Goal: Task Accomplishment & Management: Use online tool/utility

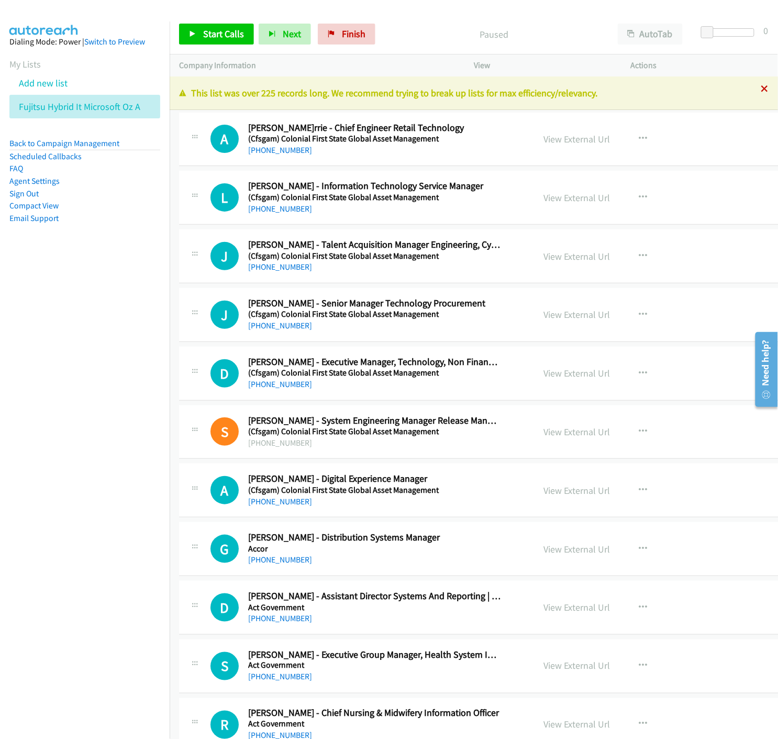
click at [762, 90] on icon at bounding box center [765, 89] width 7 height 7
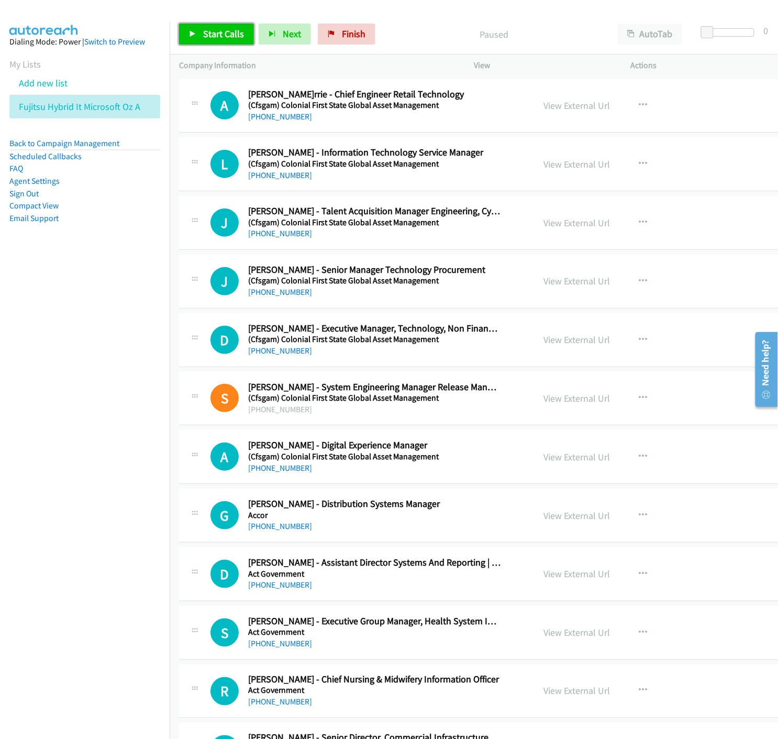
click at [203, 38] on span "Start Calls" at bounding box center [223, 34] width 41 height 12
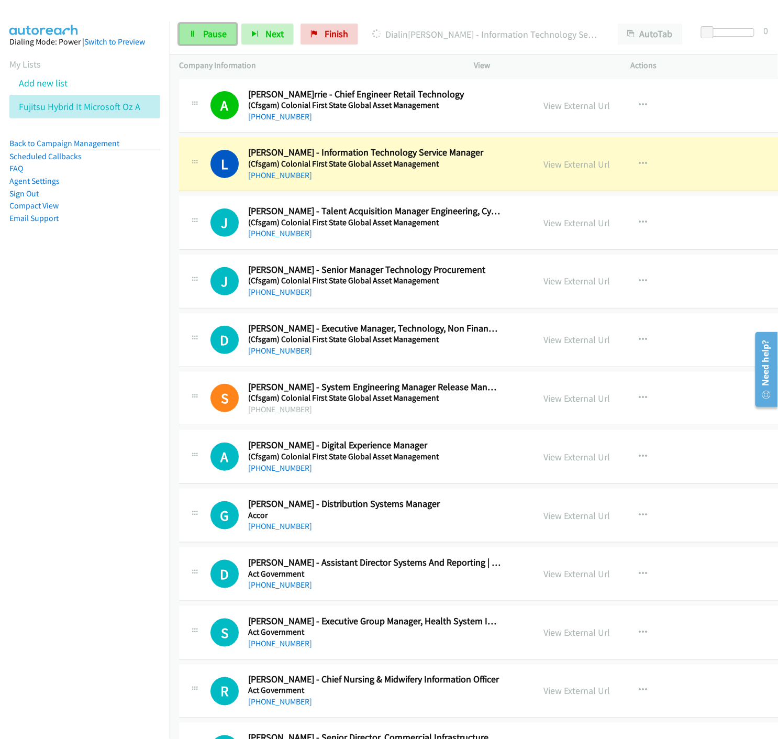
click at [201, 38] on link "Pause" at bounding box center [208, 34] width 58 height 21
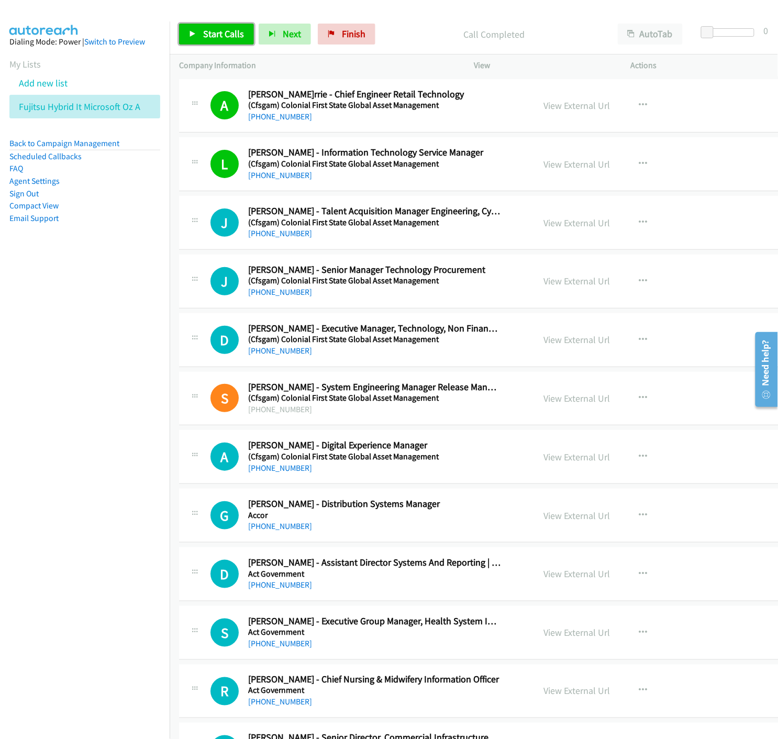
drag, startPoint x: 215, startPoint y: 42, endPoint x: 270, endPoint y: 142, distance: 114.2
click at [215, 41] on link "Start Calls" at bounding box center [216, 34] width 75 height 21
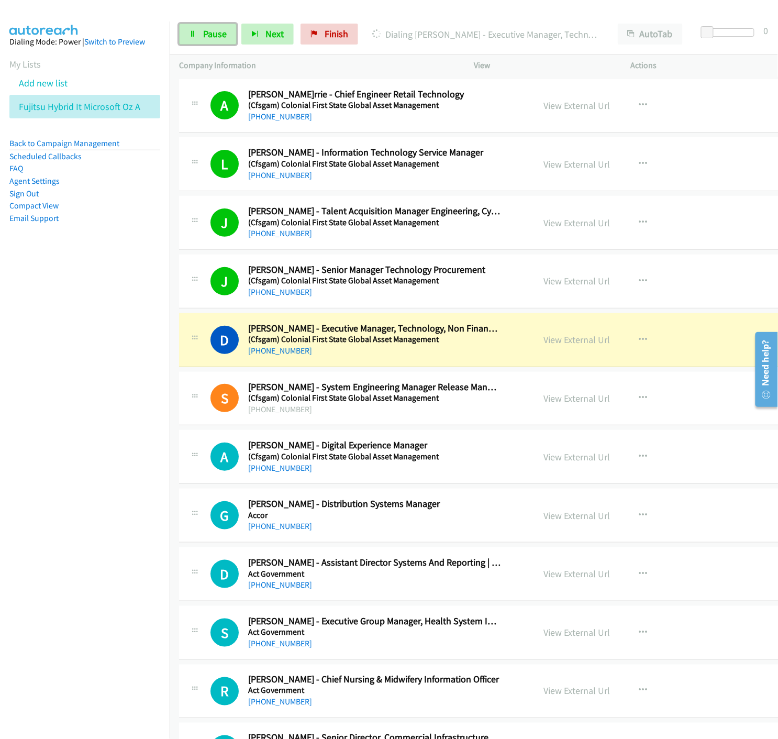
drag, startPoint x: 197, startPoint y: 28, endPoint x: 163, endPoint y: 50, distance: 40.7
click at [197, 28] on link "Pause" at bounding box center [208, 34] width 58 height 21
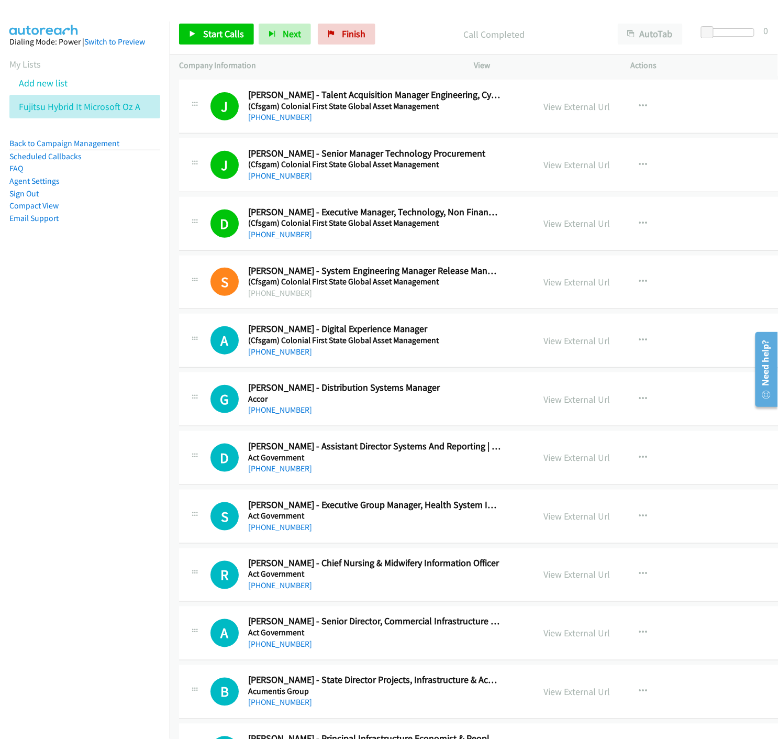
scroll to position [174, 0]
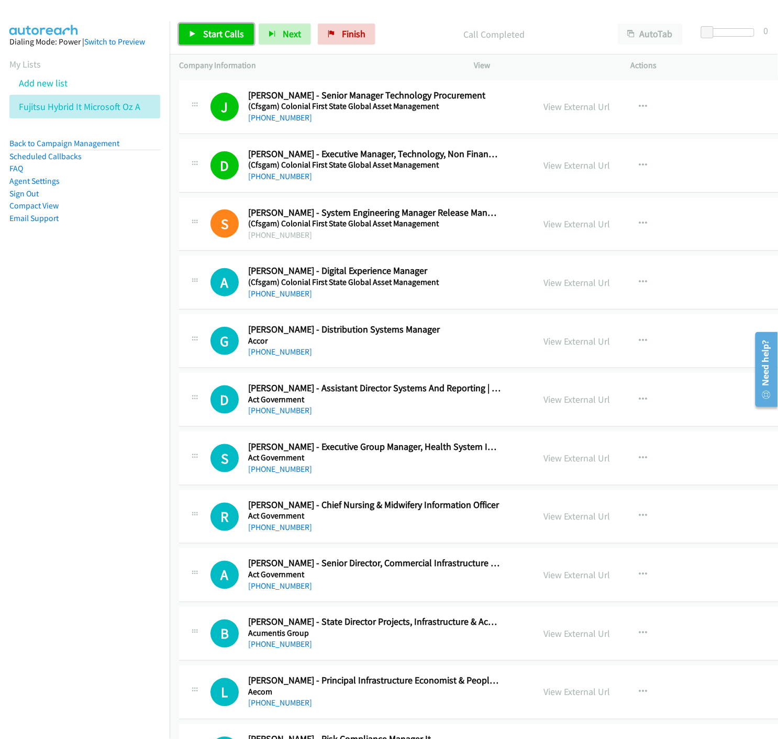
drag, startPoint x: 181, startPoint y: 34, endPoint x: 236, endPoint y: 287, distance: 258.8
click at [181, 34] on link "Start Calls" at bounding box center [216, 34] width 75 height 21
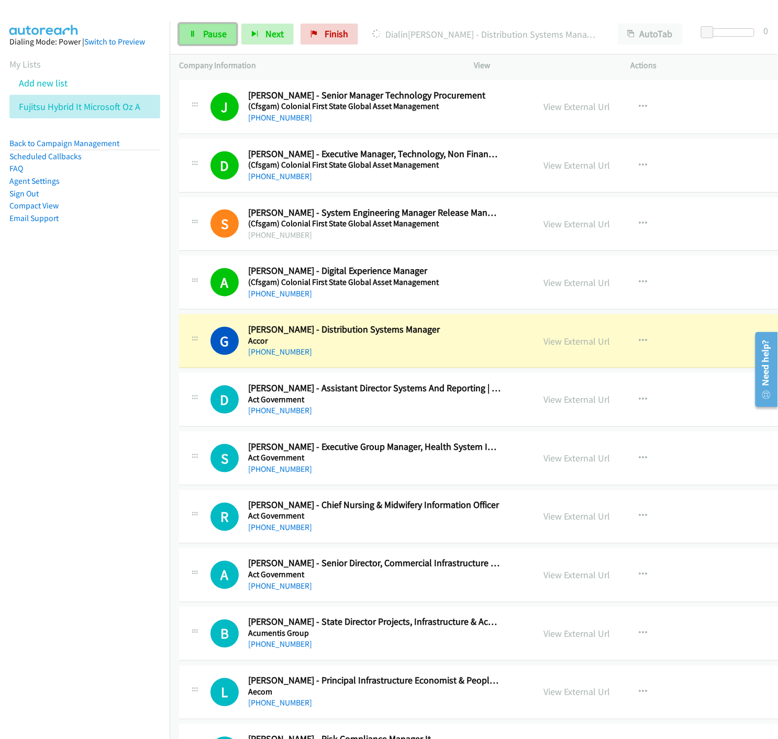
click at [195, 32] on icon at bounding box center [192, 34] width 7 height 7
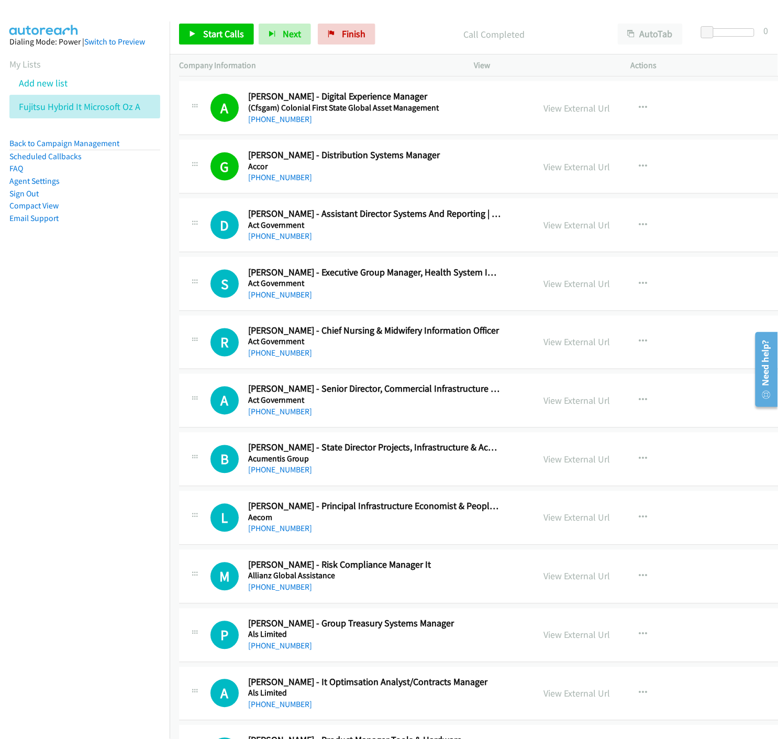
scroll to position [407, 0]
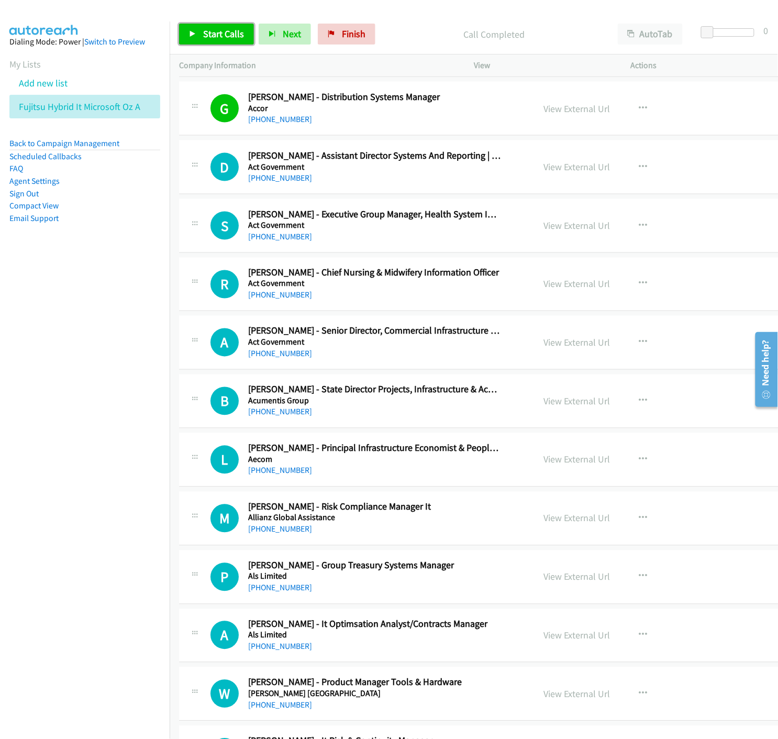
click at [208, 28] on span "Start Calls" at bounding box center [223, 34] width 41 height 12
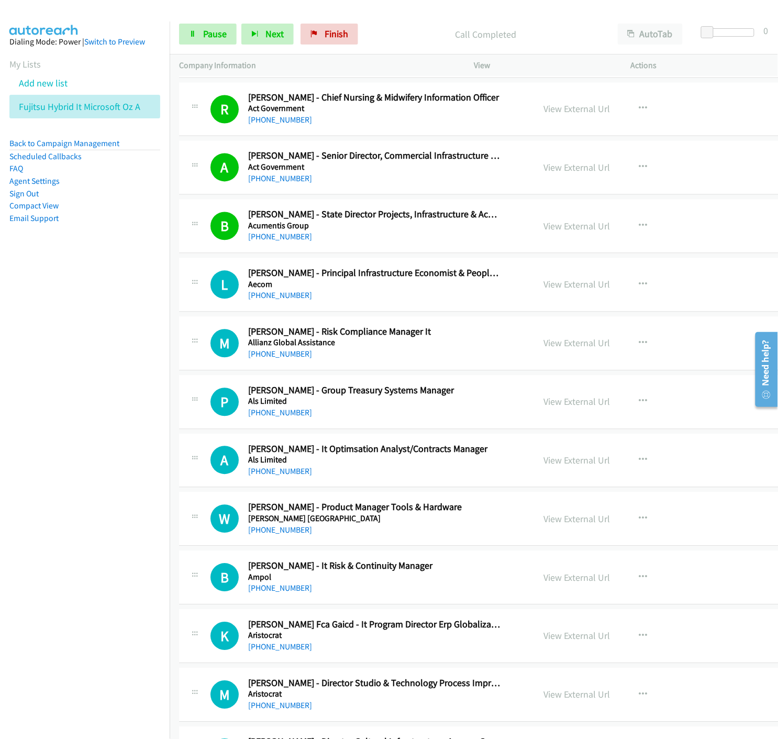
scroll to position [698, 0]
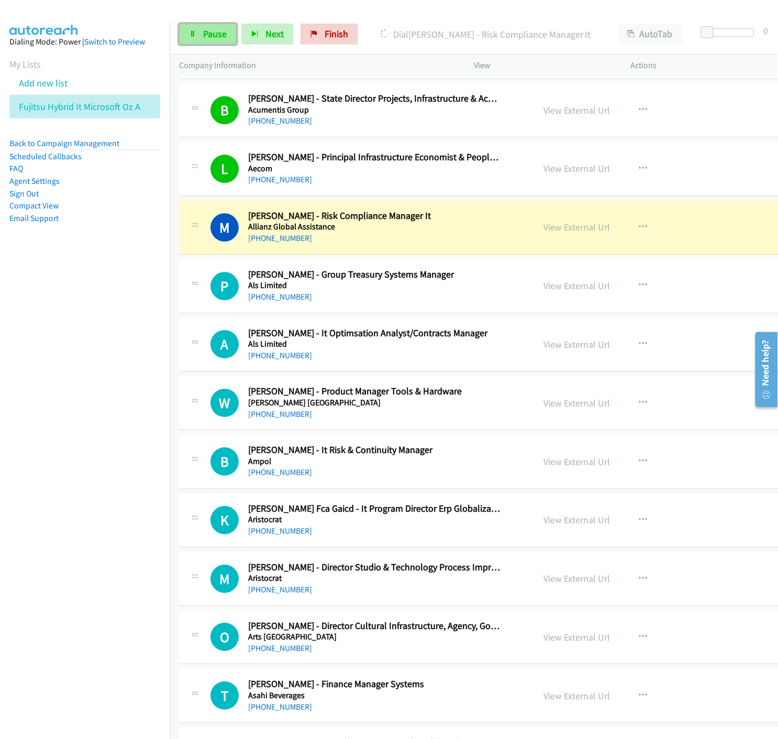
click at [205, 37] on span "Pause" at bounding box center [215, 34] width 24 height 12
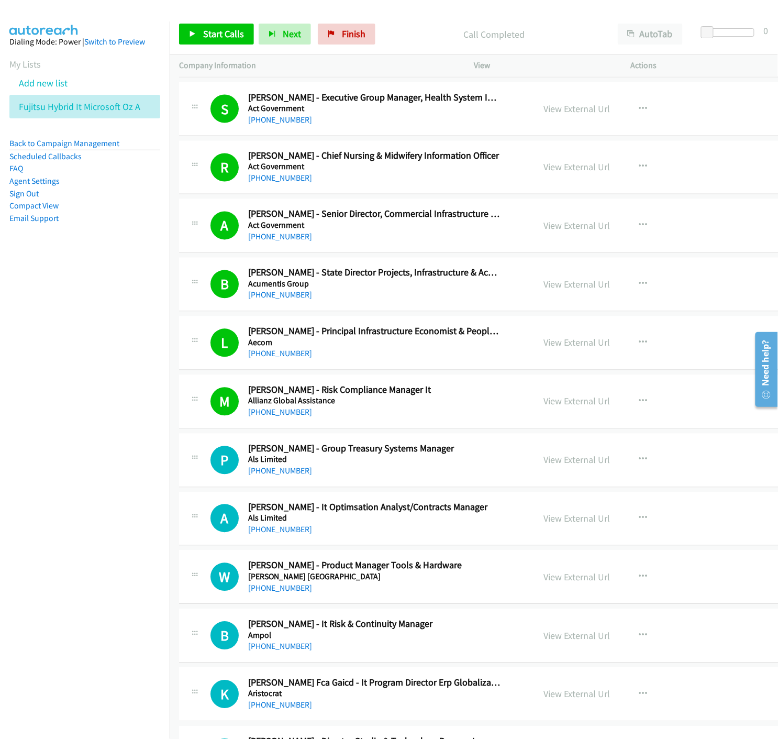
scroll to position [814, 0]
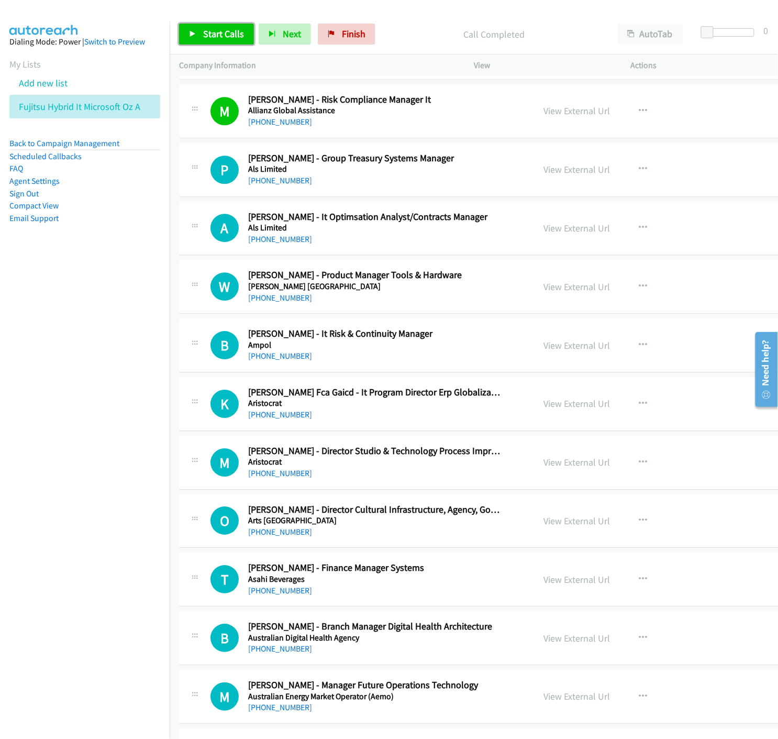
click at [220, 35] on span "Start Calls" at bounding box center [223, 34] width 41 height 12
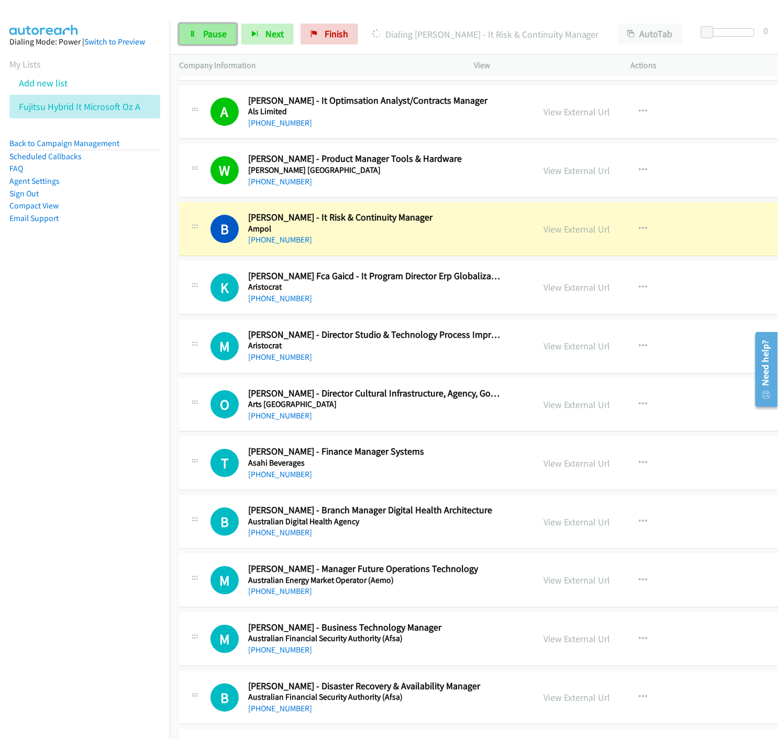
click at [200, 38] on link "Pause" at bounding box center [208, 34] width 58 height 21
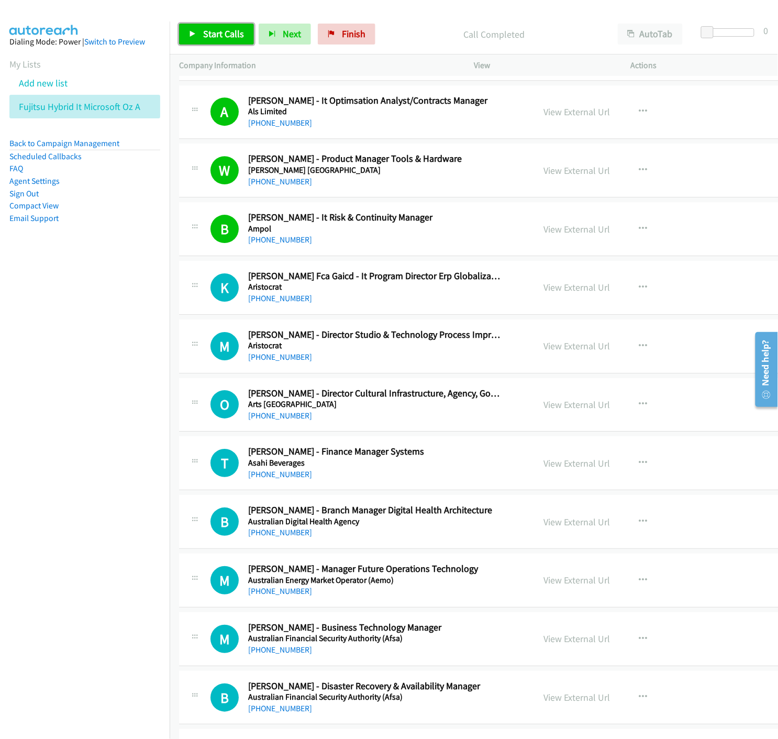
click at [191, 36] on icon at bounding box center [192, 34] width 7 height 7
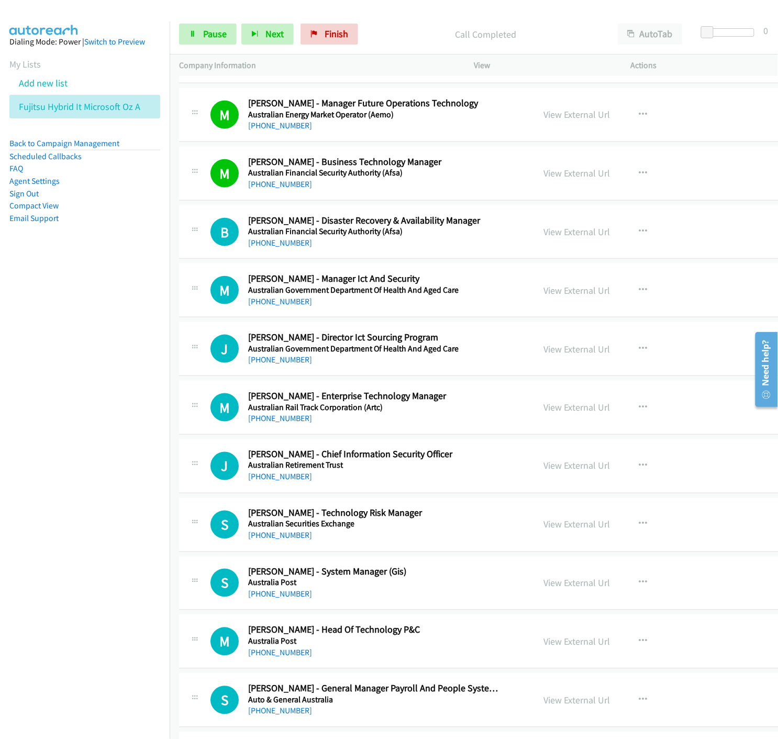
scroll to position [1454, 0]
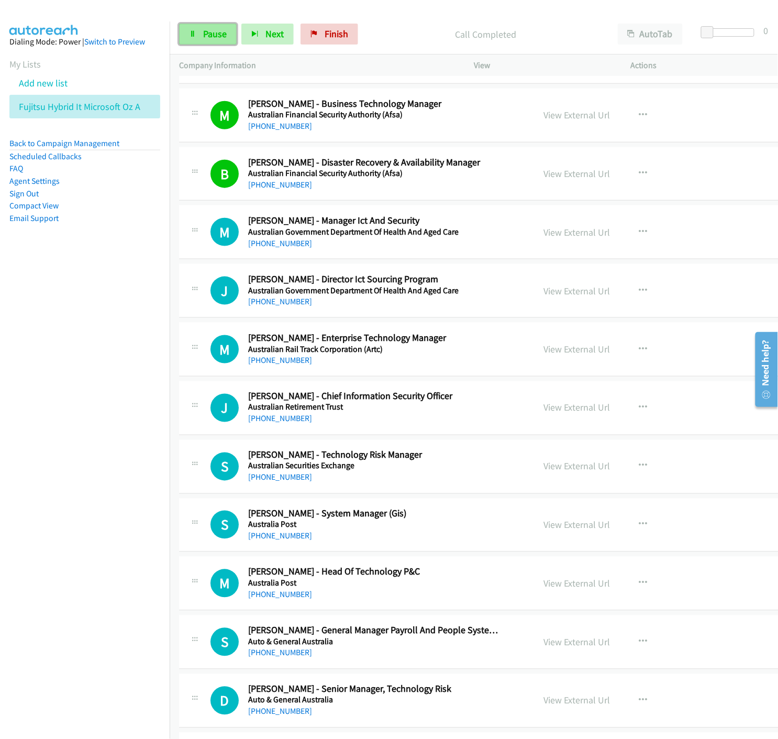
click at [210, 37] on span "Pause" at bounding box center [215, 34] width 24 height 12
click at [197, 30] on link "Start Calls" at bounding box center [216, 34] width 75 height 21
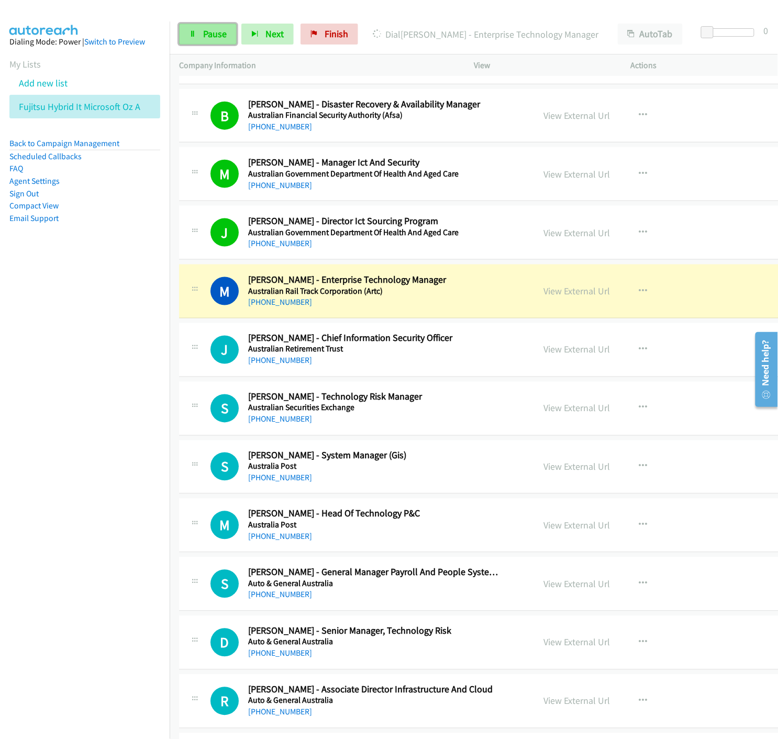
drag, startPoint x: 217, startPoint y: 29, endPoint x: 210, endPoint y: 39, distance: 12.5
click at [216, 29] on span "Pause" at bounding box center [215, 34] width 24 height 12
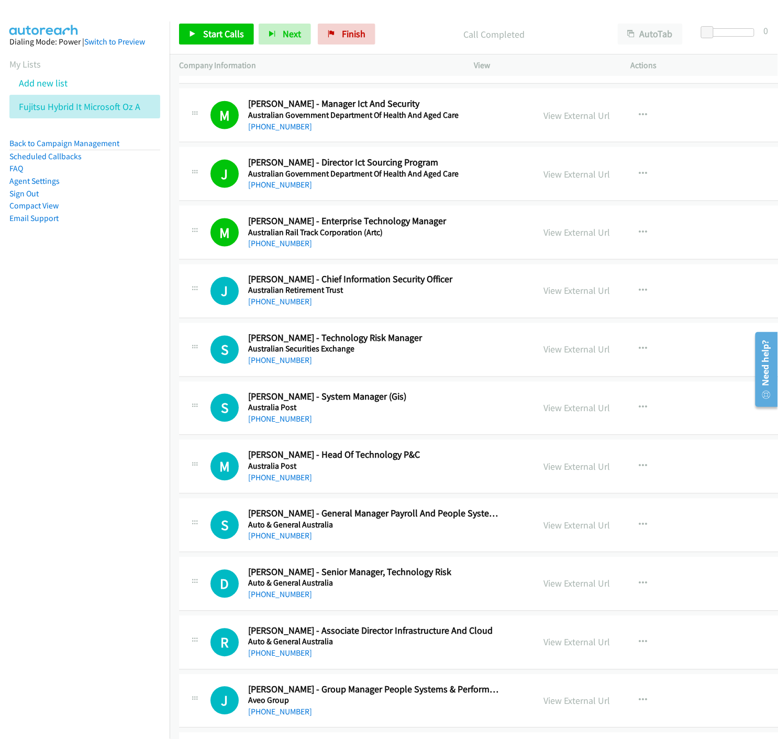
scroll to position [1629, 0]
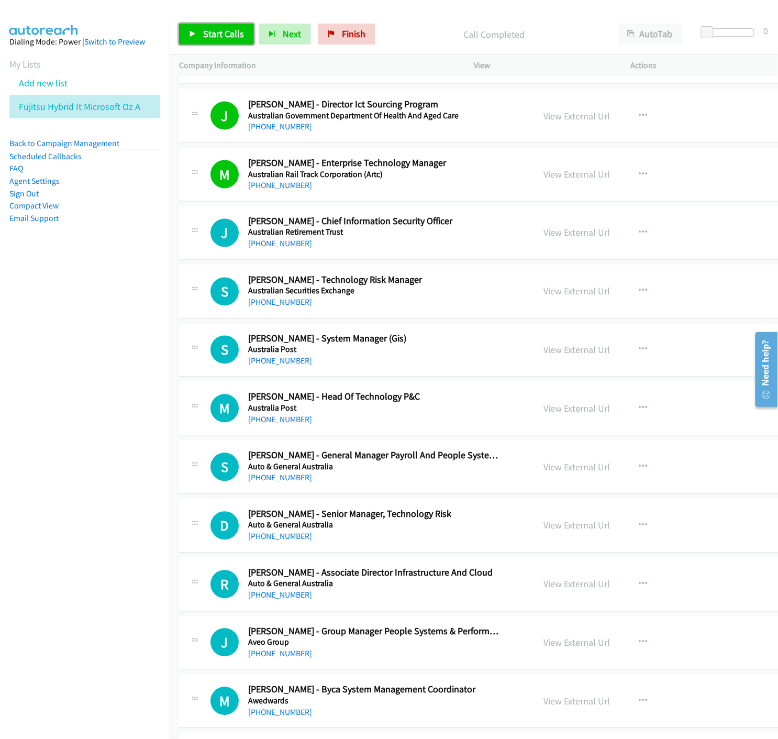
click at [186, 35] on link "Start Calls" at bounding box center [216, 34] width 75 height 21
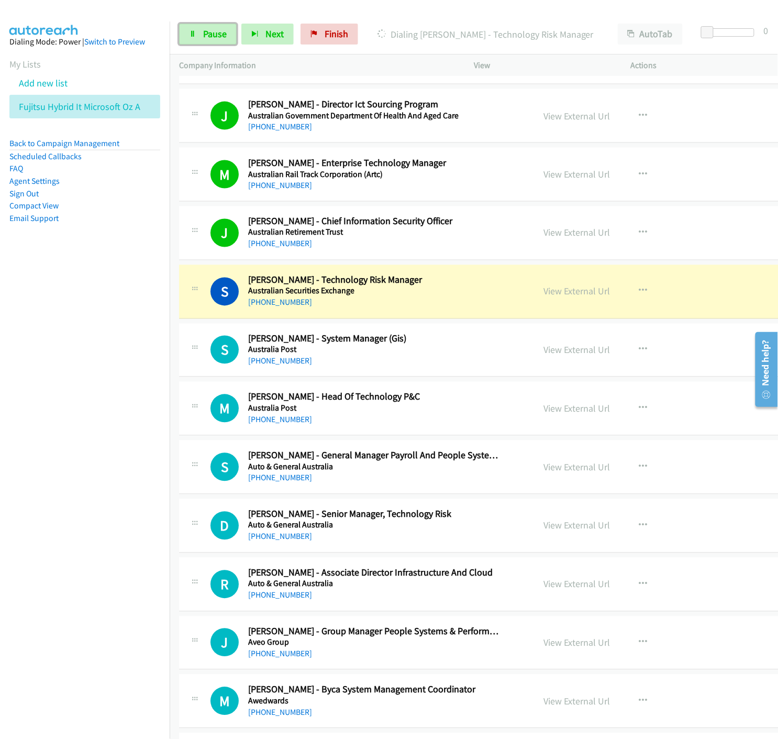
drag, startPoint x: 205, startPoint y: 36, endPoint x: 163, endPoint y: 62, distance: 49.4
click at [205, 36] on span "Pause" at bounding box center [215, 34] width 24 height 12
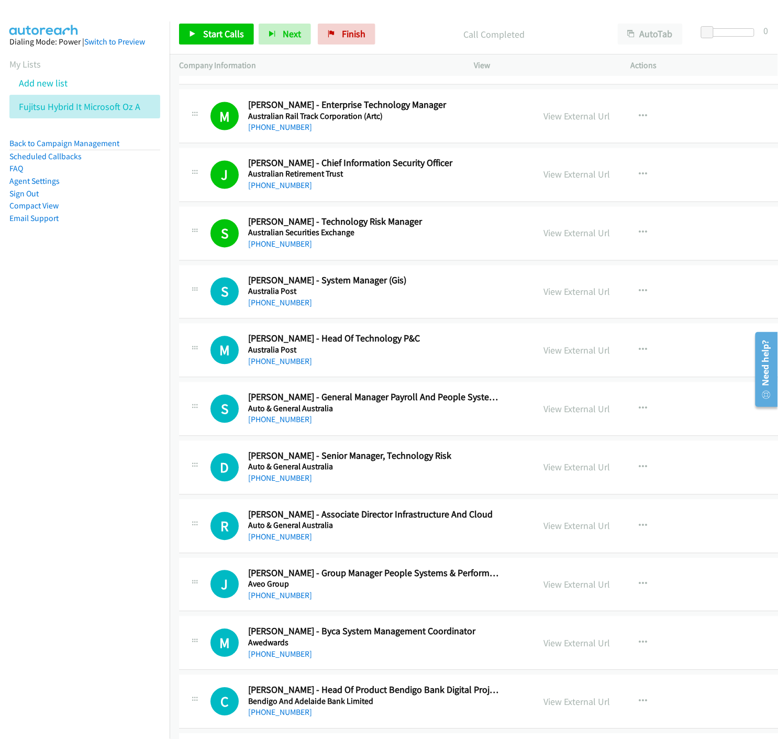
scroll to position [1746, 0]
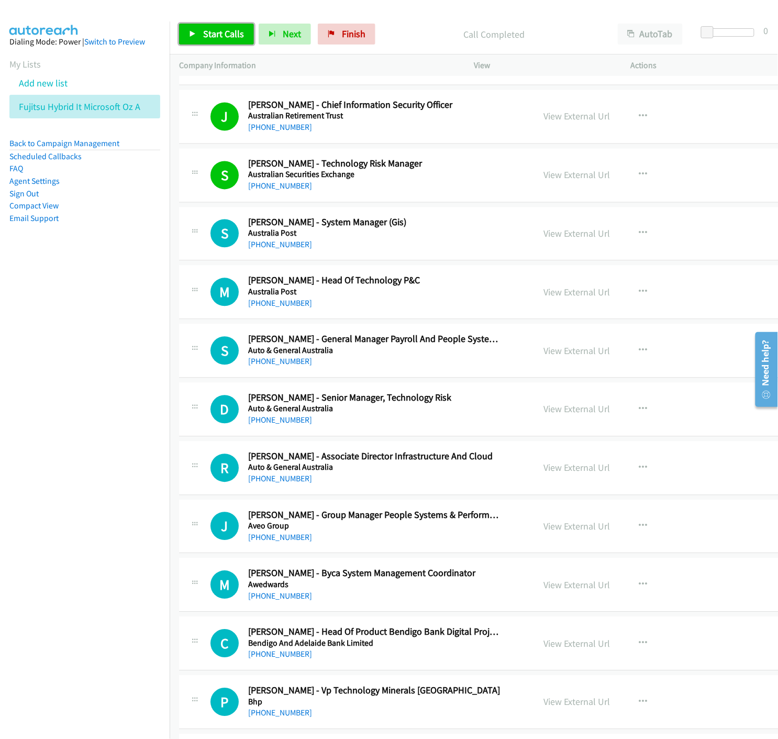
click at [196, 31] on icon at bounding box center [192, 34] width 7 height 7
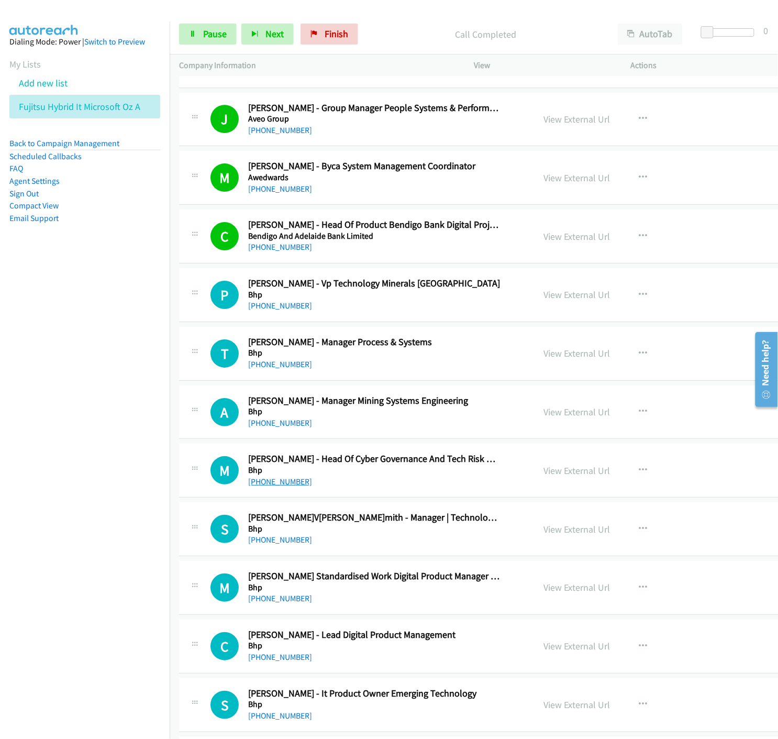
scroll to position [2211, 0]
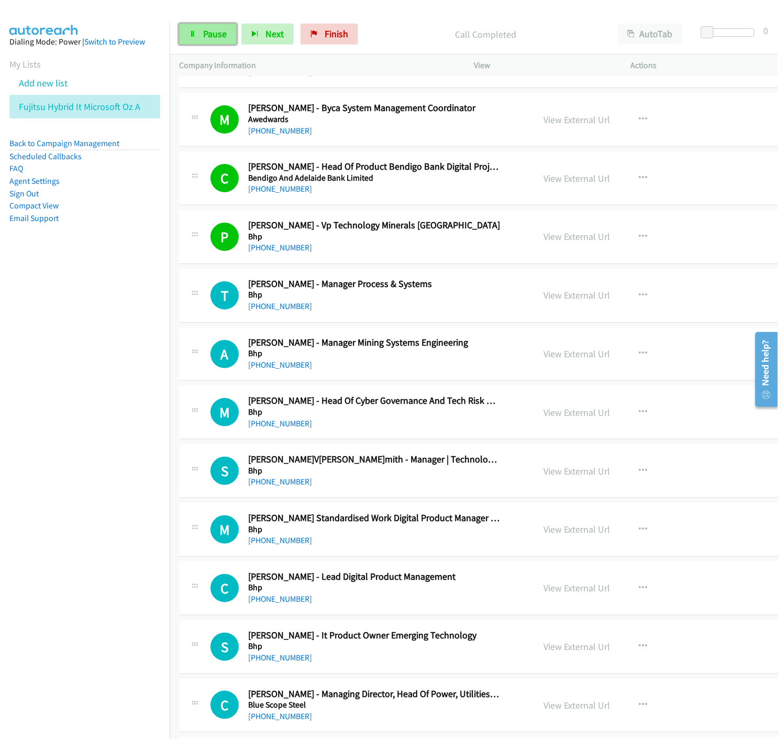
drag, startPoint x: 197, startPoint y: 38, endPoint x: 193, endPoint y: 44, distance: 7.4
click at [197, 38] on link "Pause" at bounding box center [208, 34] width 58 height 21
click at [201, 37] on link "Start Calls" at bounding box center [216, 34] width 75 height 21
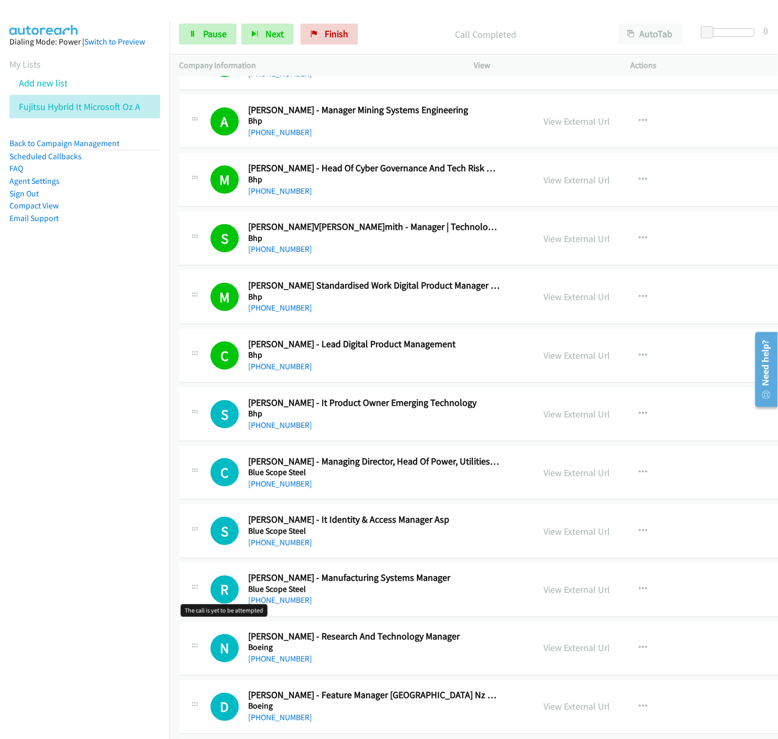
scroll to position [2560, 0]
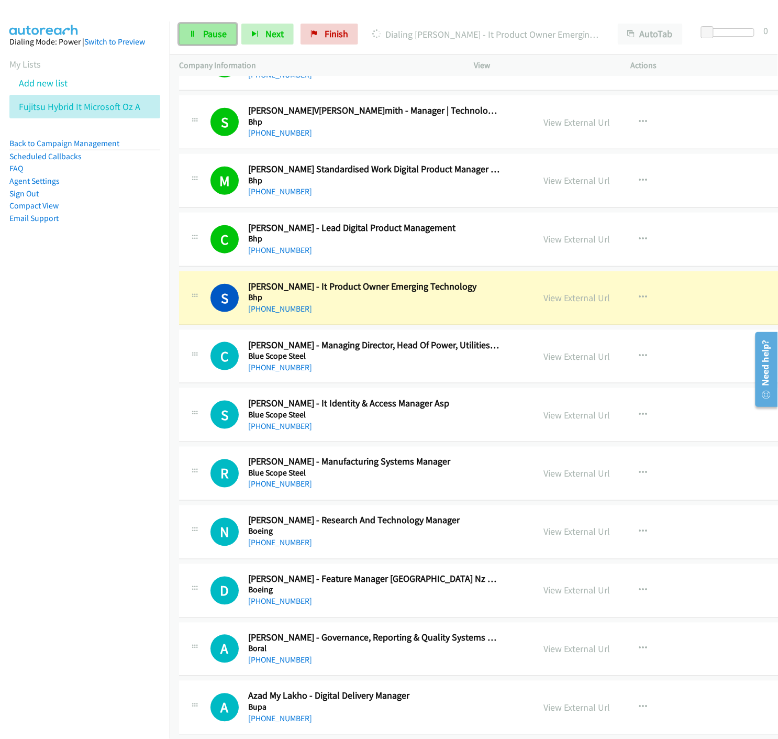
click at [197, 36] on link "Pause" at bounding box center [208, 34] width 58 height 21
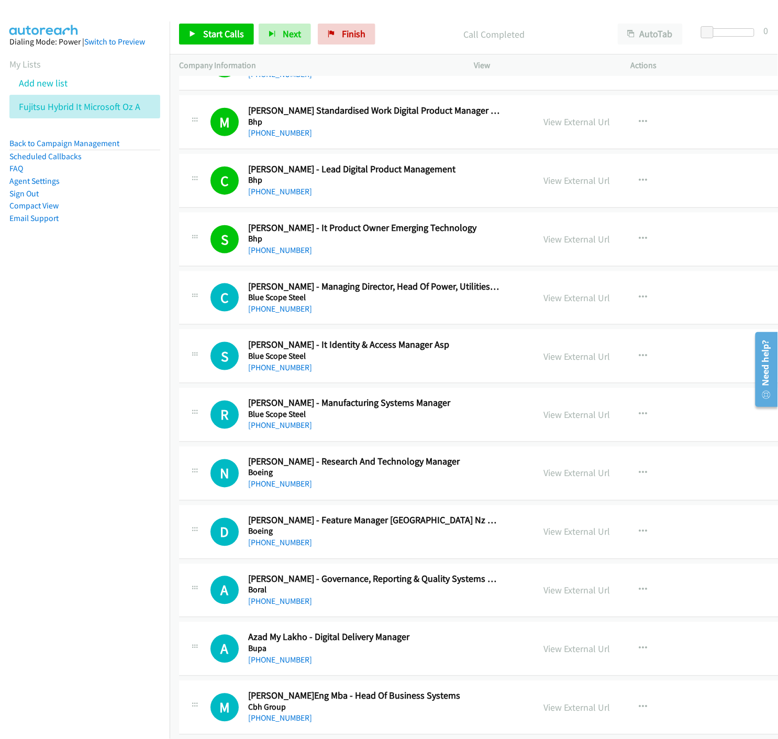
scroll to position [2677, 0]
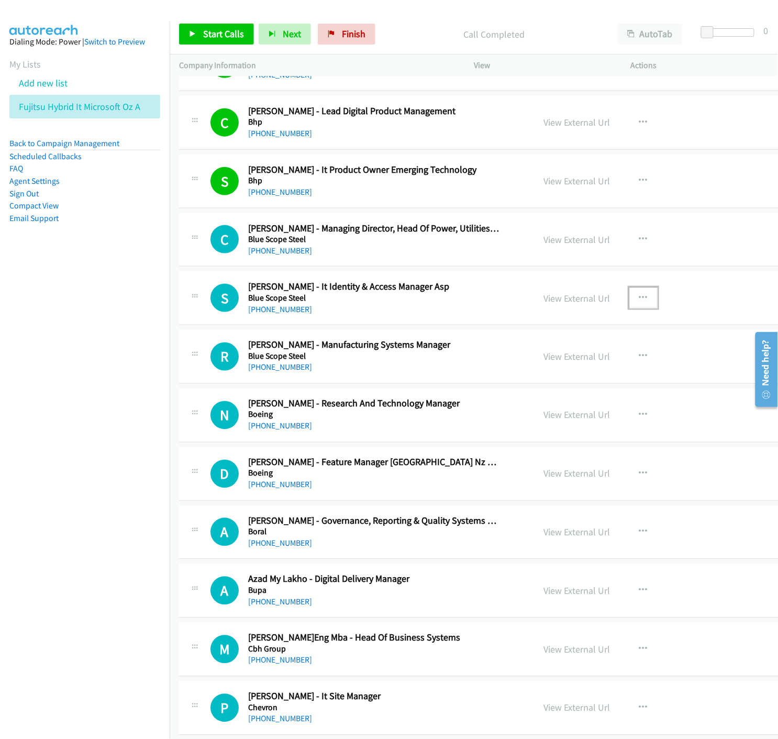
click at [639, 299] on icon "button" at bounding box center [643, 298] width 8 height 8
click at [404, 17] on div at bounding box center [389, 369] width 778 height 739
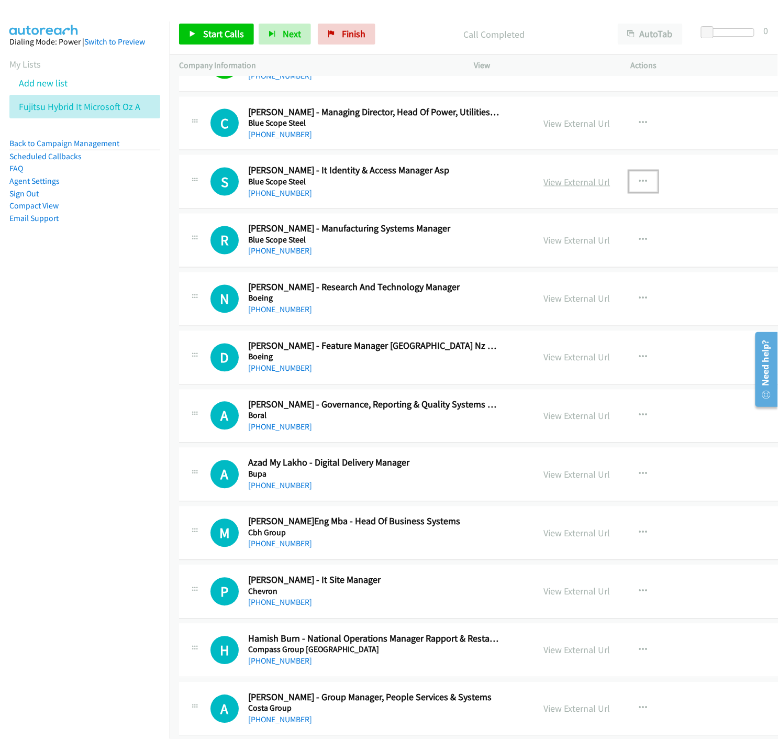
click at [555, 184] on link "View External Url" at bounding box center [577, 182] width 67 height 12
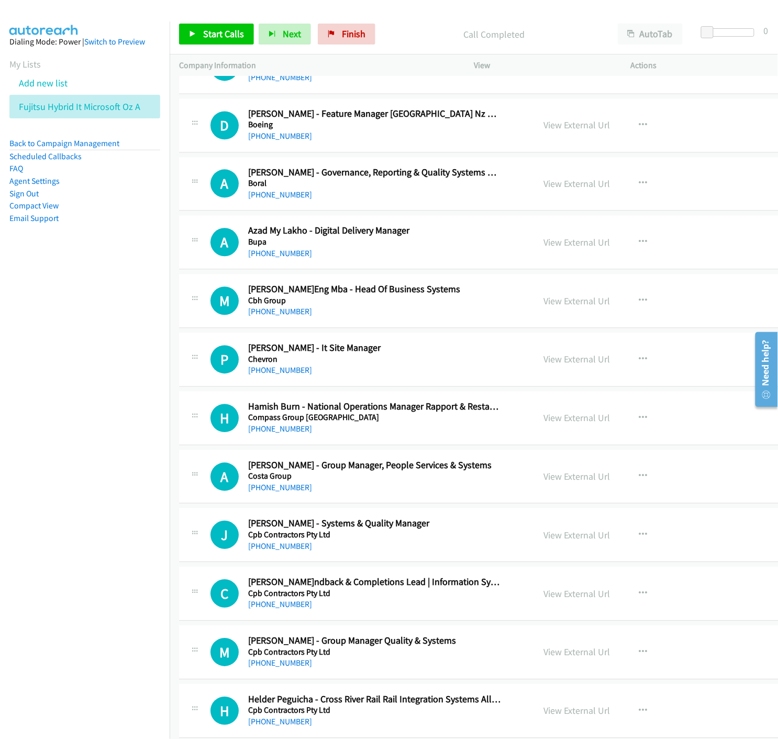
scroll to position [3084, 0]
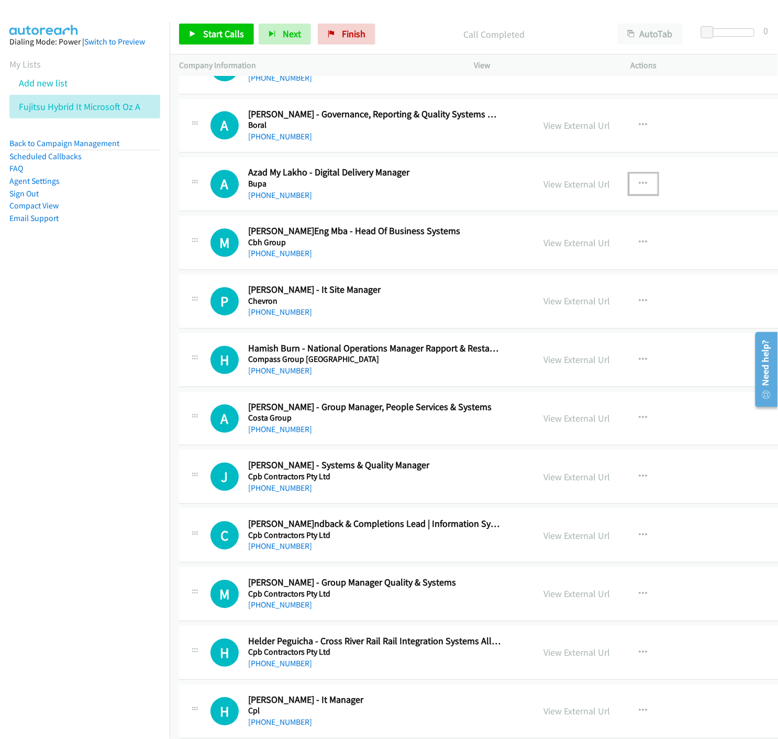
click at [639, 185] on icon "button" at bounding box center [643, 184] width 8 height 8
click at [528, 250] on icon at bounding box center [531, 252] width 7 height 7
click at [199, 35] on link "Start Calls" at bounding box center [216, 34] width 75 height 21
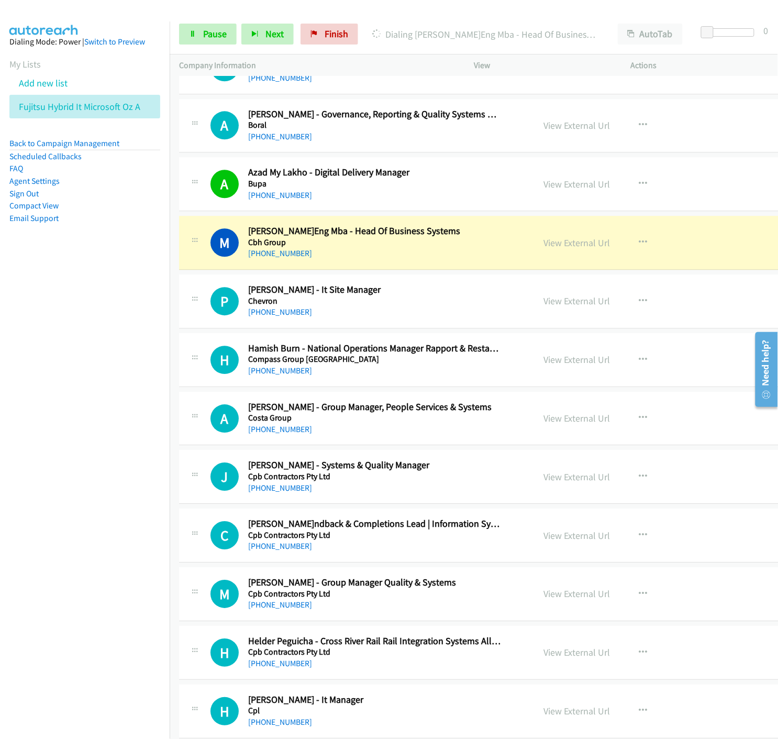
scroll to position [3142, 0]
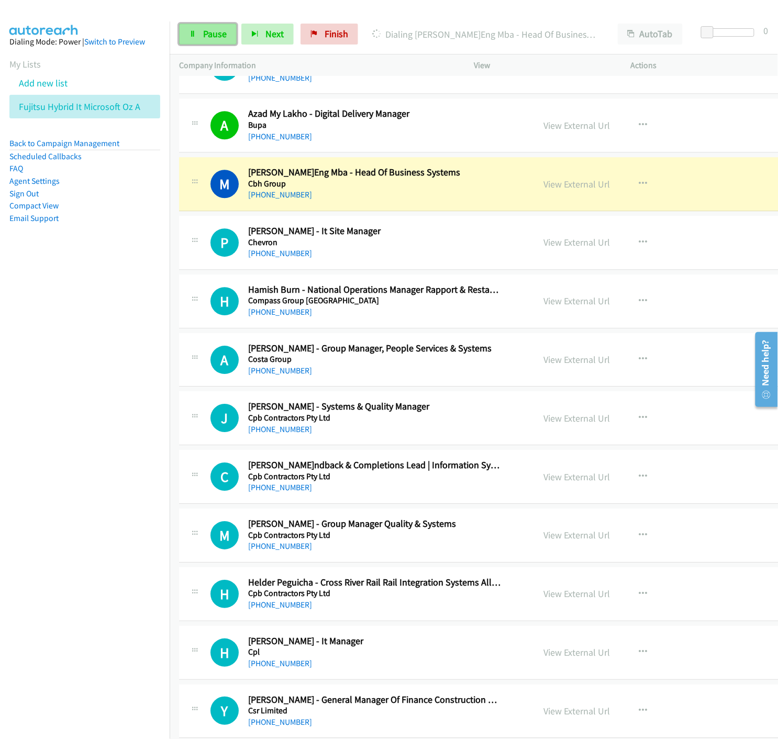
click at [186, 36] on link "Pause" at bounding box center [208, 34] width 58 height 21
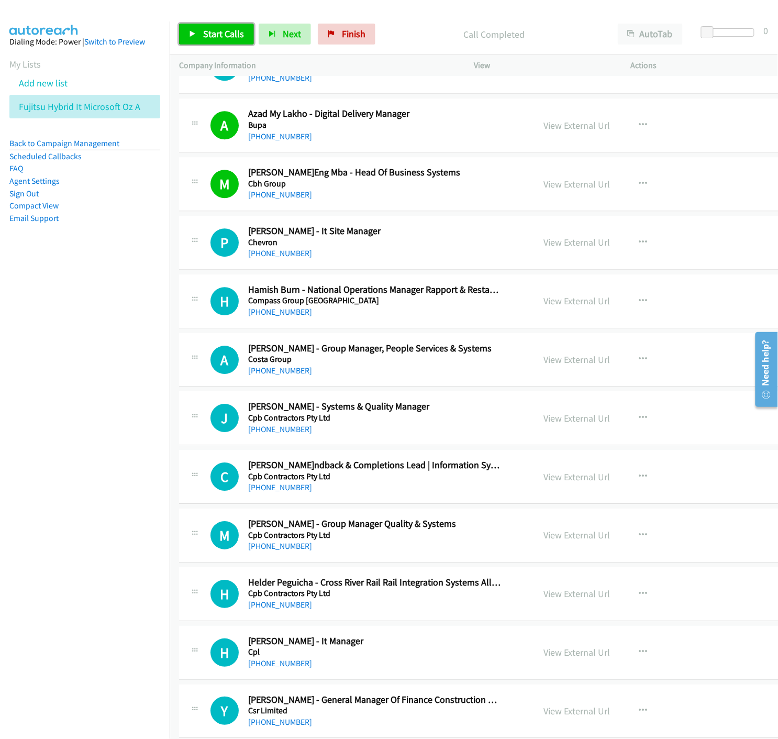
drag, startPoint x: 227, startPoint y: 28, endPoint x: 236, endPoint y: 44, distance: 18.3
click at [227, 28] on span "Start Calls" at bounding box center [223, 34] width 41 height 12
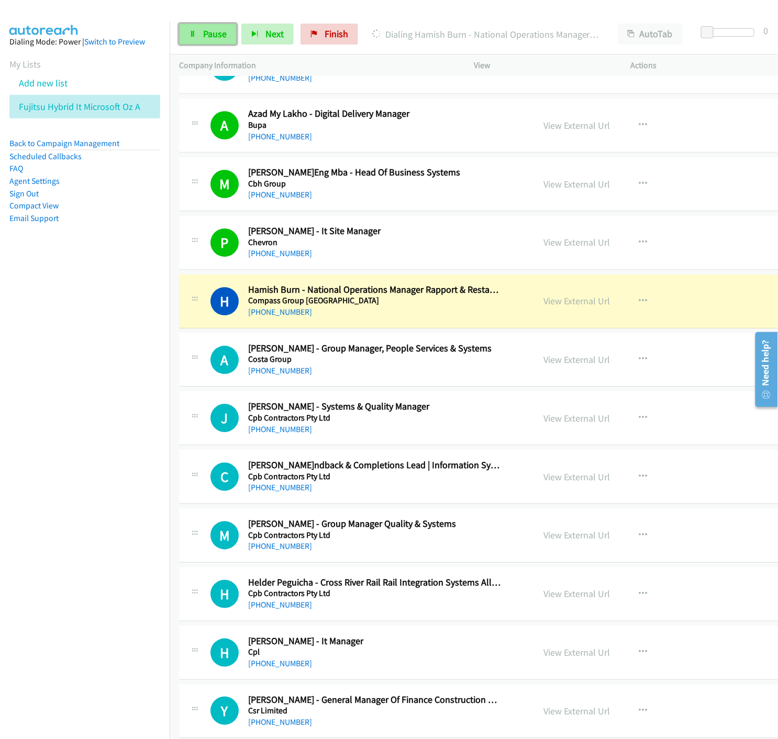
click at [191, 39] on link "Pause" at bounding box center [208, 34] width 58 height 21
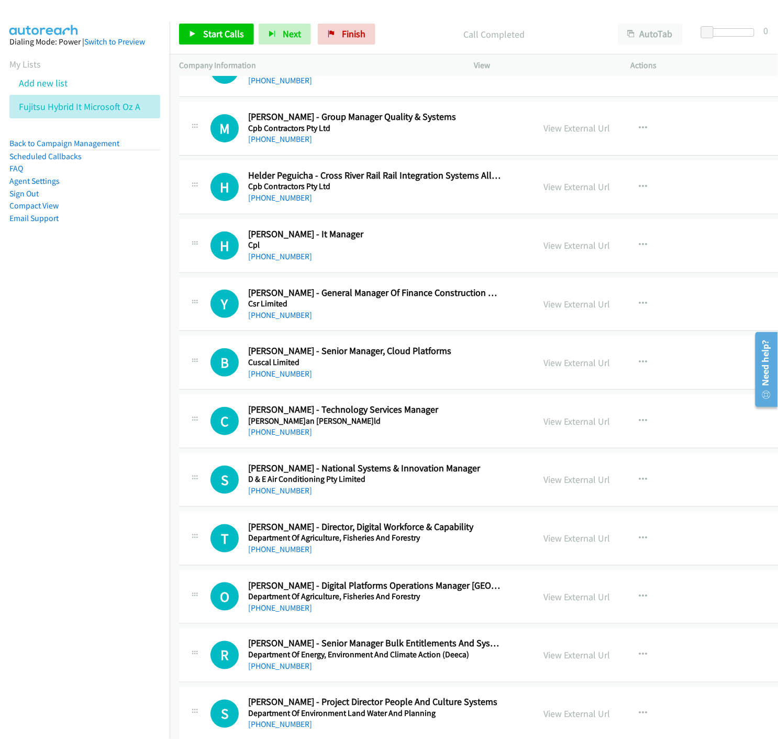
scroll to position [3607, 0]
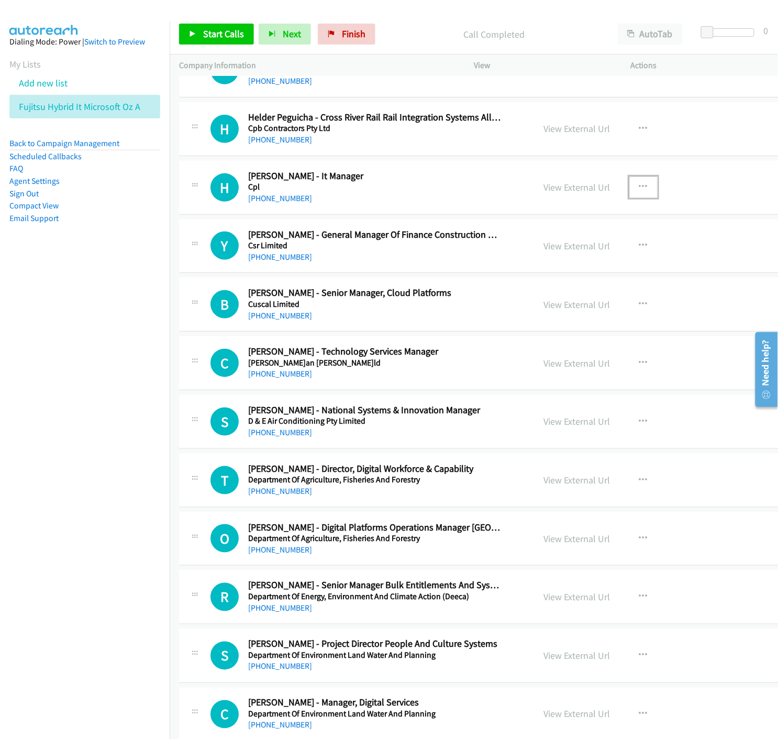
click at [630, 186] on button "button" at bounding box center [644, 186] width 28 height 21
click at [528, 255] on icon at bounding box center [531, 255] width 7 height 7
click at [639, 189] on icon "button" at bounding box center [643, 187] width 8 height 8
click at [528, 256] on icon at bounding box center [531, 255] width 7 height 7
click at [200, 35] on link "Start Calls" at bounding box center [216, 34] width 75 height 21
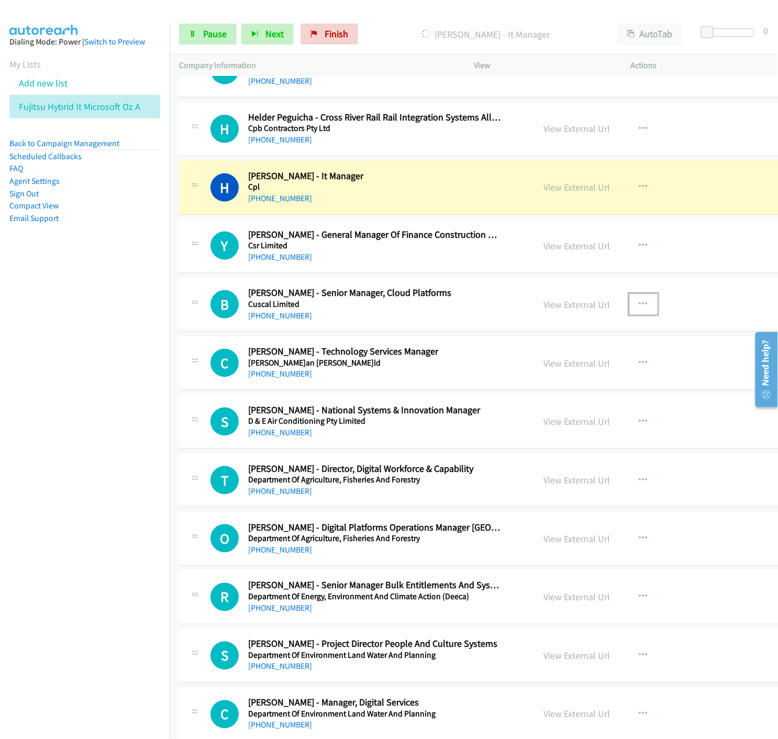
click at [639, 305] on icon "button" at bounding box center [643, 304] width 8 height 8
click at [528, 372] on icon at bounding box center [531, 373] width 7 height 7
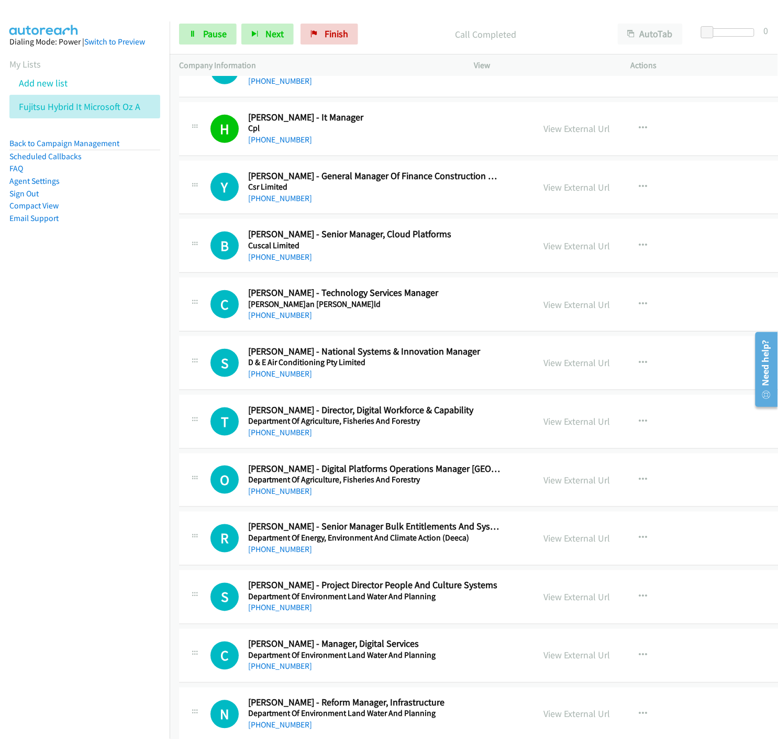
scroll to position [3724, 0]
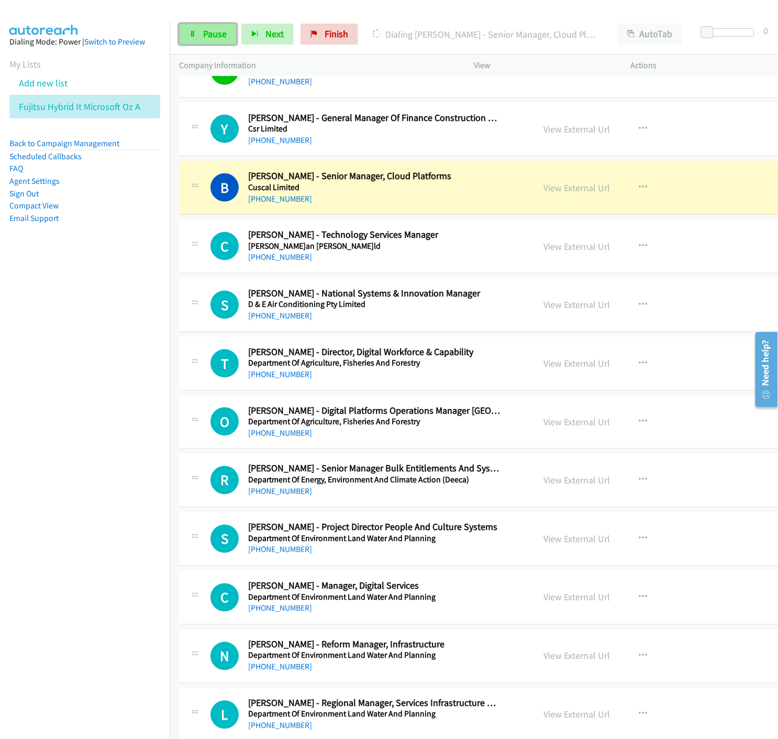
click at [200, 38] on link "Pause" at bounding box center [208, 34] width 58 height 21
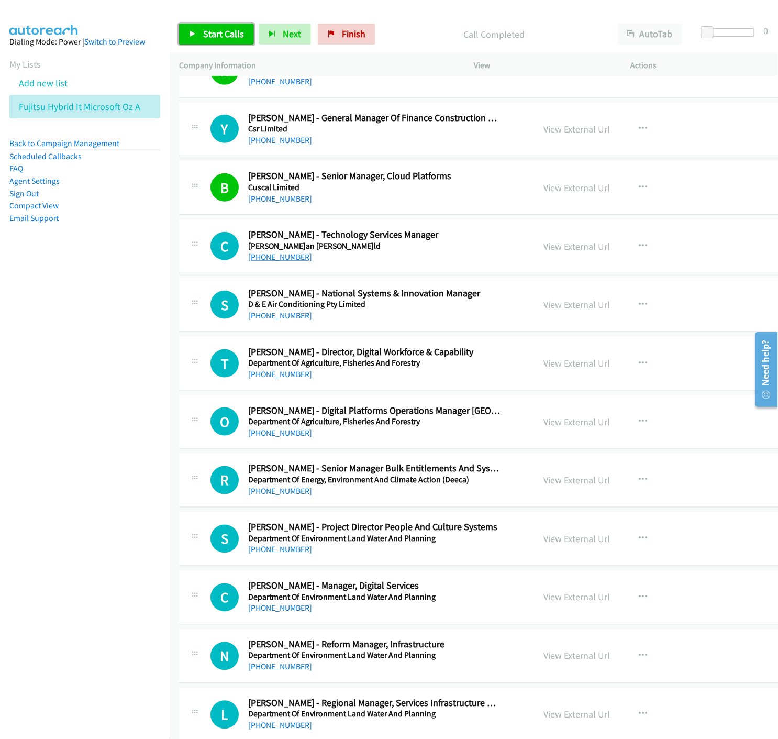
drag, startPoint x: 224, startPoint y: 37, endPoint x: 296, endPoint y: 262, distance: 235.9
click at [224, 37] on span "Start Calls" at bounding box center [223, 34] width 41 height 12
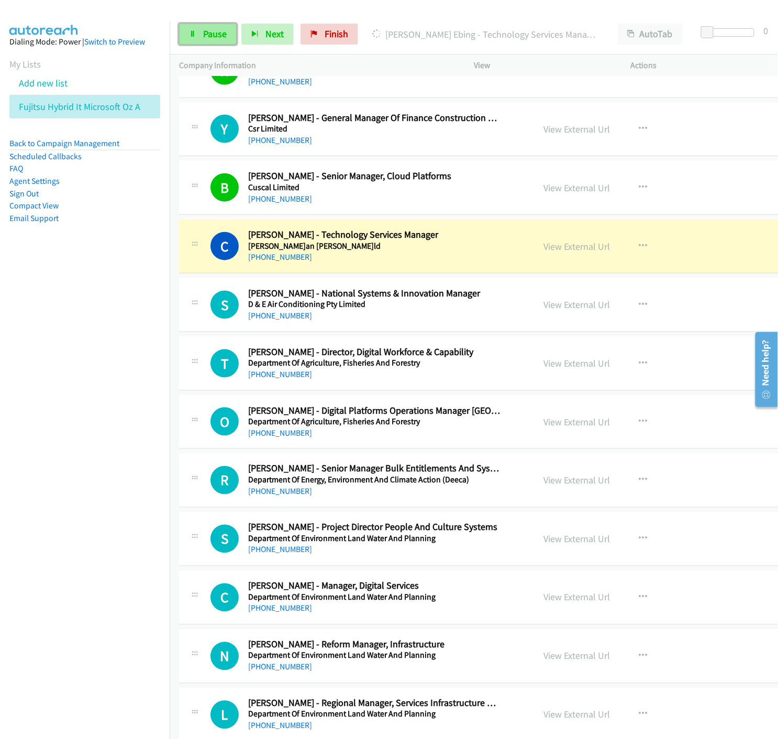
click at [197, 27] on link "Pause" at bounding box center [208, 34] width 58 height 21
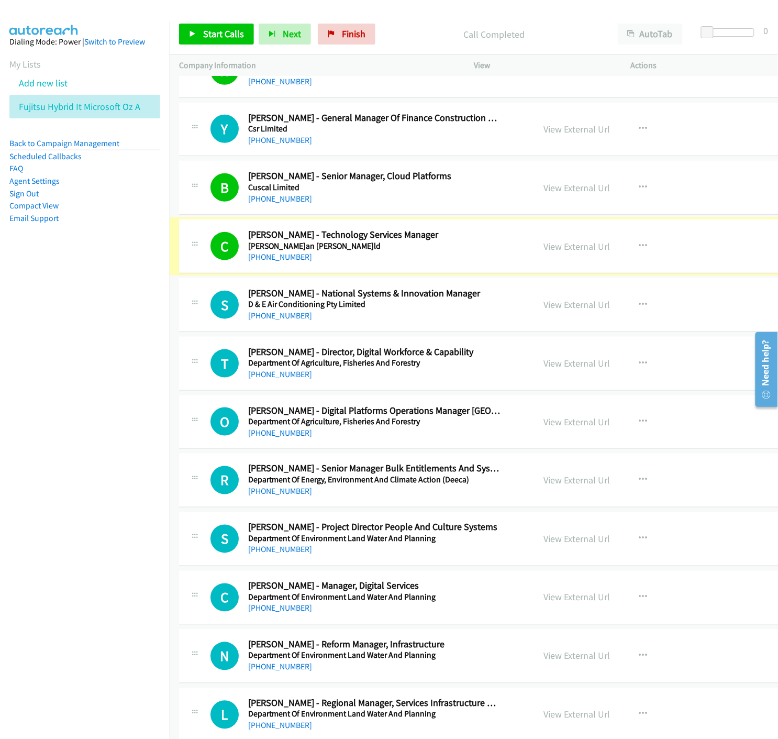
click at [556, 249] on link "View External Url" at bounding box center [577, 246] width 67 height 12
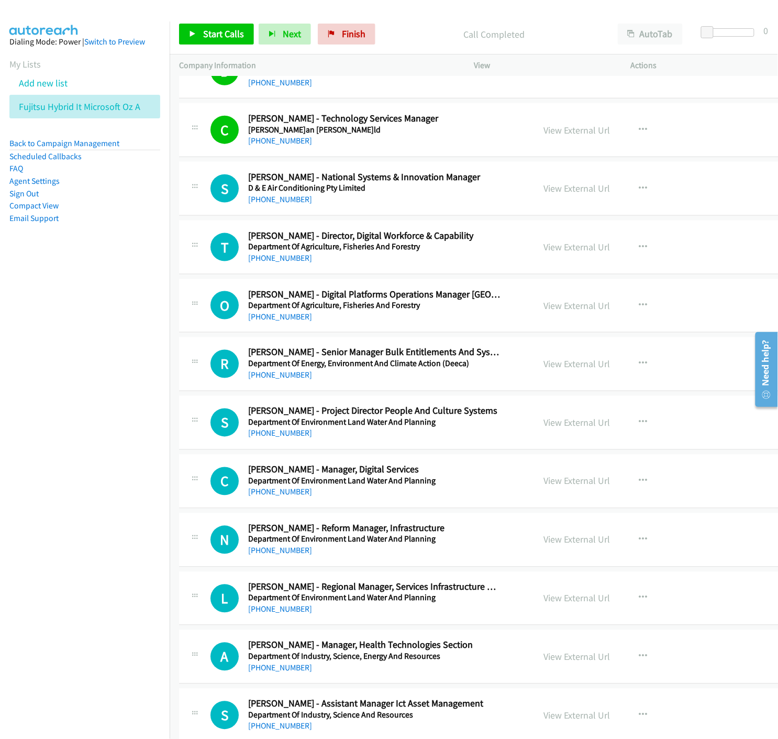
scroll to position [3899, 0]
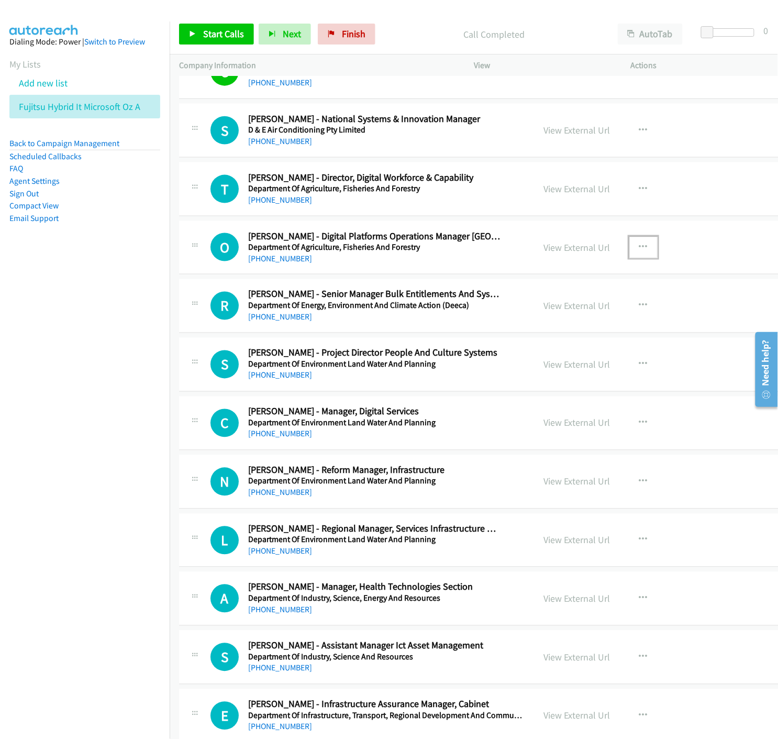
click at [639, 249] on icon "button" at bounding box center [643, 247] width 8 height 8
click at [505, 93] on div at bounding box center [389, 369] width 778 height 739
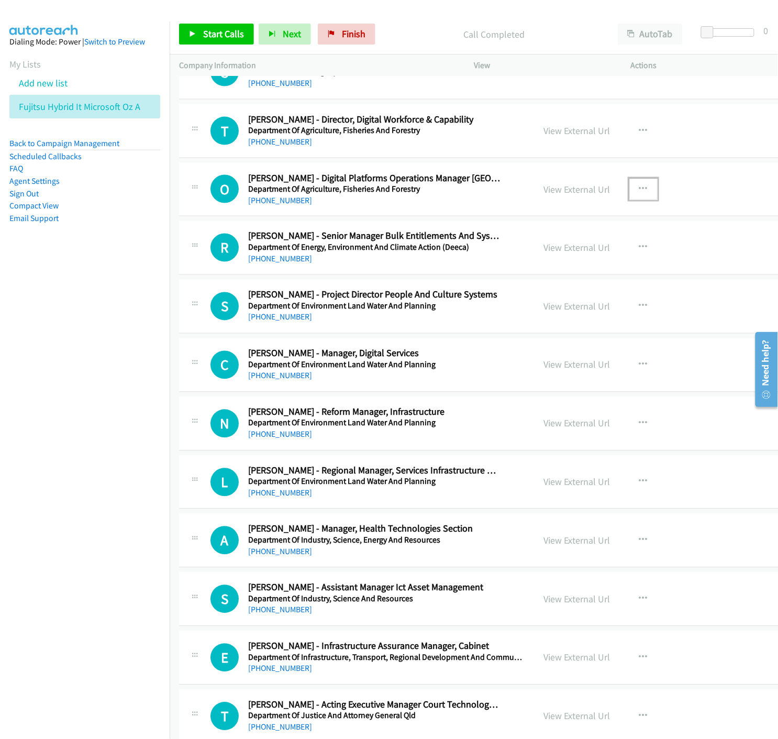
click at [639, 189] on icon "button" at bounding box center [643, 189] width 8 height 8
click at [528, 258] on icon at bounding box center [531, 258] width 7 height 7
click at [236, 40] on link "Start Calls" at bounding box center [216, 34] width 75 height 21
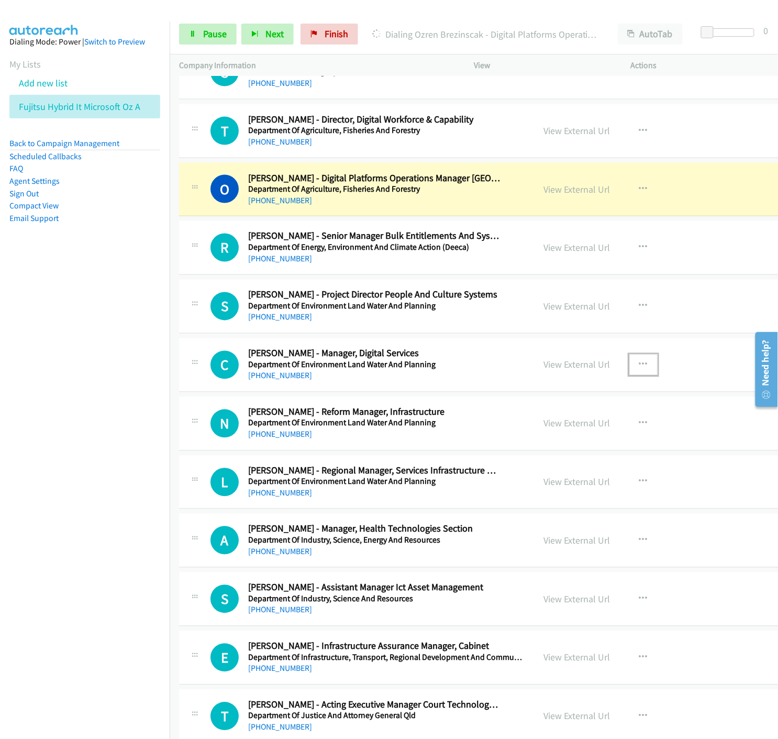
click at [639, 365] on icon "button" at bounding box center [643, 365] width 8 height 8
click at [528, 434] on icon at bounding box center [531, 434] width 7 height 7
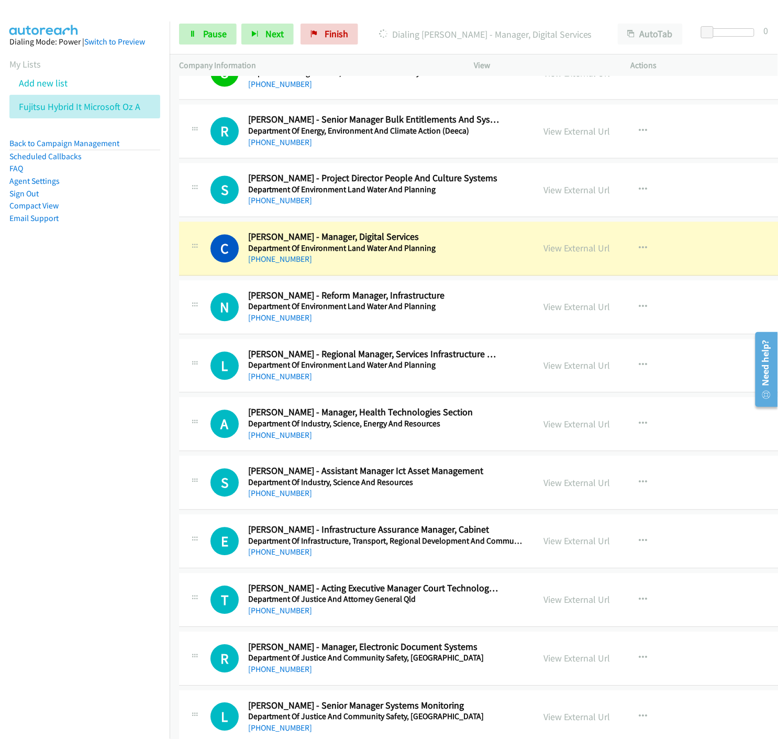
scroll to position [4131, 0]
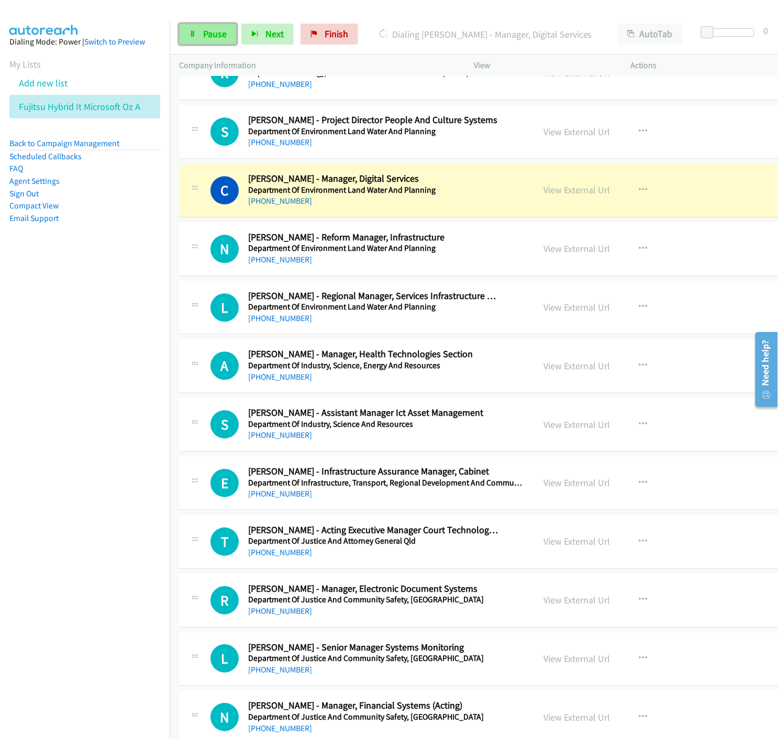
drag, startPoint x: 194, startPoint y: 28, endPoint x: 20, endPoint y: 473, distance: 477.6
click at [194, 28] on link "Pause" at bounding box center [208, 34] width 58 height 21
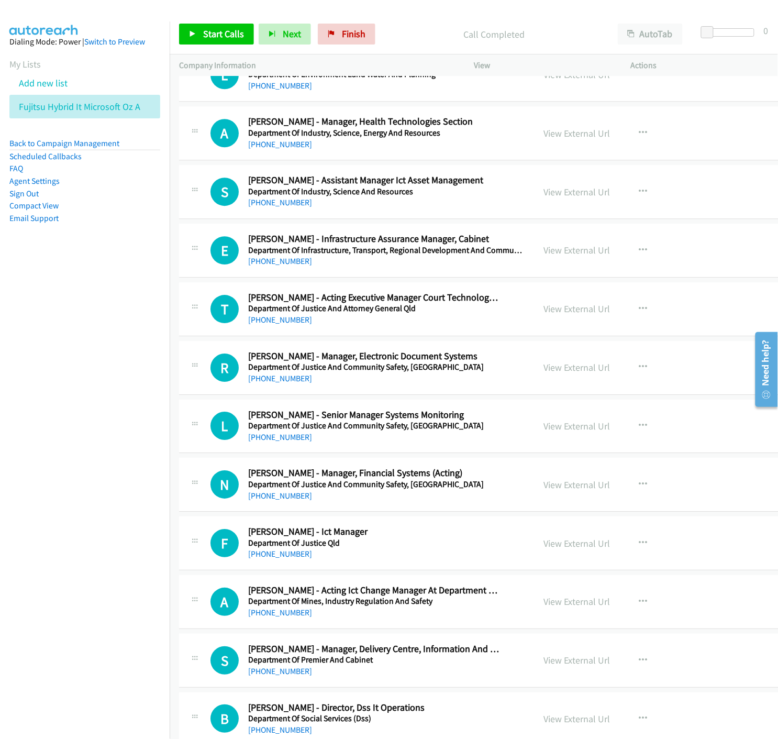
scroll to position [4422, 0]
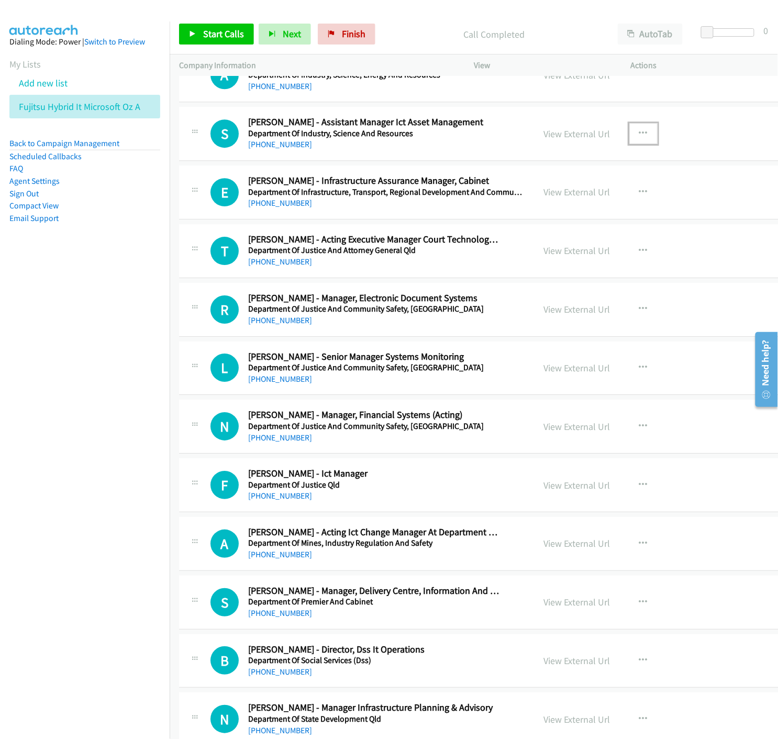
click at [635, 136] on button "button" at bounding box center [644, 133] width 28 height 21
click at [528, 202] on icon at bounding box center [531, 202] width 7 height 7
click at [213, 39] on span "Start Calls" at bounding box center [223, 34] width 41 height 12
drag, startPoint x: 202, startPoint y: 37, endPoint x: 125, endPoint y: 150, distance: 137.6
click at [203, 37] on span "Pause" at bounding box center [215, 34] width 24 height 12
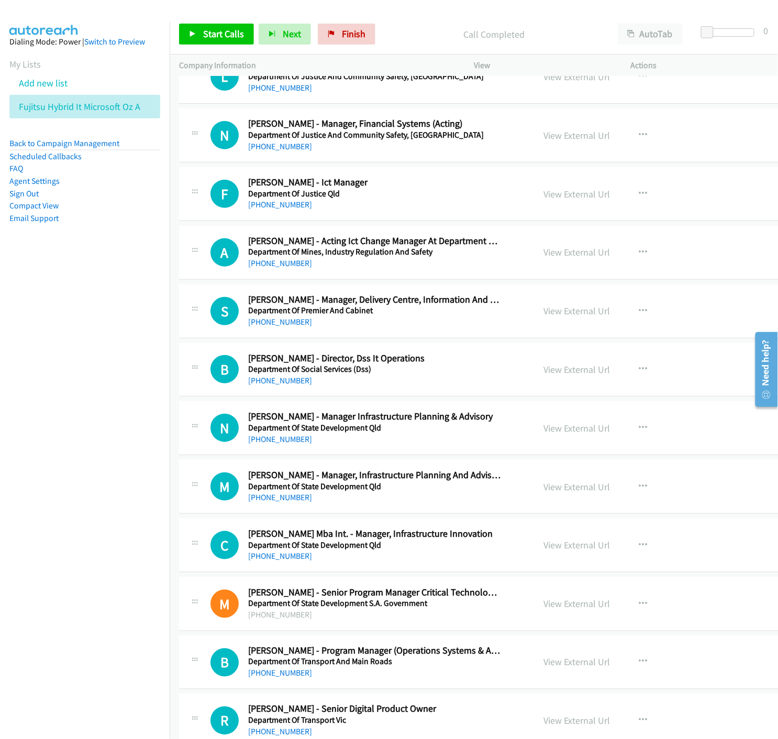
scroll to position [4772, 0]
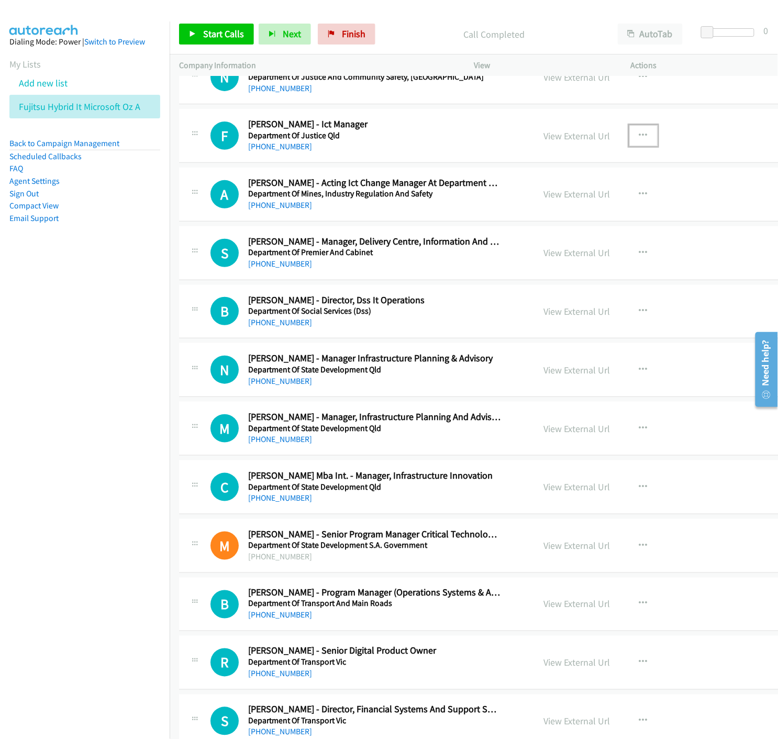
click at [630, 132] on button "button" at bounding box center [644, 135] width 28 height 21
click at [528, 203] on icon at bounding box center [531, 204] width 7 height 7
click at [200, 34] on link "Start Calls" at bounding box center [216, 34] width 75 height 21
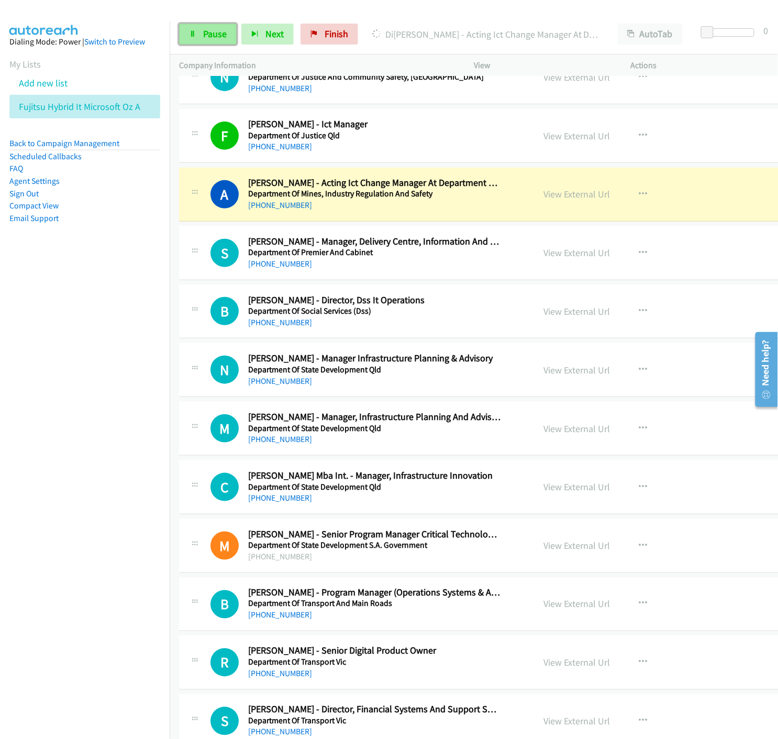
click at [195, 34] on icon at bounding box center [192, 34] width 7 height 7
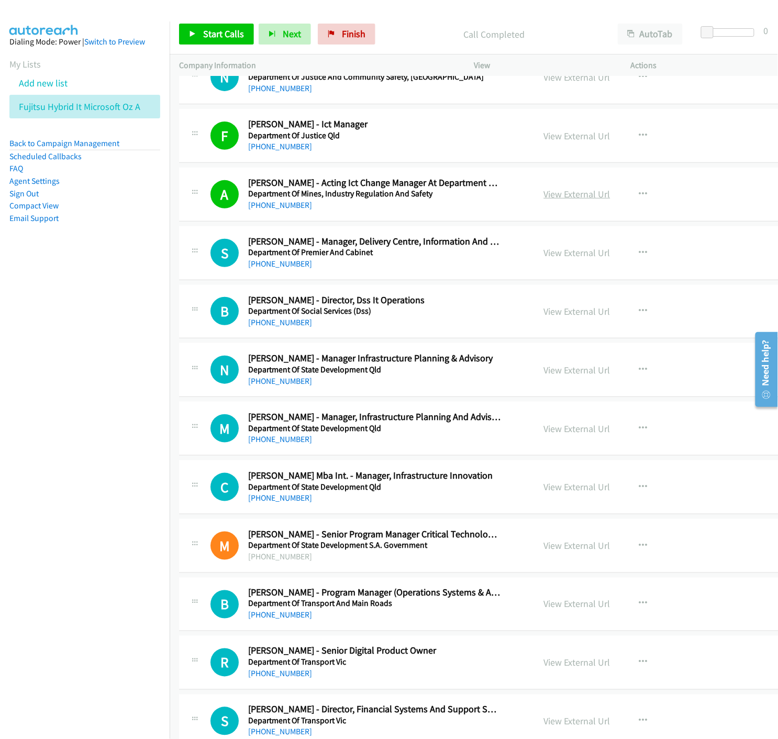
click at [545, 197] on link "View External Url" at bounding box center [577, 194] width 67 height 12
click at [547, 257] on link "View External Url" at bounding box center [577, 253] width 67 height 12
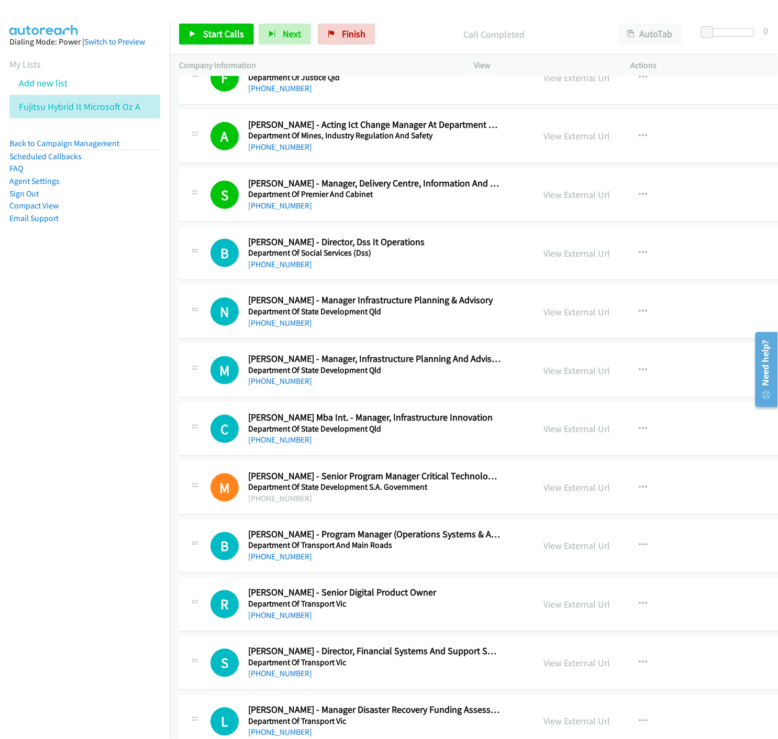
scroll to position [4888, 0]
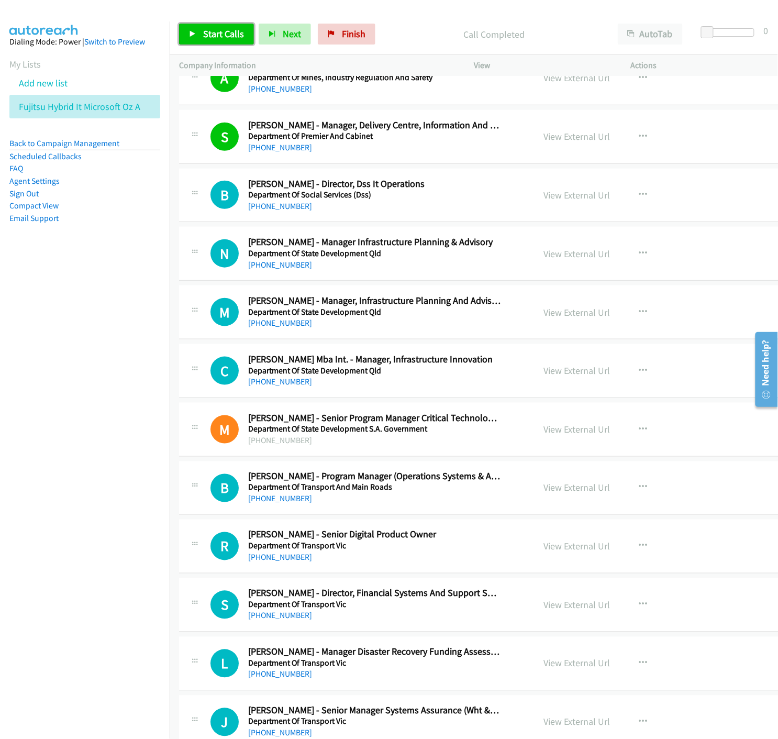
click at [190, 36] on icon at bounding box center [192, 34] width 7 height 7
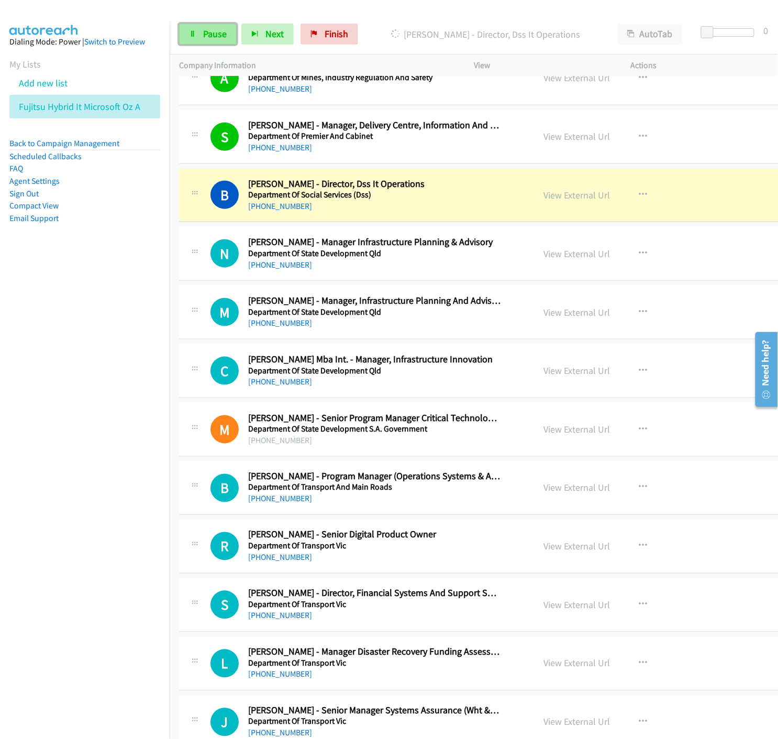
drag, startPoint x: 191, startPoint y: 31, endPoint x: 181, endPoint y: 38, distance: 11.3
click at [191, 31] on icon at bounding box center [192, 34] width 7 height 7
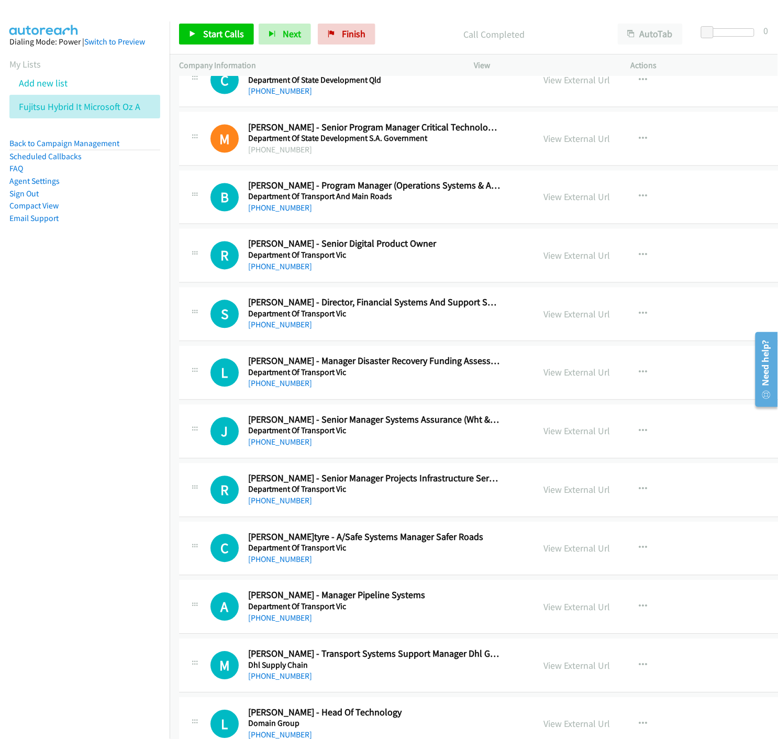
scroll to position [5237, 0]
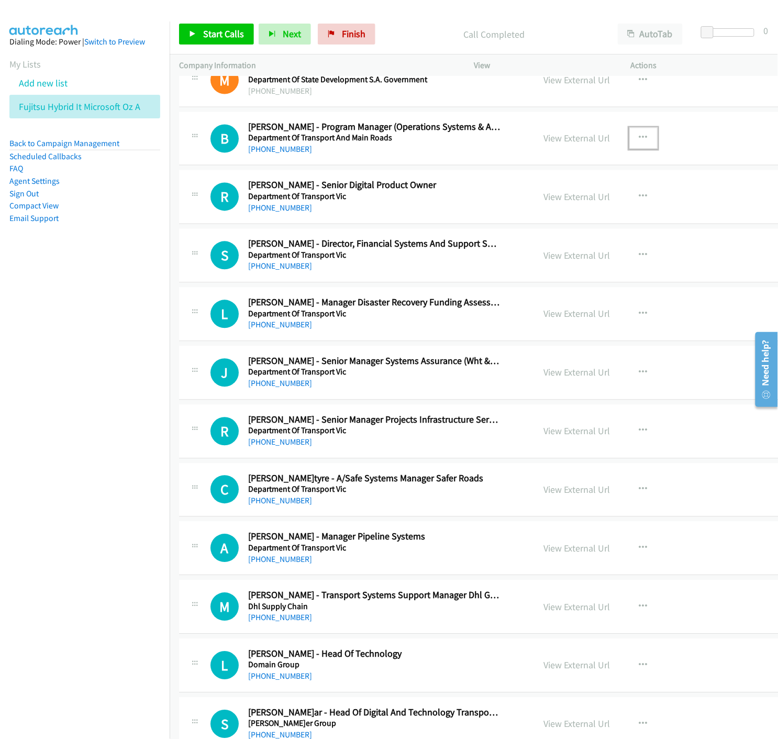
drag, startPoint x: 632, startPoint y: 138, endPoint x: 632, endPoint y: 147, distance: 8.4
click at [639, 138] on icon "button" at bounding box center [643, 138] width 8 height 8
click at [528, 208] on icon at bounding box center [531, 207] width 7 height 7
click at [639, 138] on icon "button" at bounding box center [643, 138] width 8 height 8
click at [528, 209] on icon at bounding box center [531, 207] width 7 height 7
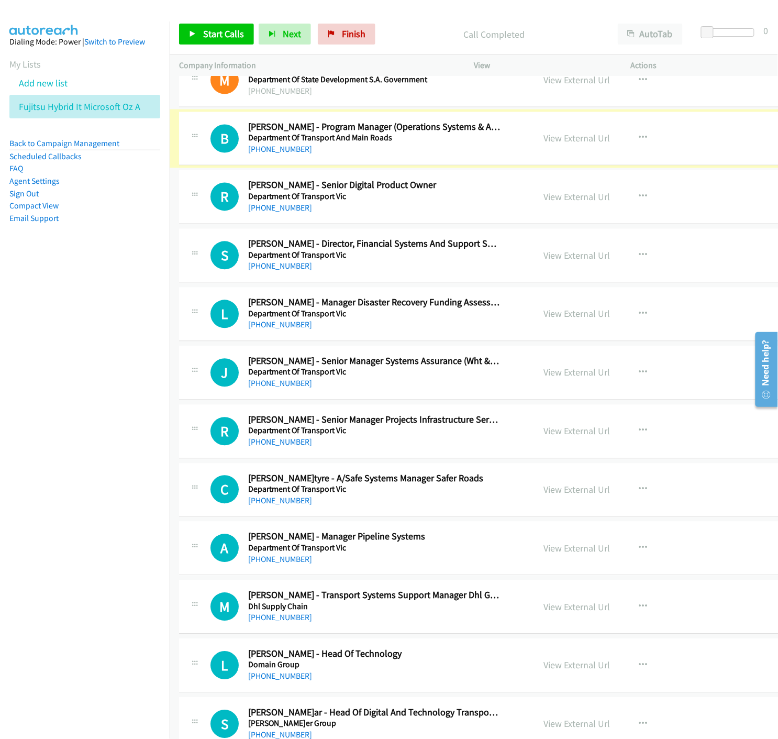
click at [551, 143] on link "View External Url" at bounding box center [577, 139] width 67 height 12
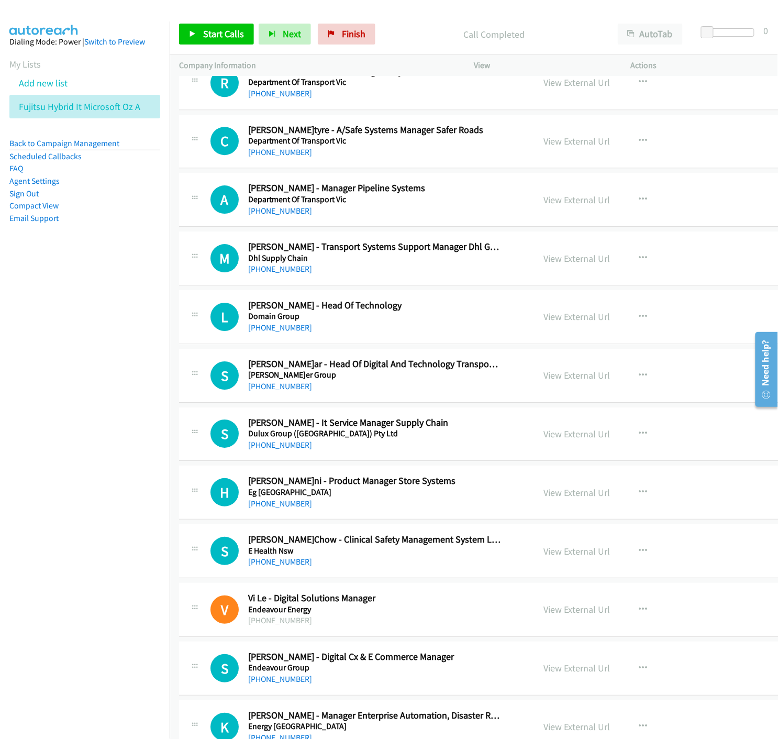
scroll to position [5644, 0]
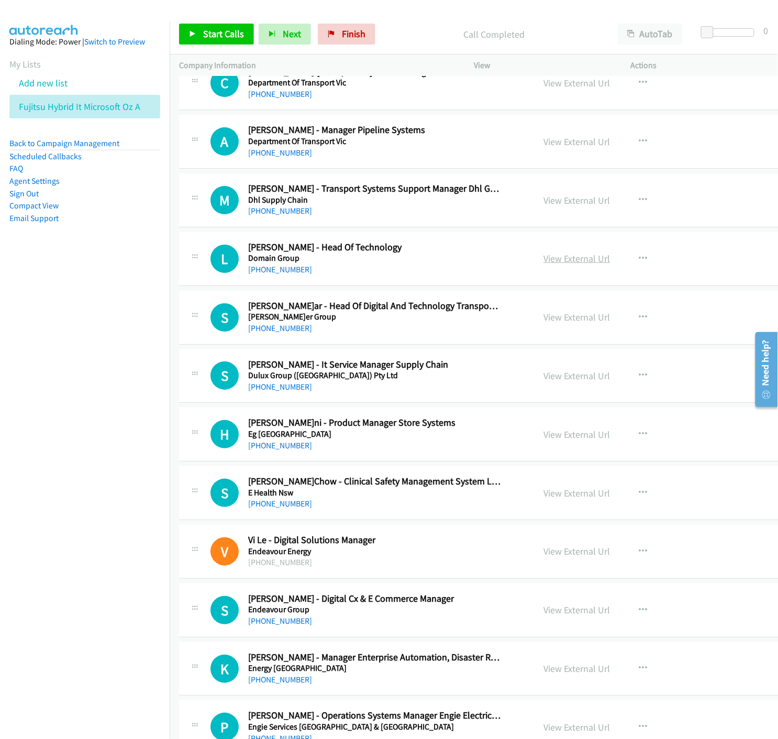
click at [556, 263] on link "View External Url" at bounding box center [577, 258] width 67 height 12
click at [556, 318] on link "View External Url" at bounding box center [577, 317] width 67 height 12
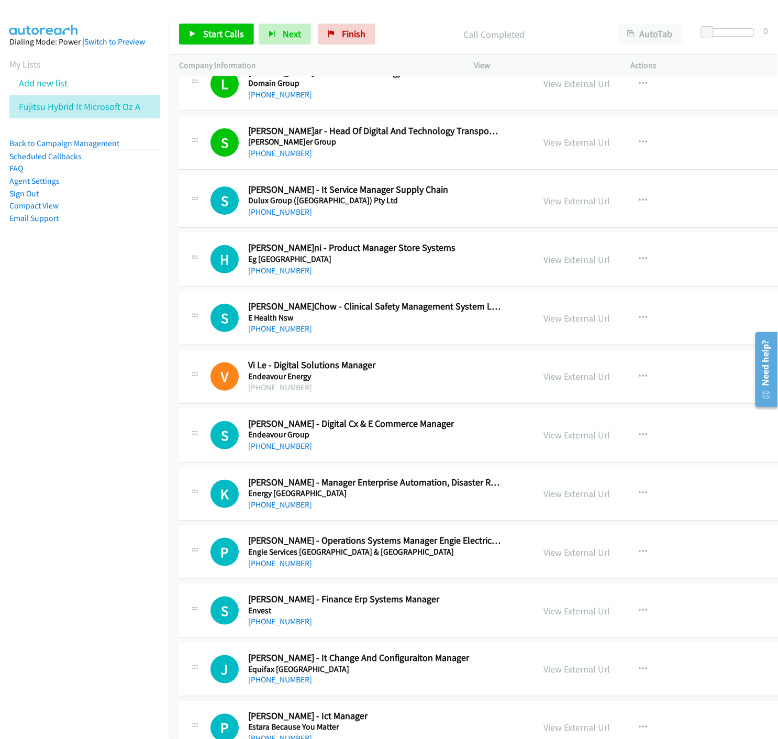
scroll to position [5877, 0]
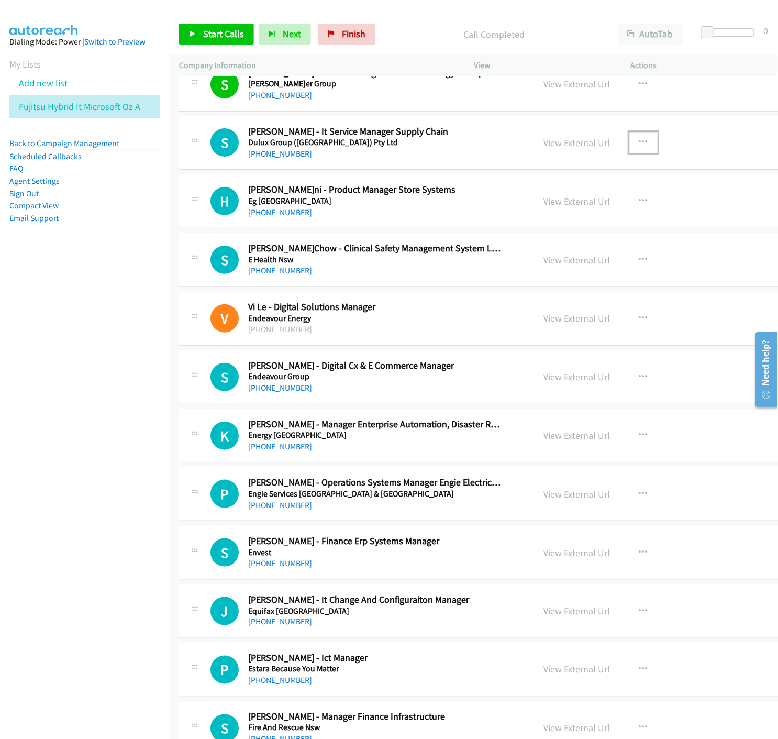
drag, startPoint x: 634, startPoint y: 140, endPoint x: 628, endPoint y: 143, distance: 6.6
click at [639, 140] on icon "button" at bounding box center [643, 142] width 8 height 8
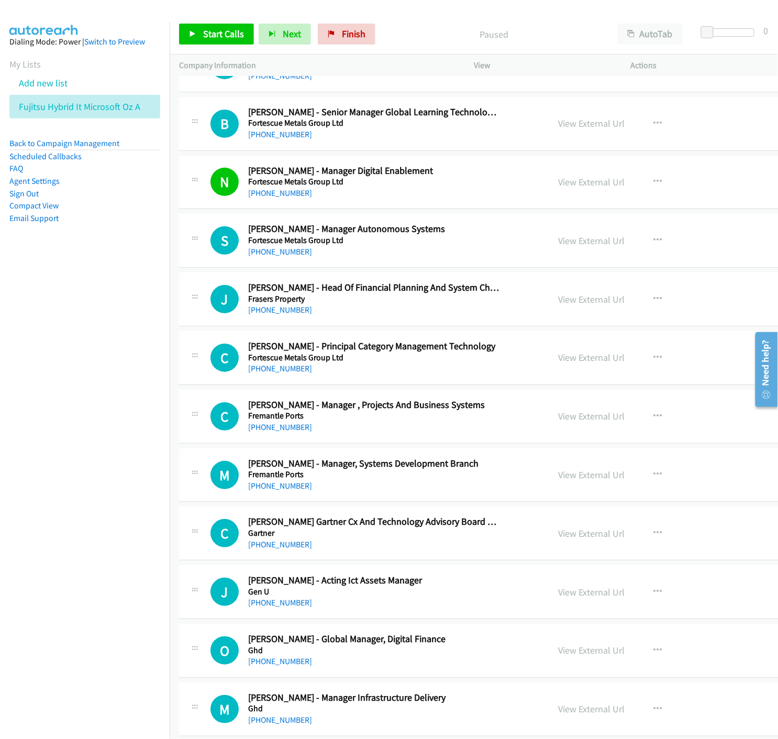
scroll to position [6867, 0]
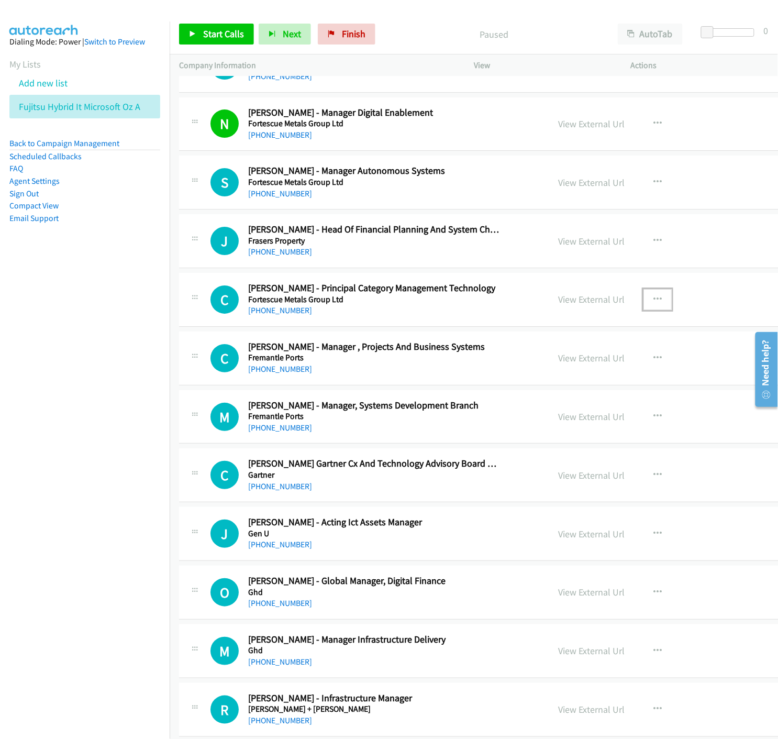
click at [654, 300] on icon "button" at bounding box center [658, 299] width 8 height 8
click at [542, 369] on icon at bounding box center [545, 368] width 7 height 7
click at [186, 34] on link "Start Calls" at bounding box center [216, 34] width 75 height 21
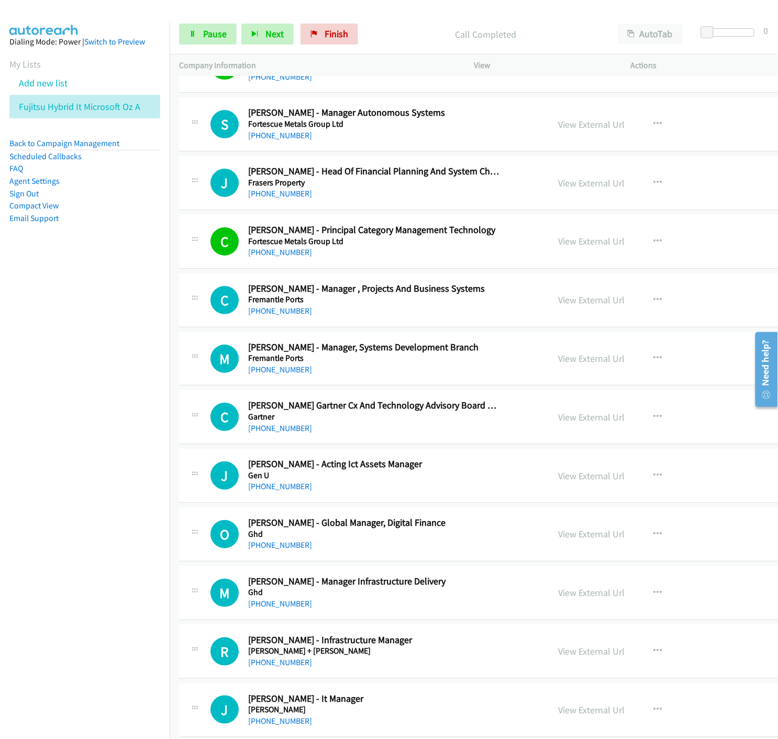
scroll to position [6983, 0]
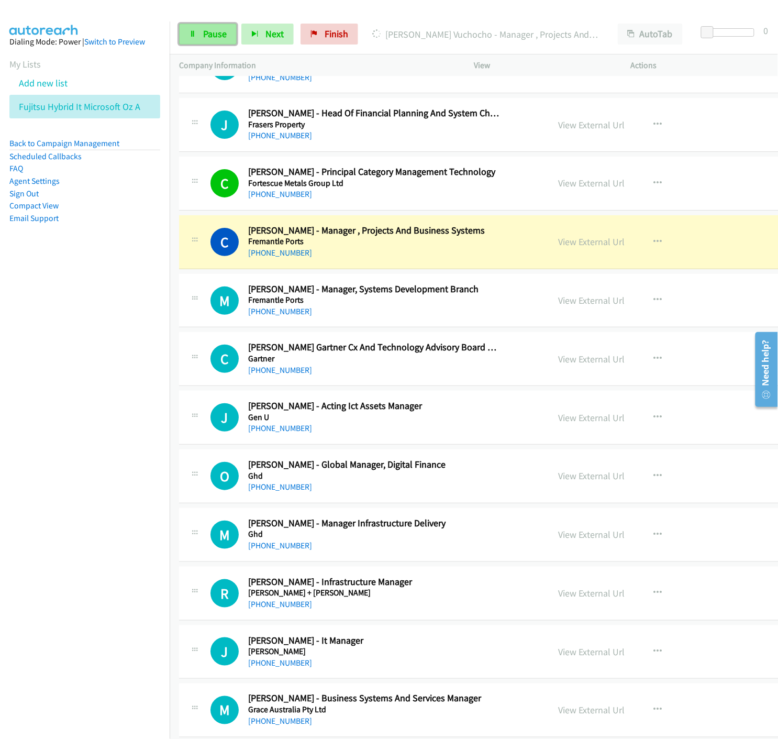
drag, startPoint x: 206, startPoint y: 42, endPoint x: 201, endPoint y: 42, distance: 5.8
click at [206, 42] on link "Pause" at bounding box center [208, 34] width 58 height 21
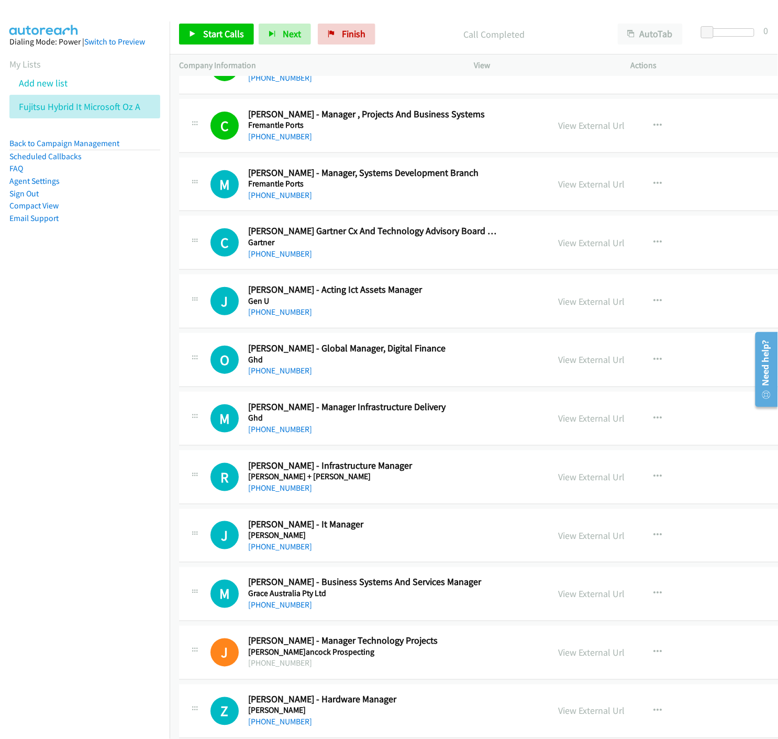
scroll to position [7157, 0]
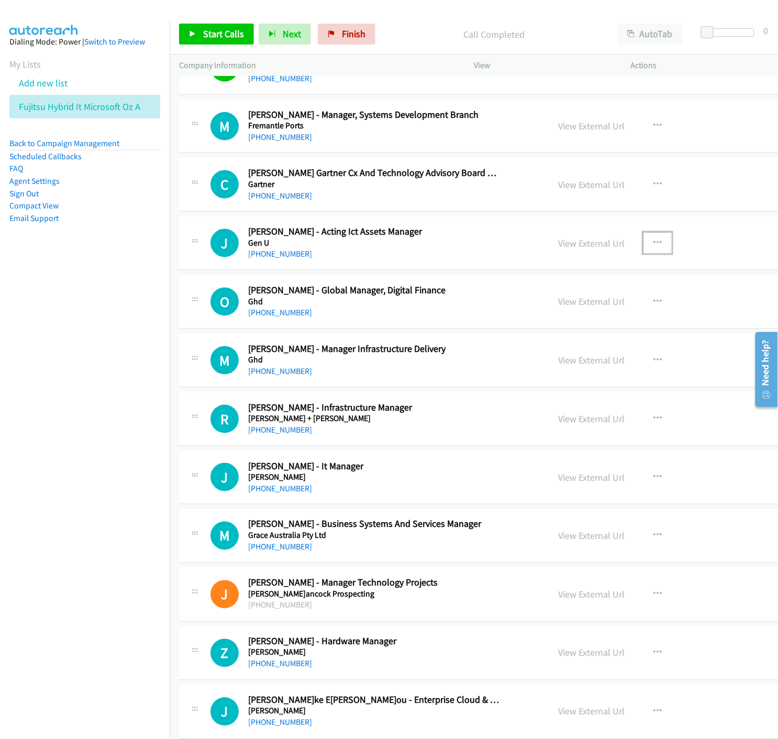
click at [654, 245] on icon "button" at bounding box center [658, 243] width 8 height 8
click at [542, 311] on icon at bounding box center [545, 311] width 7 height 7
click at [217, 39] on span "Start Calls" at bounding box center [223, 34] width 41 height 12
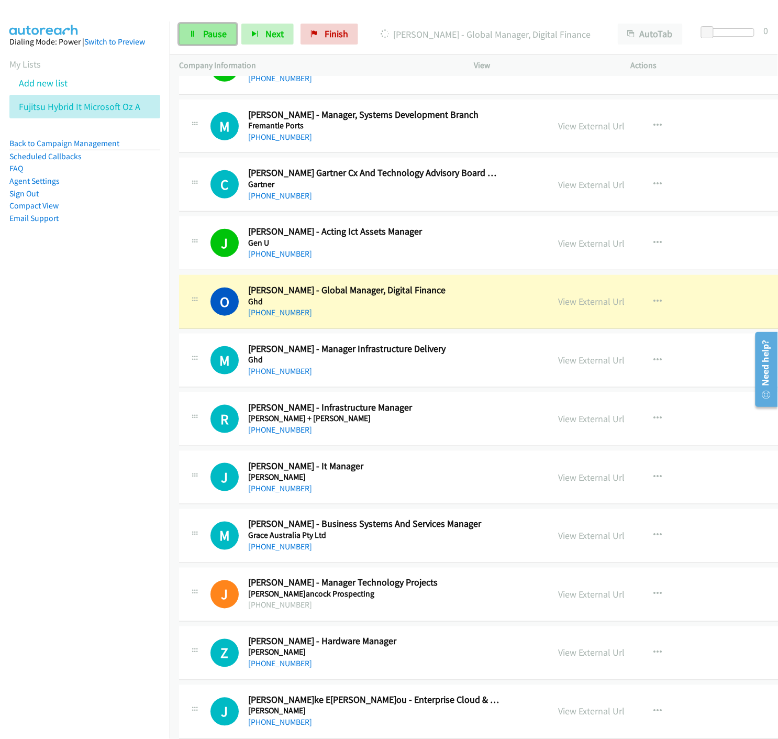
click at [192, 29] on link "Pause" at bounding box center [208, 34] width 58 height 21
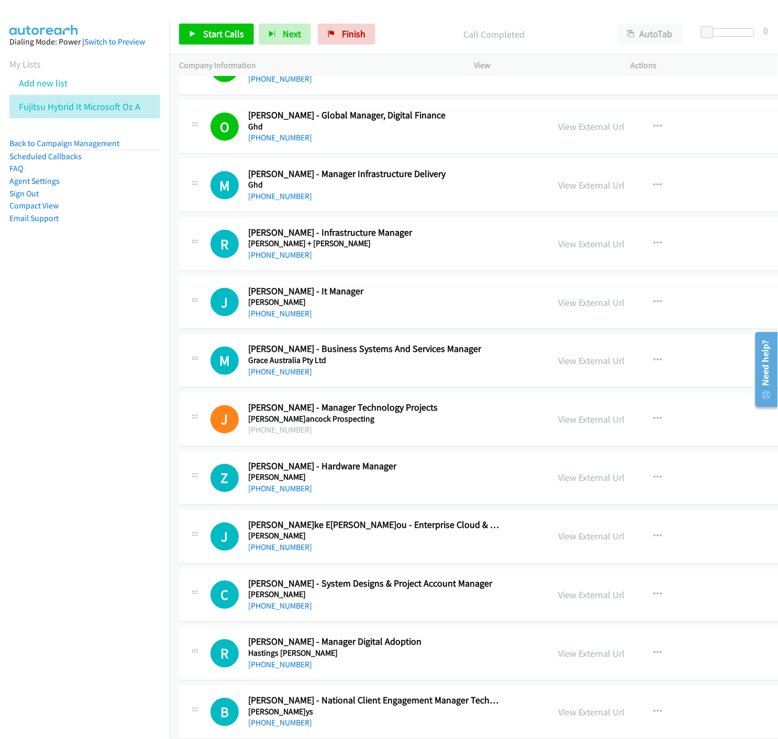
scroll to position [7390, 0]
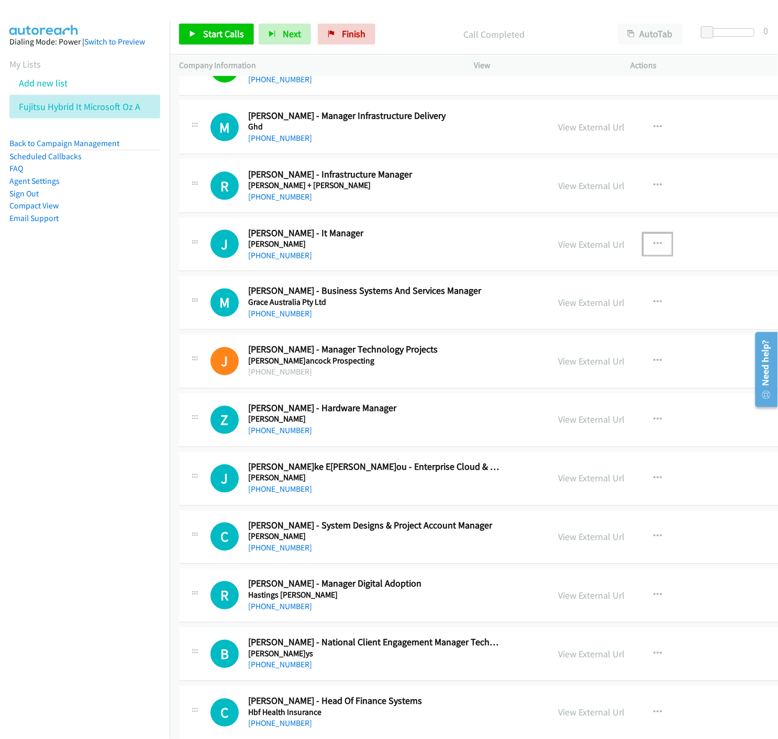
click at [654, 248] on icon "button" at bounding box center [658, 244] width 8 height 8
click at [542, 316] on icon at bounding box center [545, 313] width 7 height 7
click at [224, 39] on span "Start Calls" at bounding box center [223, 34] width 41 height 12
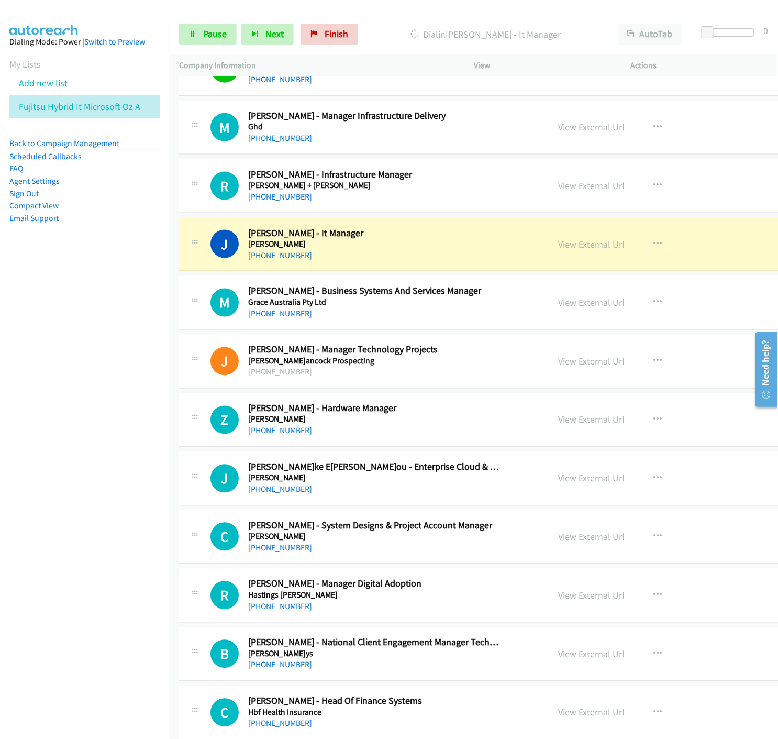
scroll to position [7448, 0]
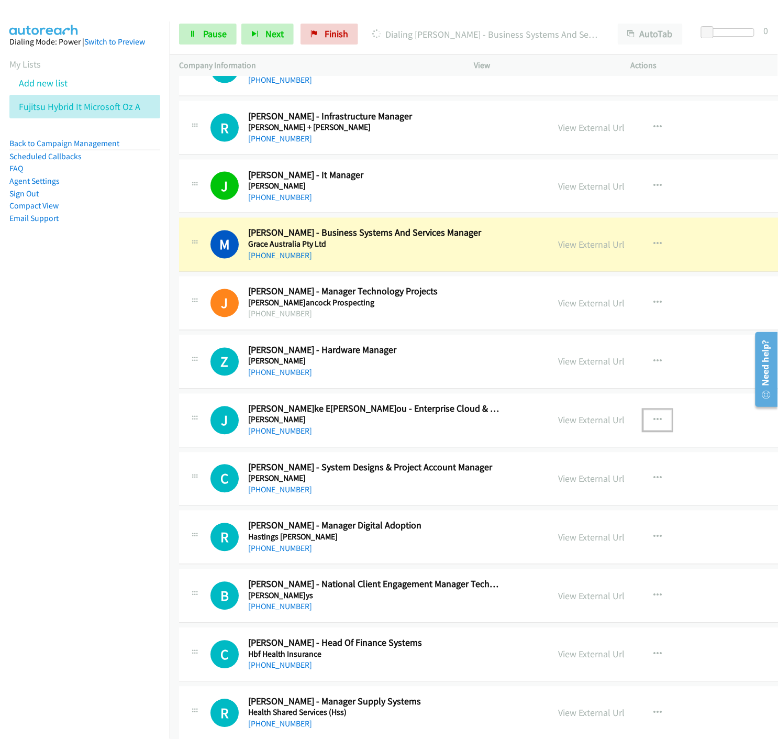
click at [654, 423] on icon "button" at bounding box center [658, 420] width 8 height 8
click at [542, 491] on icon at bounding box center [545, 488] width 7 height 7
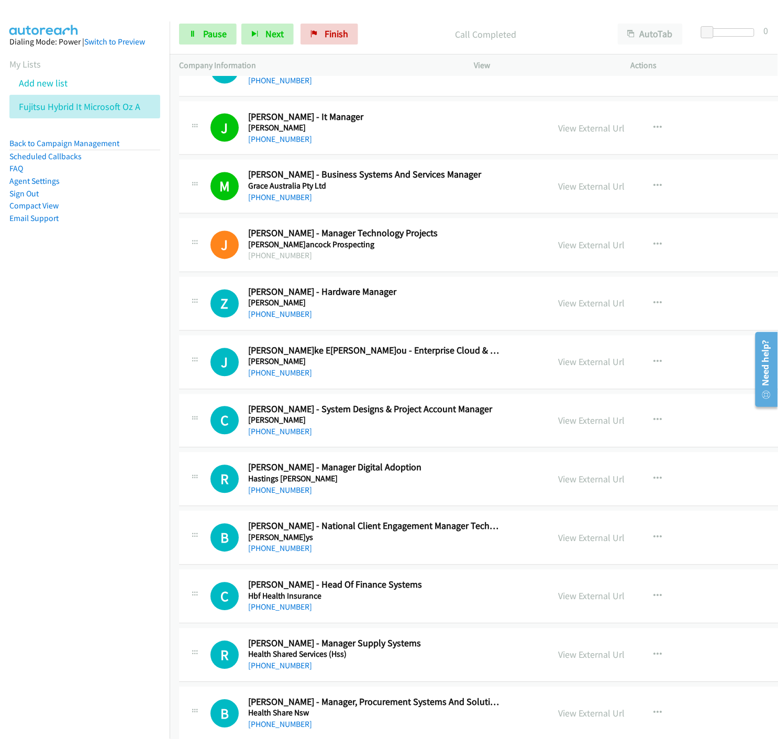
scroll to position [7623, 0]
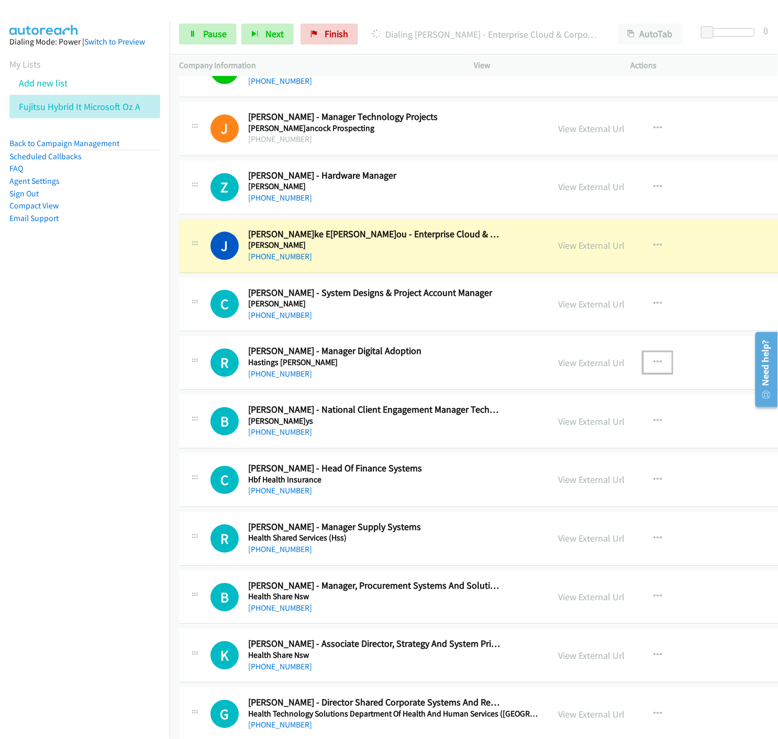
click at [654, 363] on icon "button" at bounding box center [658, 363] width 8 height 8
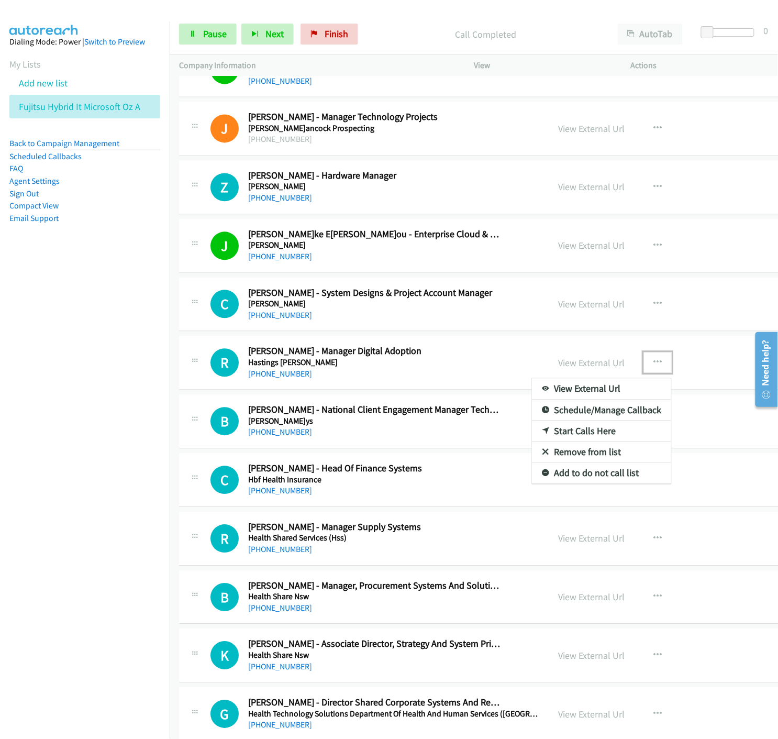
click at [542, 434] on icon at bounding box center [545, 431] width 7 height 7
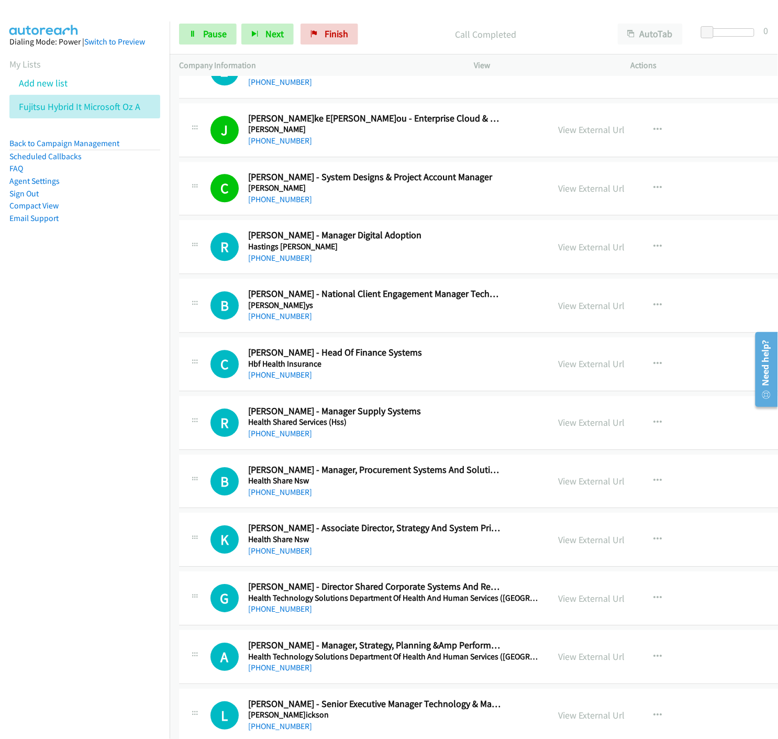
scroll to position [7797, 0]
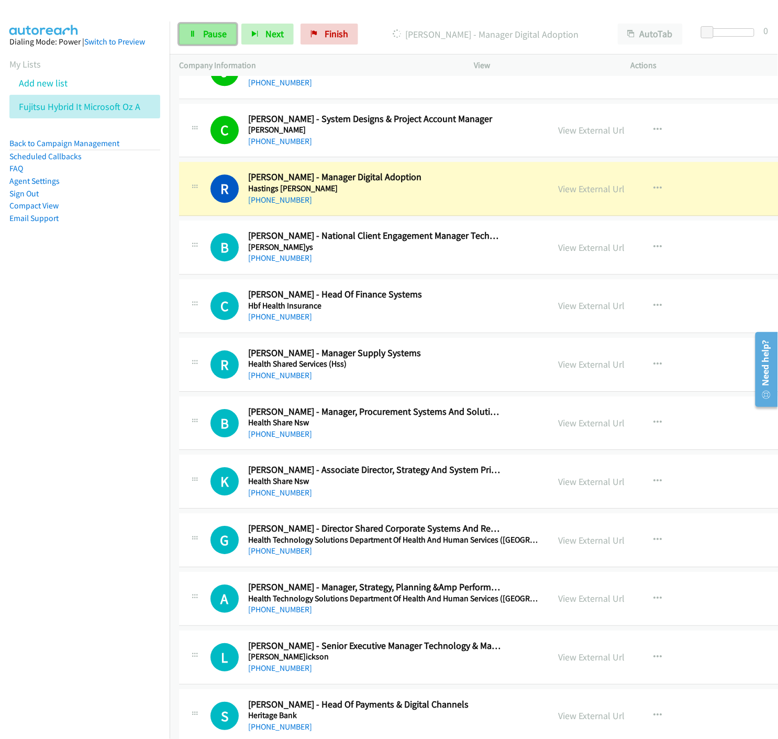
click at [207, 35] on span "Pause" at bounding box center [215, 34] width 24 height 12
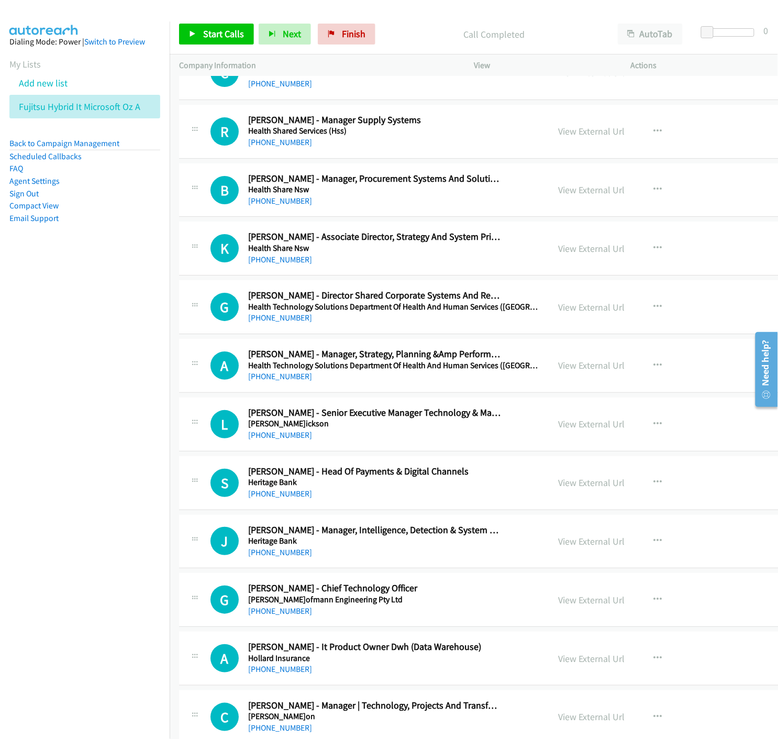
scroll to position [8088, 0]
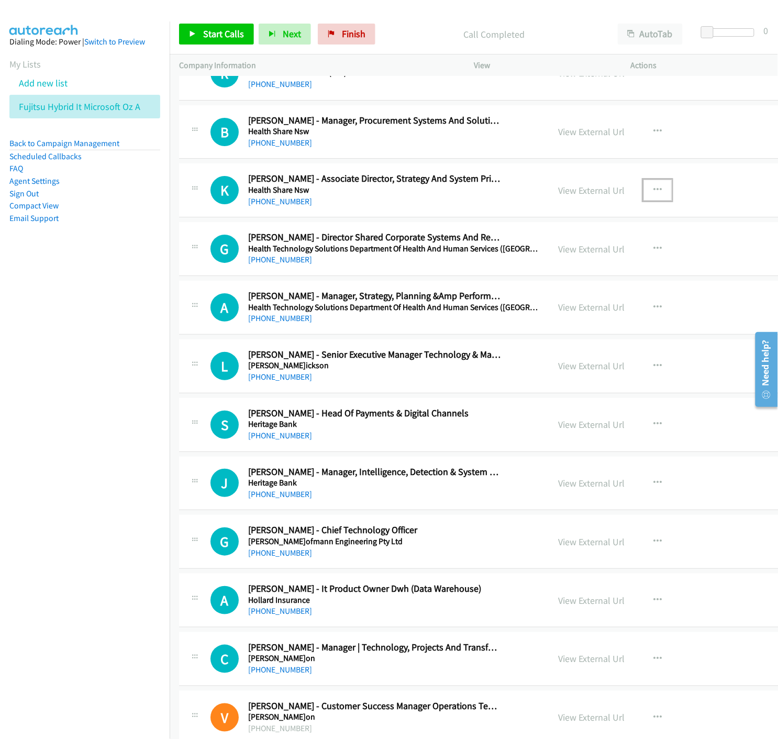
click at [654, 192] on icon "button" at bounding box center [658, 190] width 8 height 8
click at [542, 261] on icon at bounding box center [545, 259] width 7 height 7
click at [202, 31] on link "Start Calls" at bounding box center [216, 34] width 75 height 21
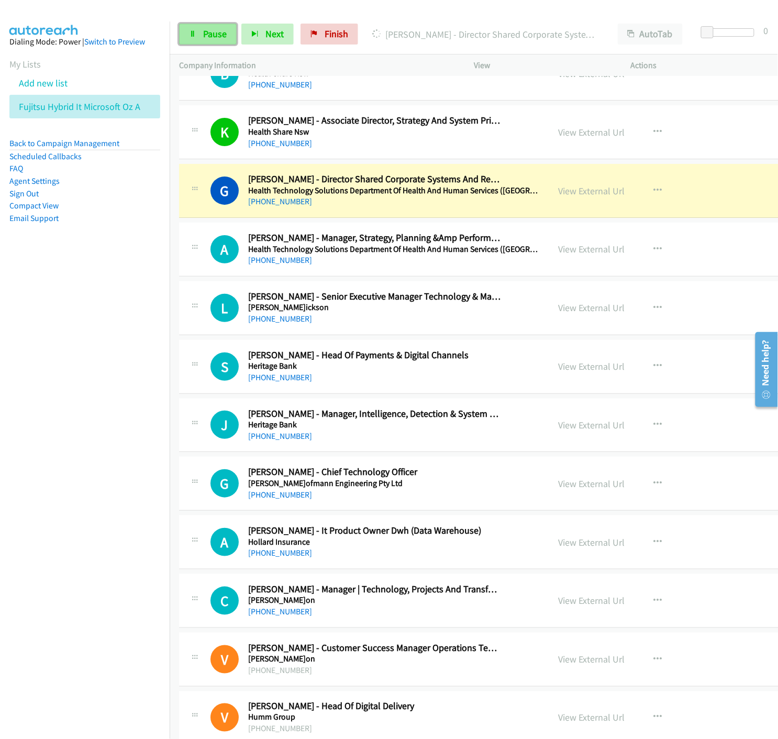
drag, startPoint x: 197, startPoint y: 38, endPoint x: 187, endPoint y: 39, distance: 10.0
click at [197, 38] on link "Pause" at bounding box center [208, 34] width 58 height 21
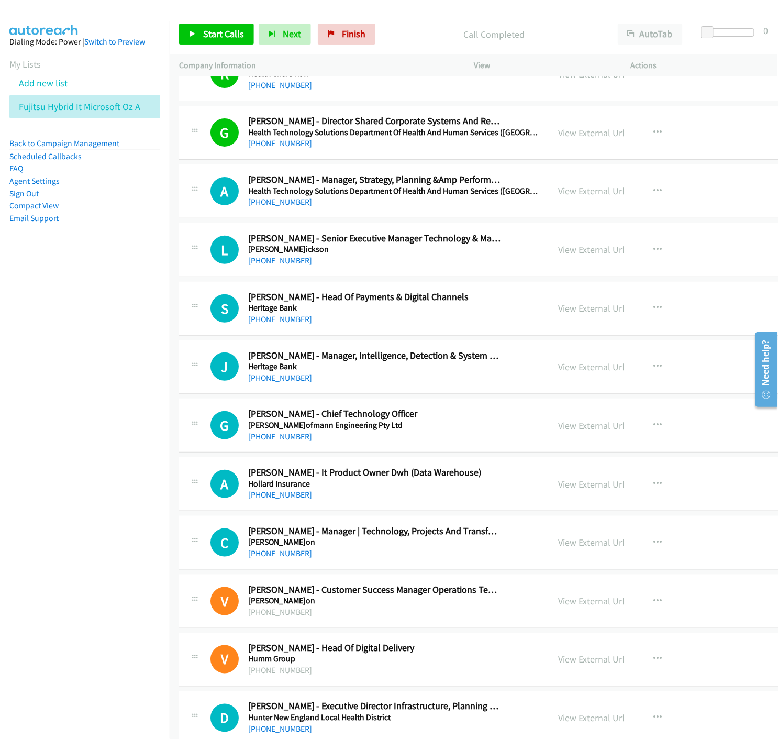
scroll to position [8263, 0]
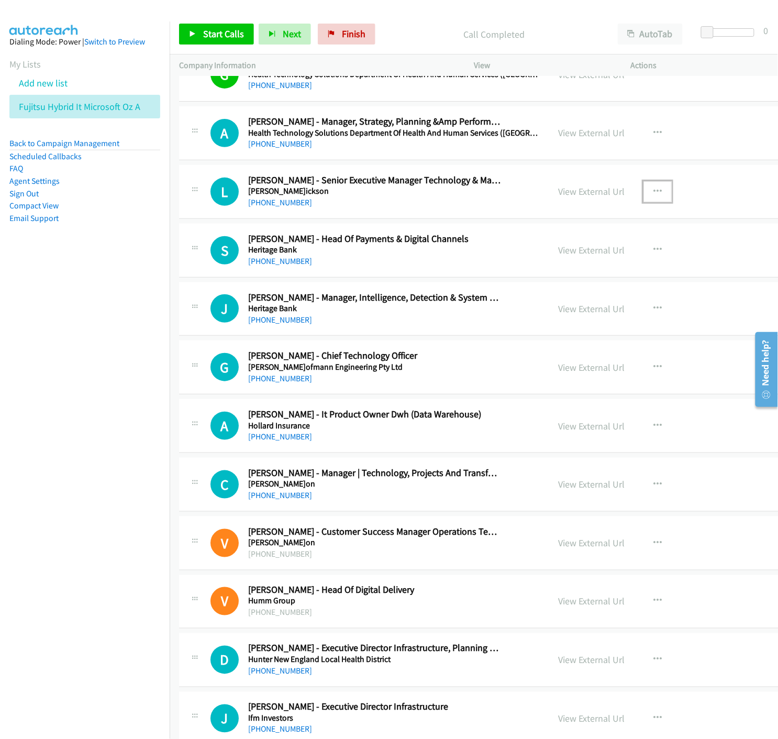
click at [654, 193] on icon "button" at bounding box center [658, 191] width 8 height 8
click at [542, 261] on icon at bounding box center [545, 260] width 7 height 7
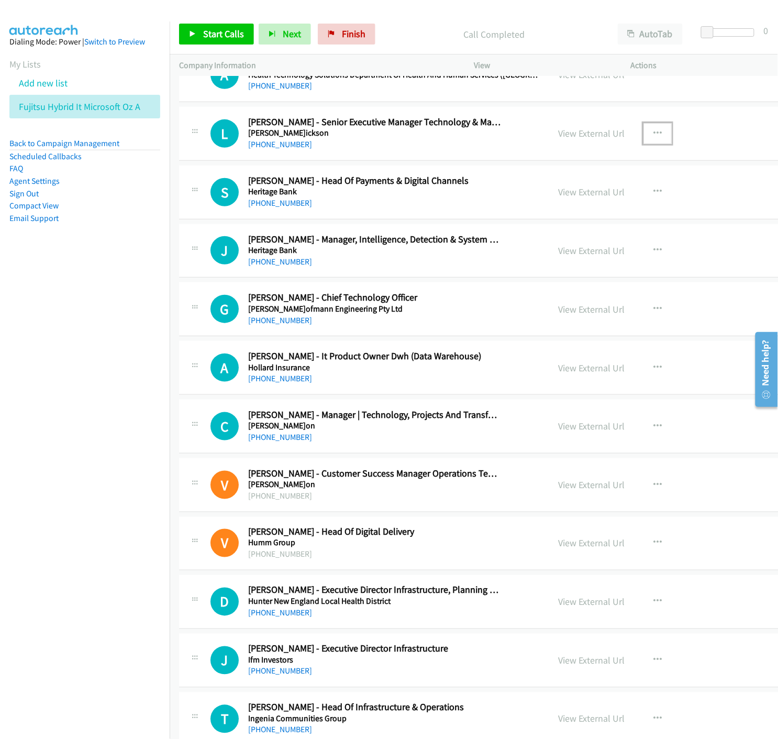
click at [654, 135] on icon "button" at bounding box center [658, 133] width 8 height 8
click at [542, 202] on icon at bounding box center [545, 201] width 7 height 7
click at [203, 32] on span "Start Calls" at bounding box center [223, 34] width 41 height 12
click at [654, 311] on icon "button" at bounding box center [658, 309] width 8 height 8
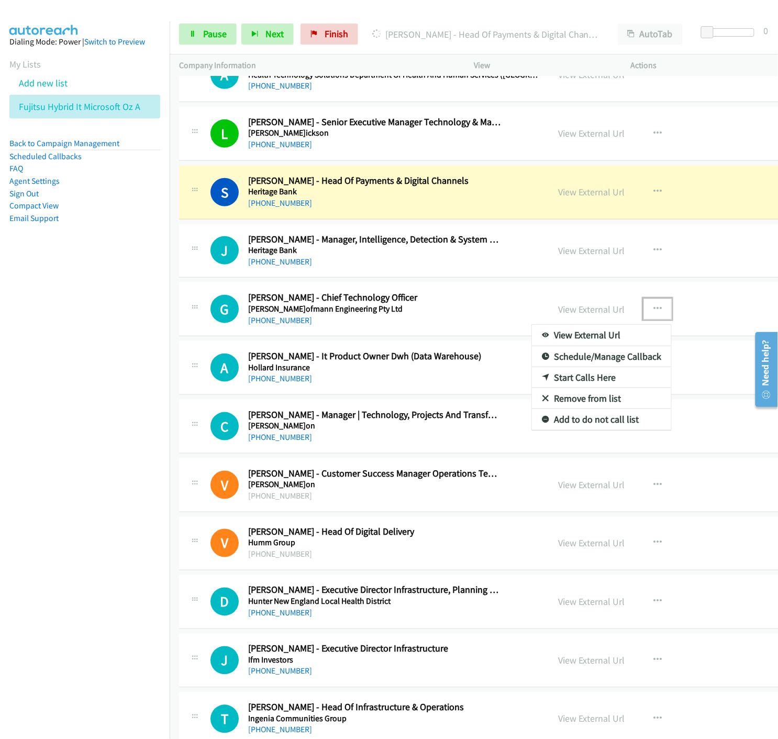
click at [542, 380] on icon at bounding box center [545, 377] width 7 height 7
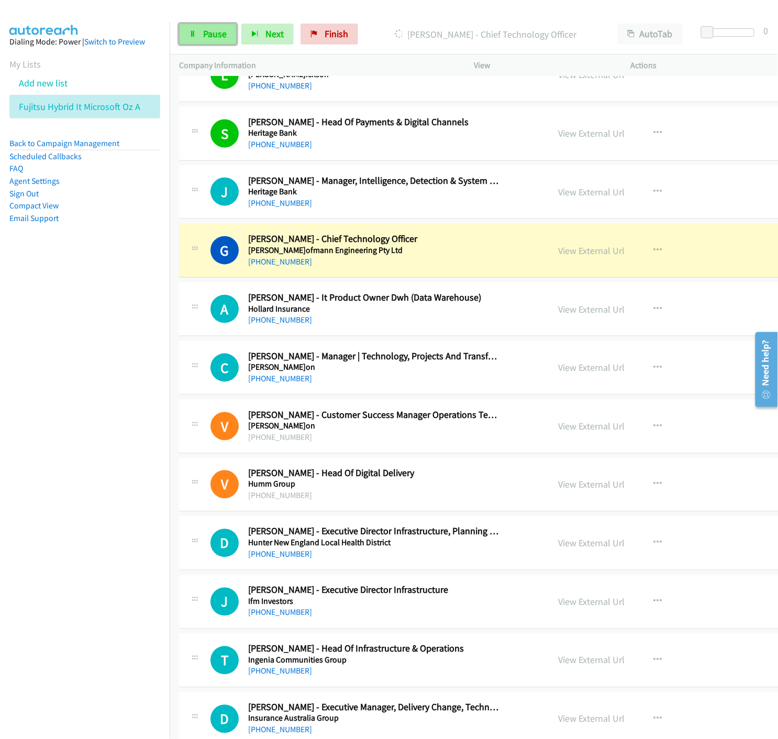
click at [211, 37] on span "Pause" at bounding box center [215, 34] width 24 height 12
click at [558, 254] on link "View External Url" at bounding box center [591, 251] width 67 height 12
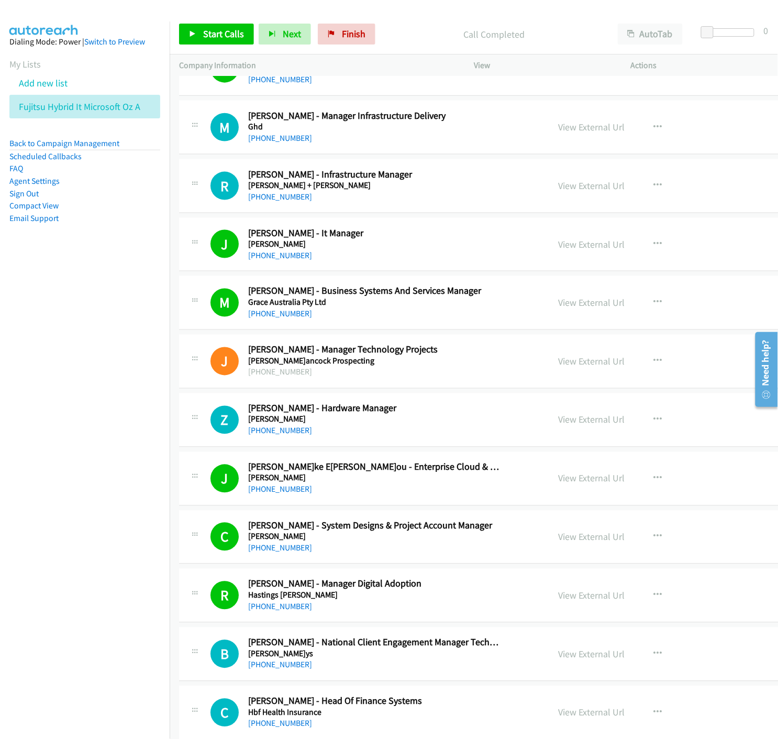
scroll to position [7332, 0]
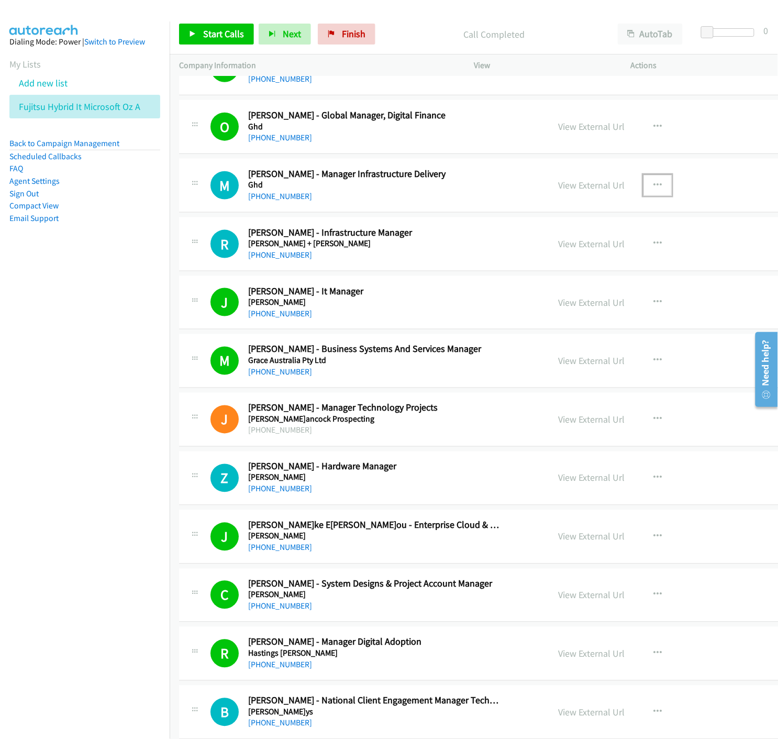
click at [654, 189] on icon "button" at bounding box center [658, 185] width 8 height 8
click at [542, 255] on icon at bounding box center [545, 253] width 7 height 7
click at [201, 33] on link "Start Calls" at bounding box center [216, 34] width 75 height 21
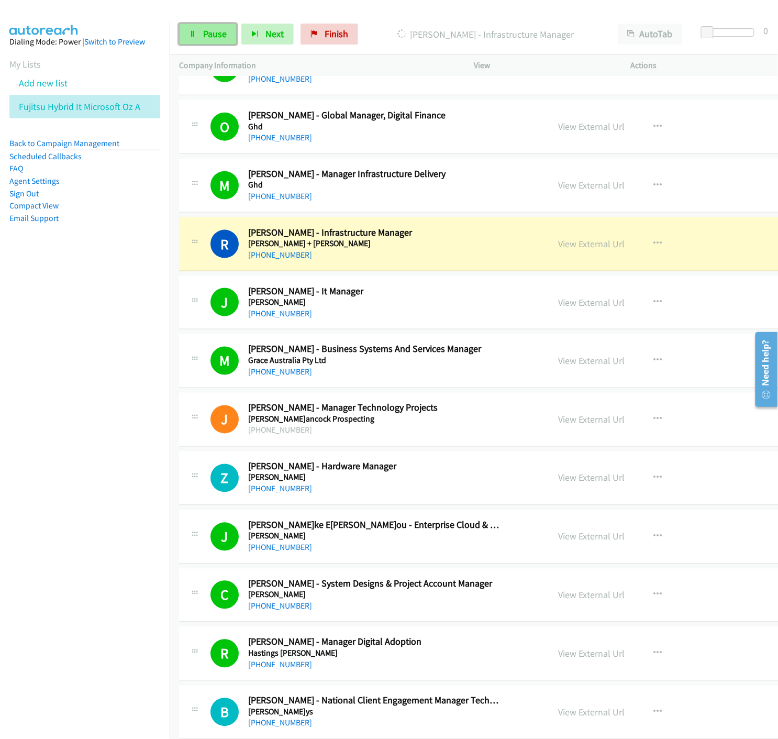
click at [205, 36] on span "Pause" at bounding box center [215, 34] width 24 height 12
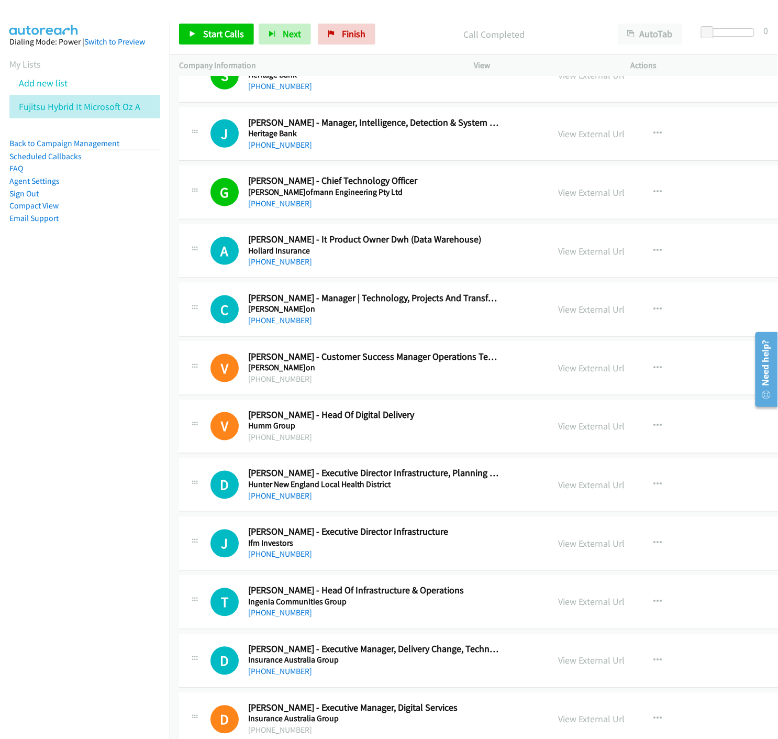
scroll to position [8496, 0]
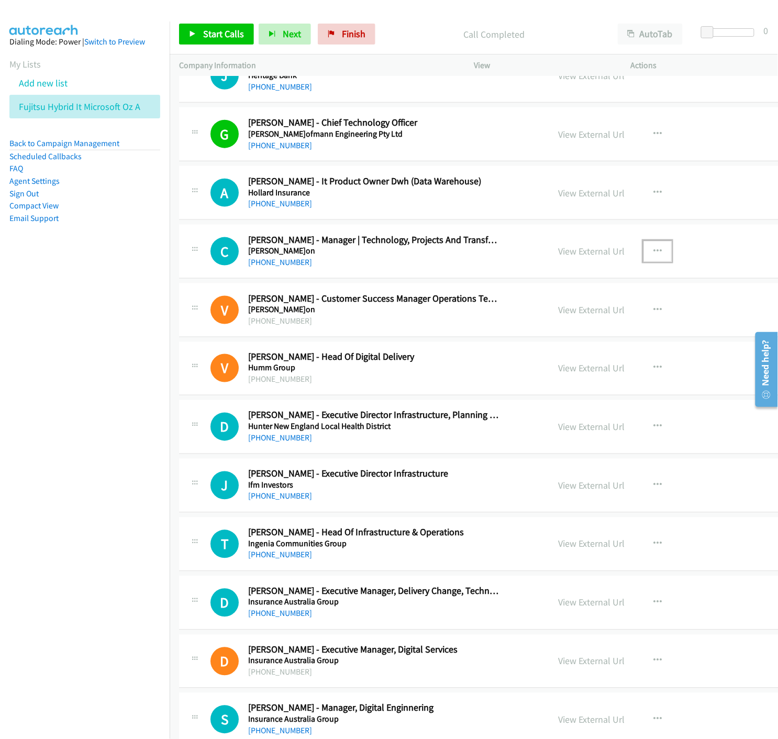
click at [654, 250] on icon "button" at bounding box center [658, 251] width 8 height 8
click at [542, 322] on icon at bounding box center [545, 319] width 7 height 7
click at [194, 25] on link "Start Calls" at bounding box center [216, 34] width 75 height 21
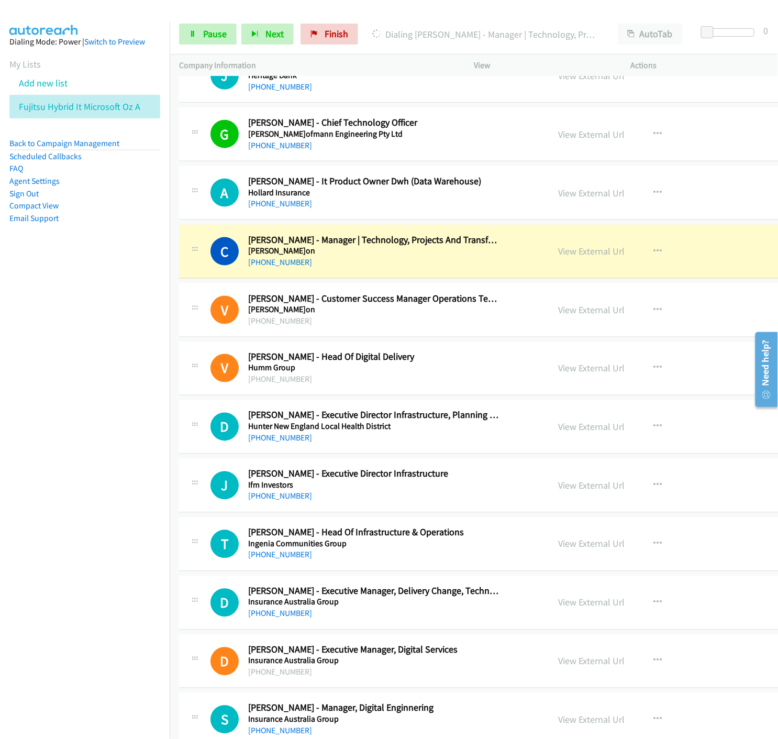
scroll to position [8554, 0]
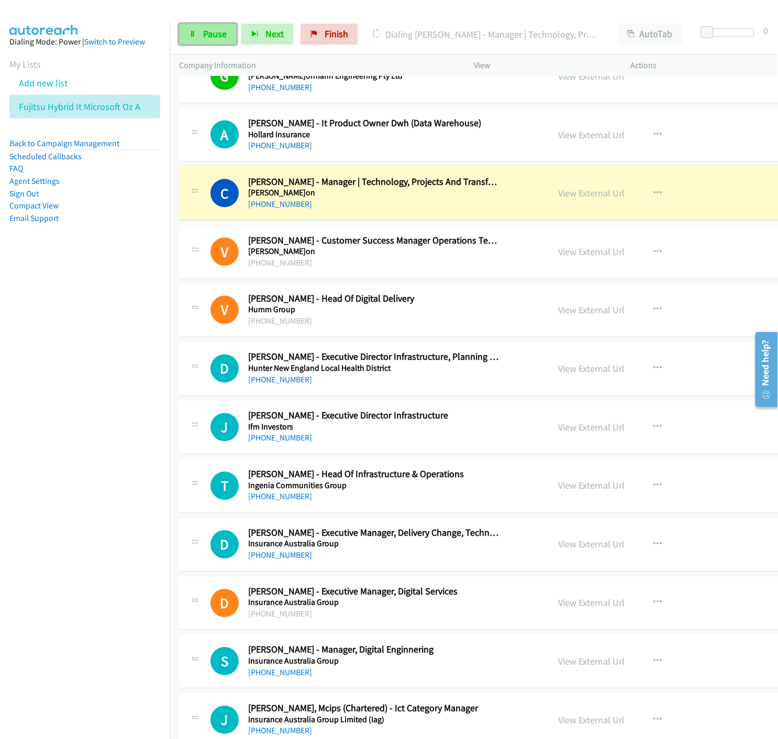
click at [213, 29] on span "Pause" at bounding box center [215, 34] width 24 height 12
click at [558, 198] on link "View External Url" at bounding box center [591, 193] width 67 height 12
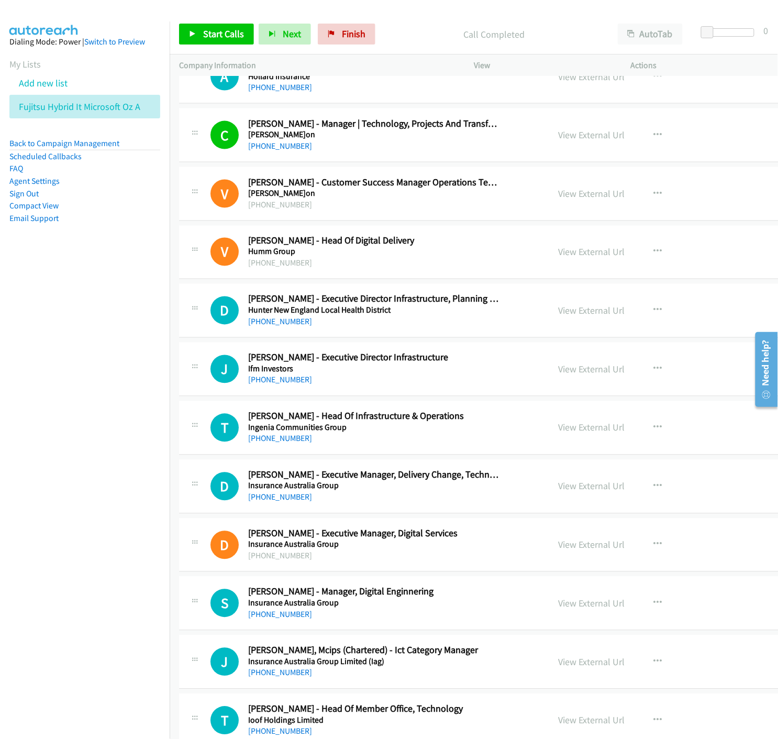
scroll to position [8670, 0]
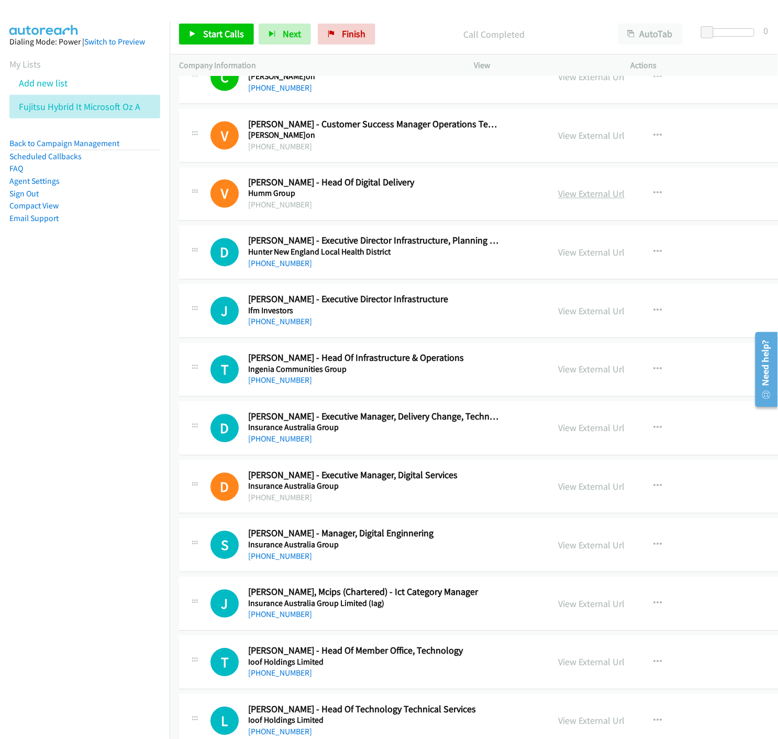
click at [558, 199] on link "View External Url" at bounding box center [591, 194] width 67 height 12
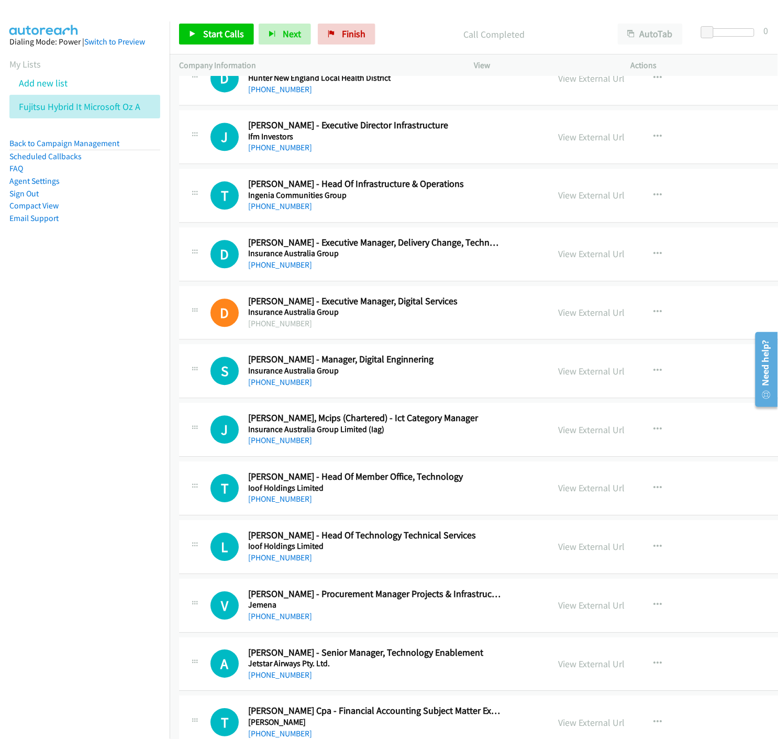
scroll to position [8787, 0]
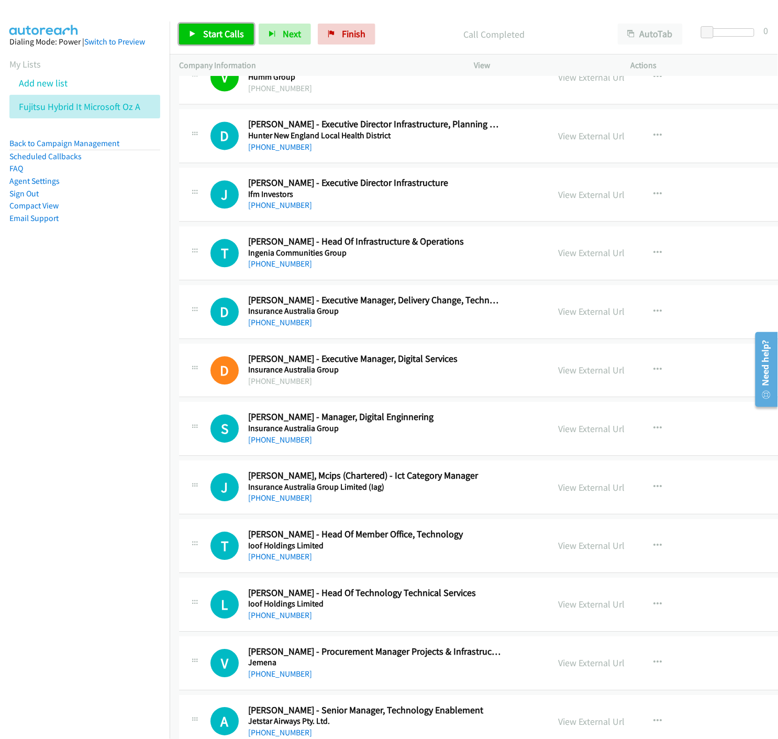
click at [202, 38] on link "Start Calls" at bounding box center [216, 34] width 75 height 21
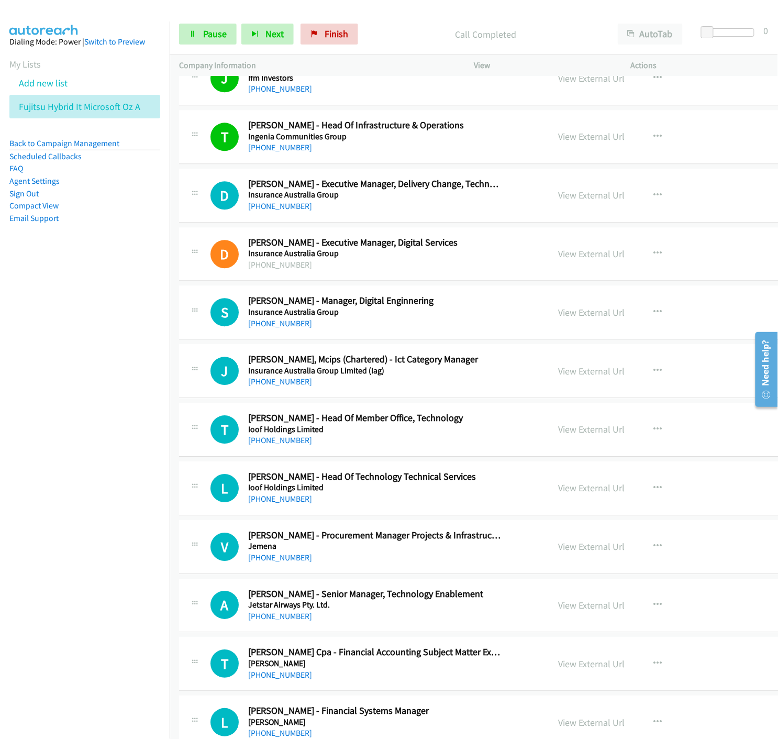
scroll to position [8962, 0]
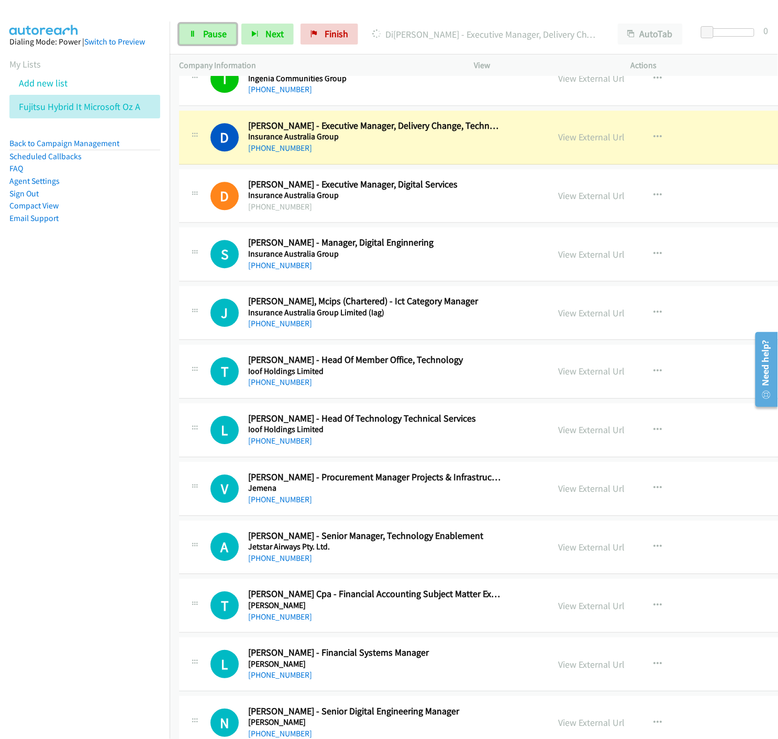
drag, startPoint x: 199, startPoint y: 36, endPoint x: 446, endPoint y: 206, distance: 300.0
click at [199, 35] on link "Pause" at bounding box center [208, 34] width 58 height 21
click at [562, 142] on link "View External Url" at bounding box center [591, 137] width 67 height 12
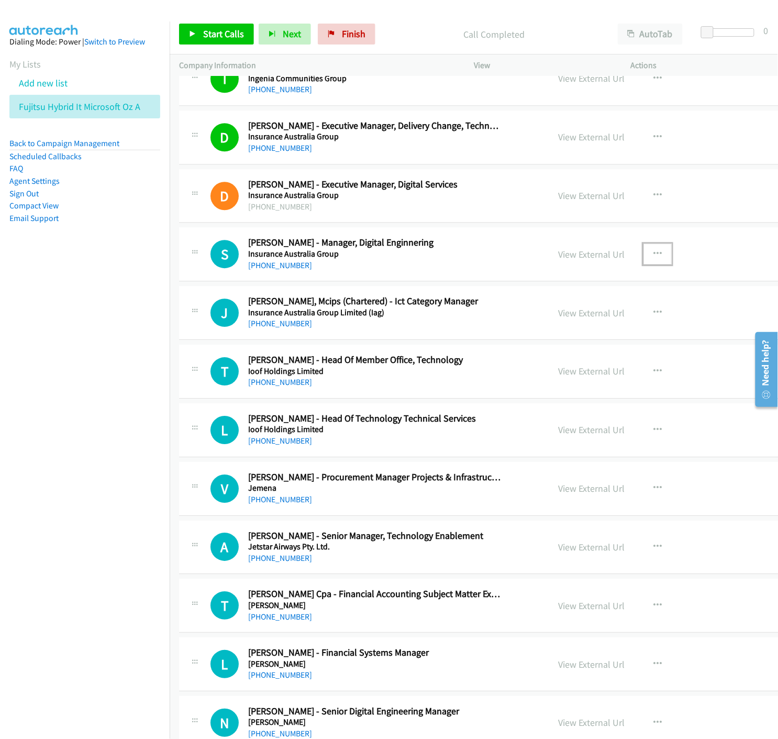
click at [654, 254] on icon "button" at bounding box center [658, 254] width 8 height 8
click at [542, 327] on icon at bounding box center [545, 322] width 7 height 7
drag, startPoint x: 187, startPoint y: 35, endPoint x: 396, endPoint y: 275, distance: 318.9
click at [187, 35] on link "Start Calls" at bounding box center [216, 34] width 75 height 21
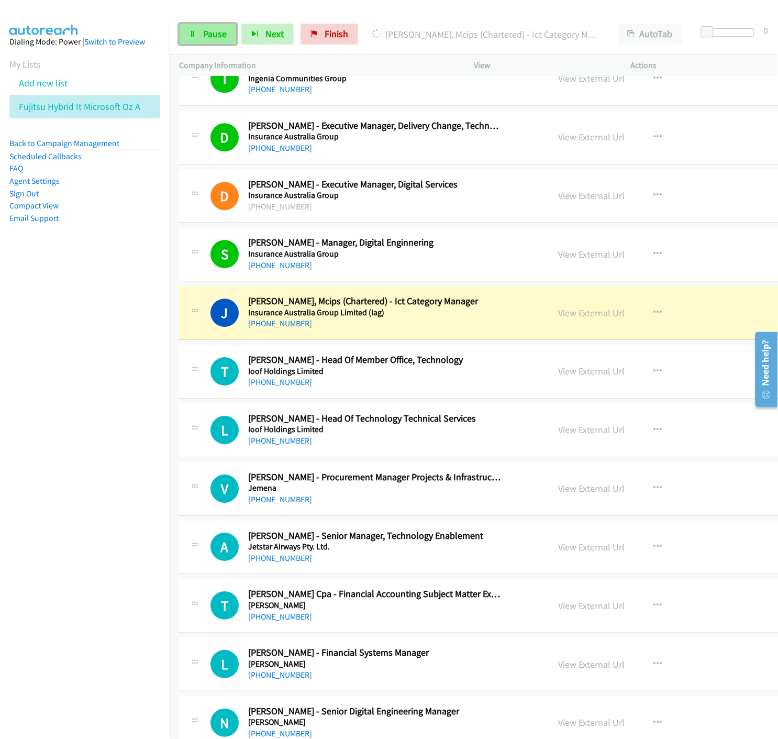
click at [207, 32] on span "Pause" at bounding box center [215, 34] width 24 height 12
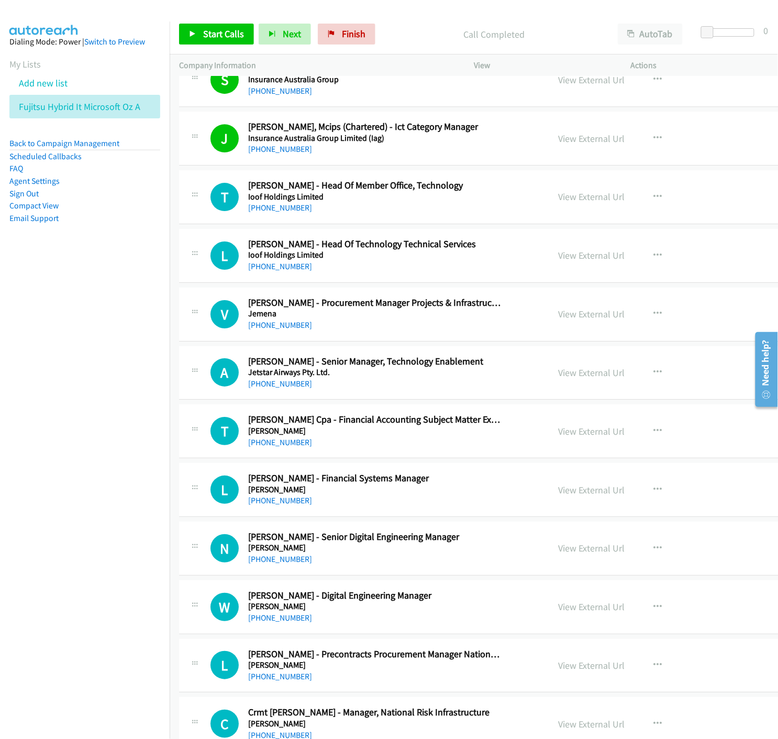
scroll to position [9252, 0]
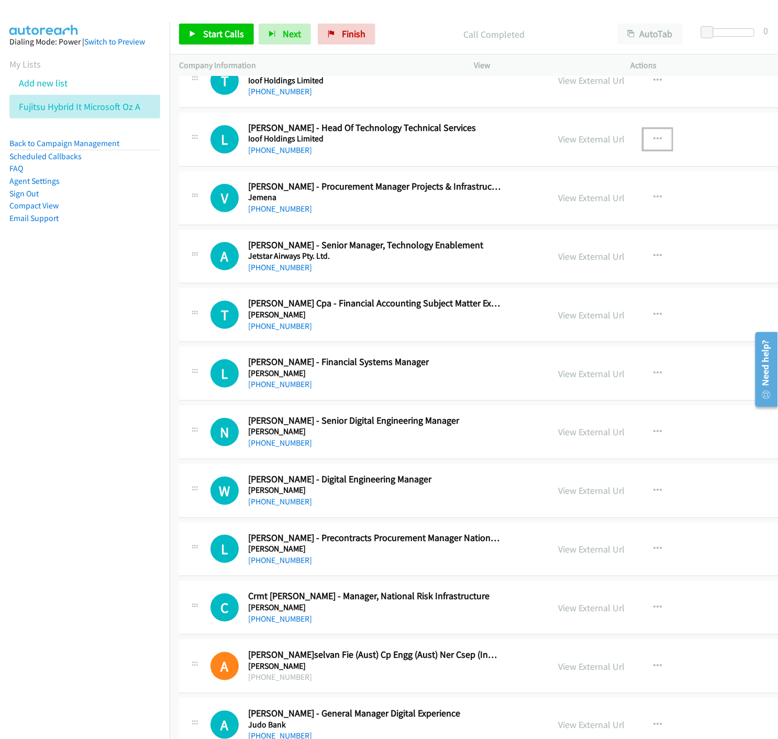
click at [654, 140] on icon "button" at bounding box center [658, 139] width 8 height 8
click at [542, 210] on icon at bounding box center [545, 207] width 7 height 7
click at [203, 37] on span "Start Calls" at bounding box center [223, 34] width 41 height 12
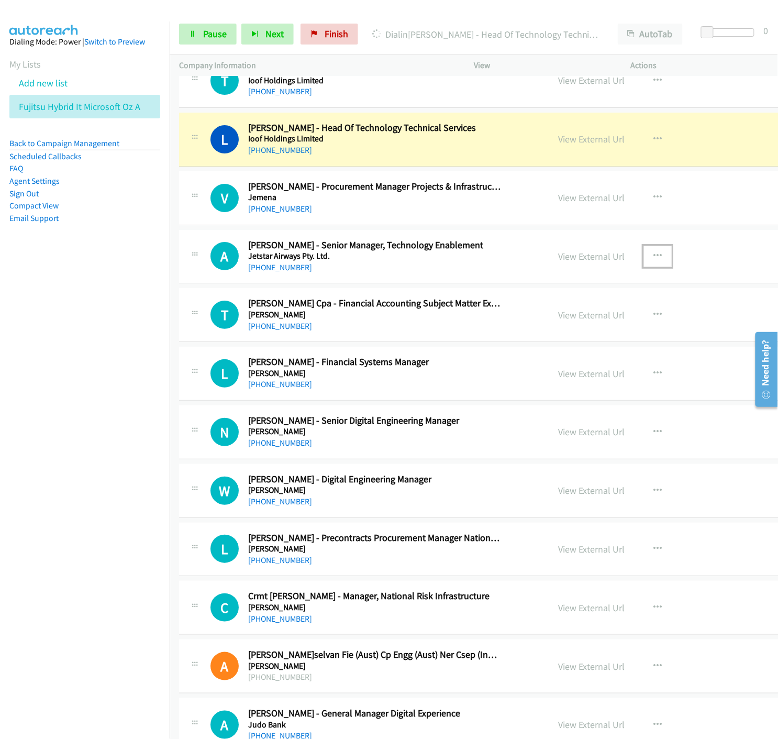
click at [654, 259] on icon "button" at bounding box center [658, 256] width 8 height 8
click at [542, 327] on icon at bounding box center [545, 325] width 7 height 7
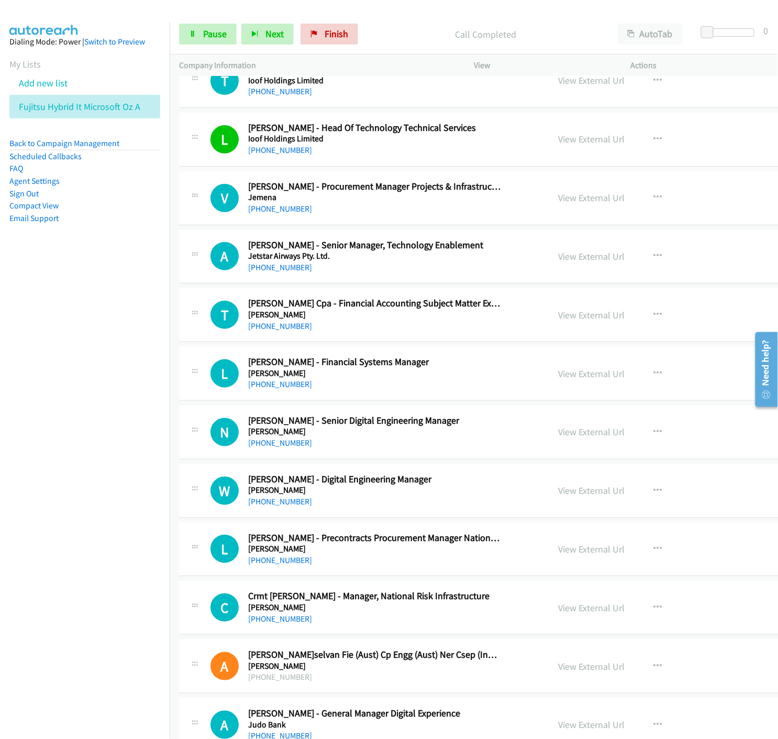
scroll to position [9310, 0]
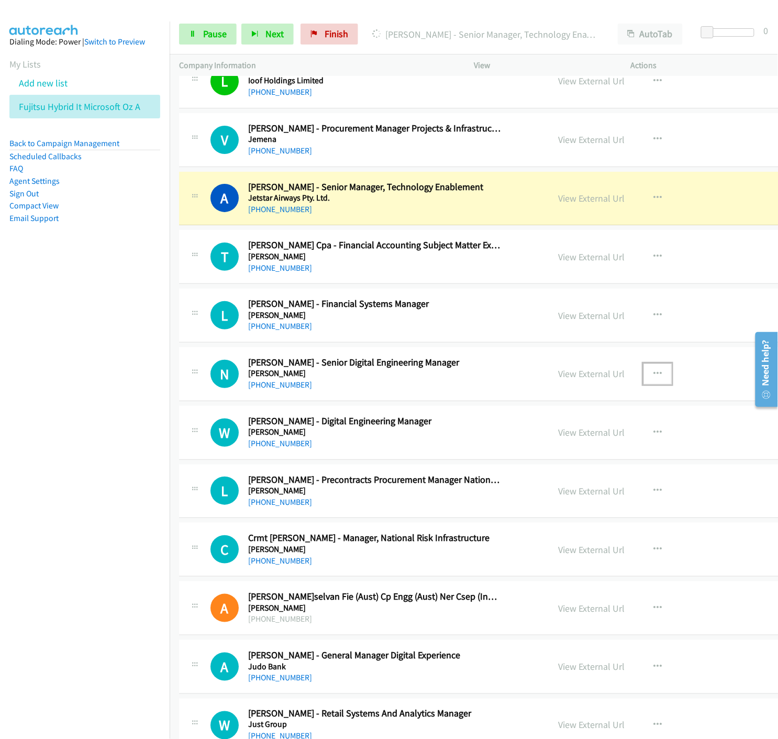
click at [654, 376] on icon "button" at bounding box center [658, 374] width 8 height 8
click at [542, 444] on icon at bounding box center [545, 442] width 7 height 7
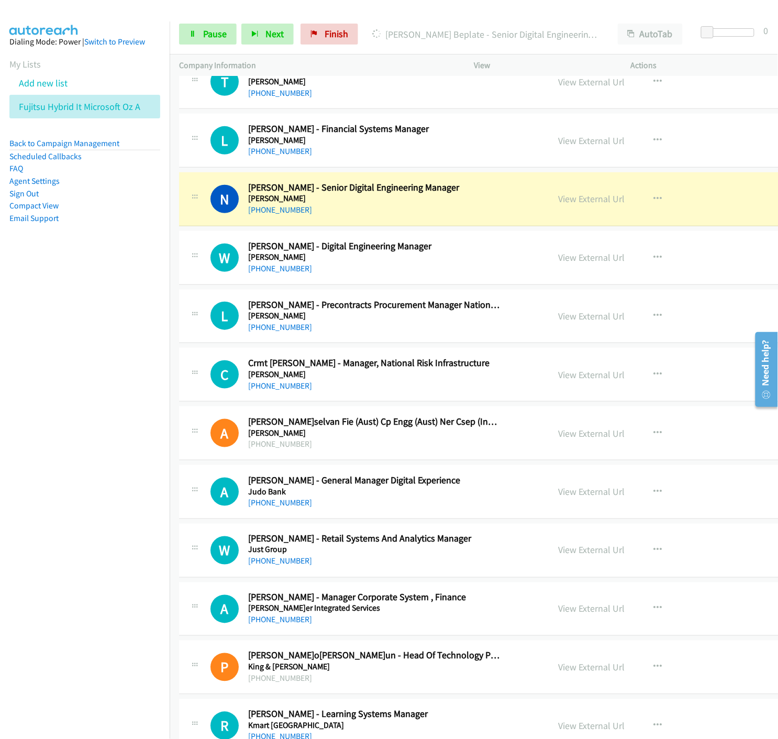
scroll to position [9543, 0]
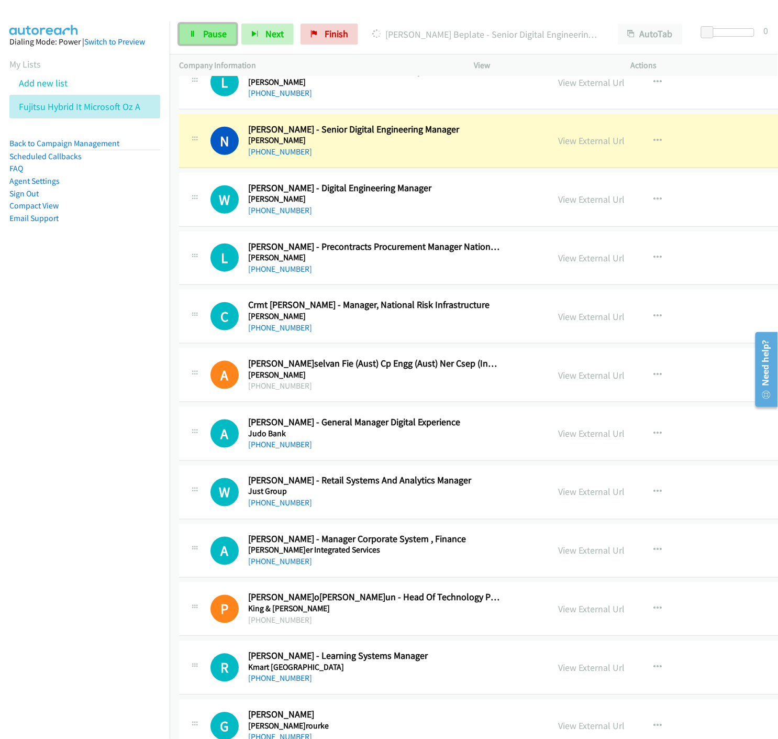
click at [206, 34] on span "Pause" at bounding box center [215, 34] width 24 height 12
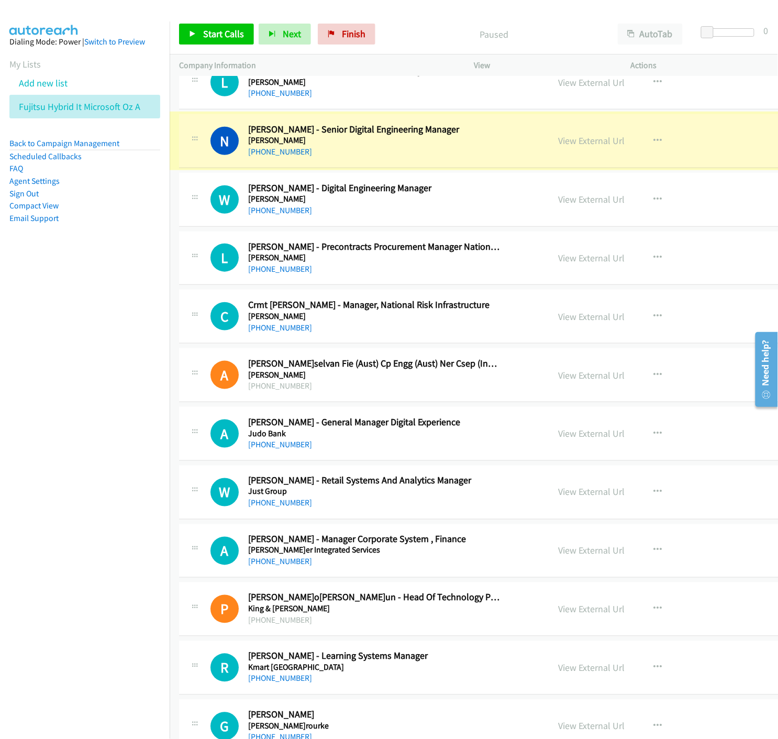
click at [561, 142] on link "View External Url" at bounding box center [591, 141] width 67 height 12
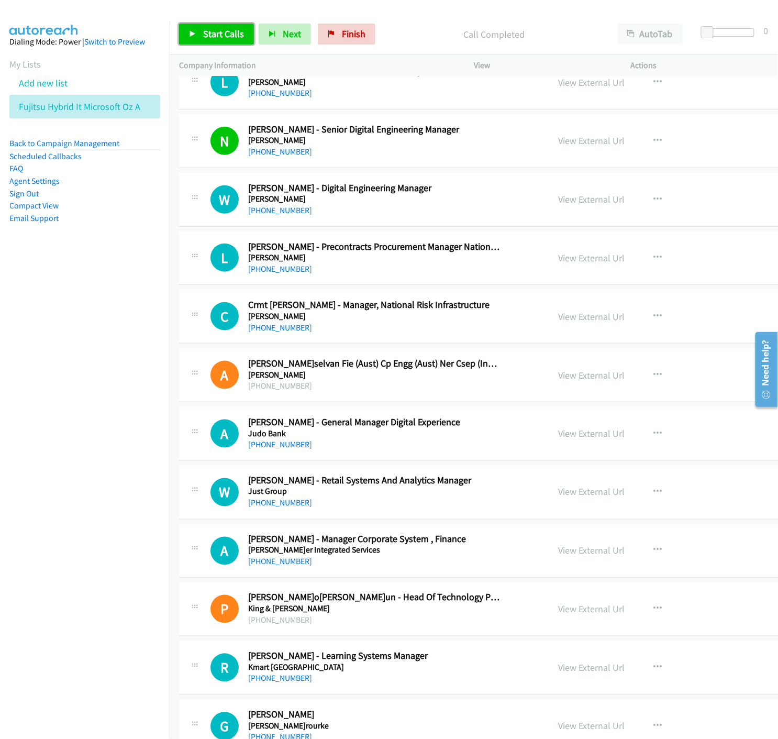
click at [212, 37] on span "Start Calls" at bounding box center [223, 34] width 41 height 12
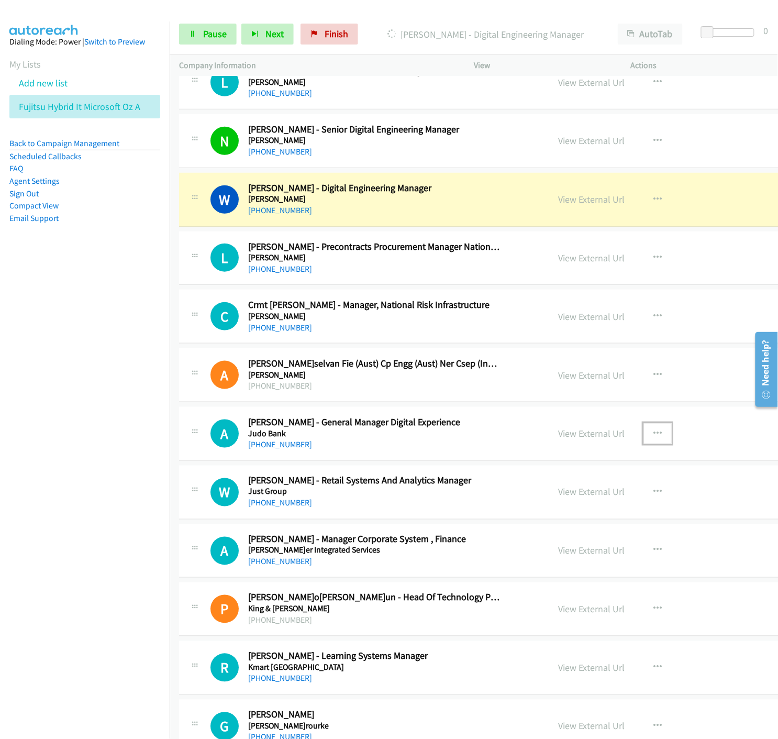
click at [654, 435] on icon "button" at bounding box center [658, 433] width 8 height 8
click at [542, 504] on icon at bounding box center [545, 502] width 7 height 7
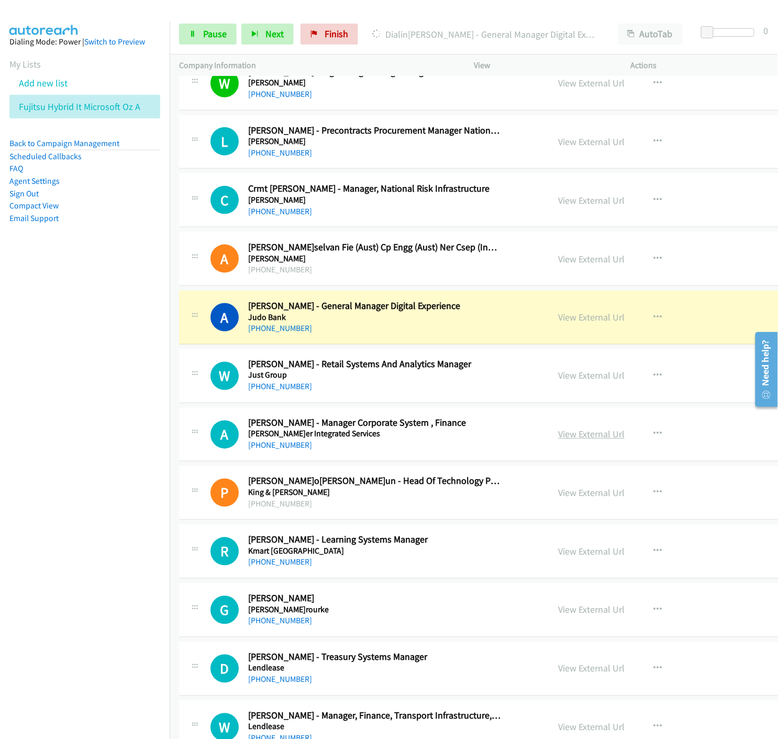
scroll to position [9776, 0]
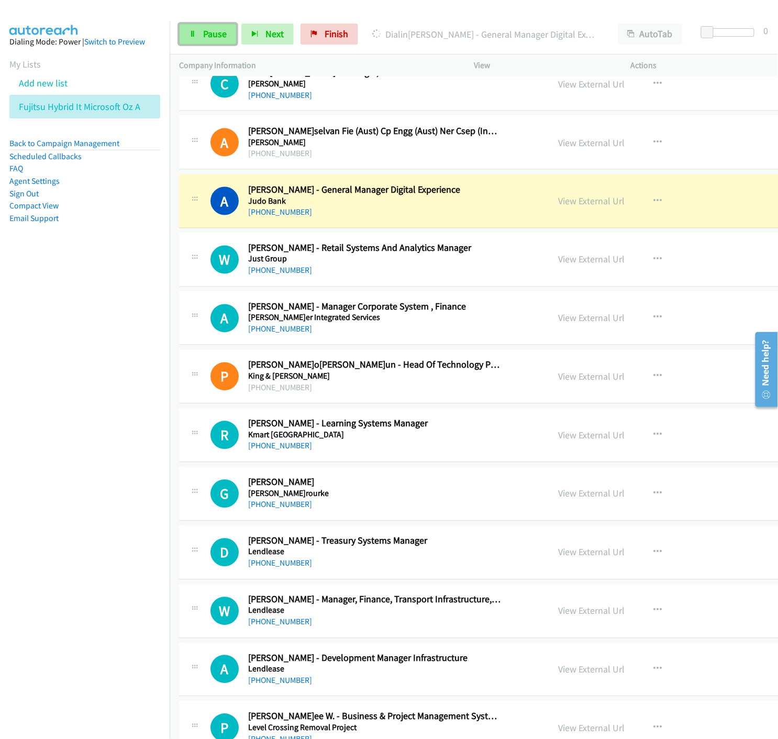
click at [213, 32] on span "Pause" at bounding box center [215, 34] width 24 height 12
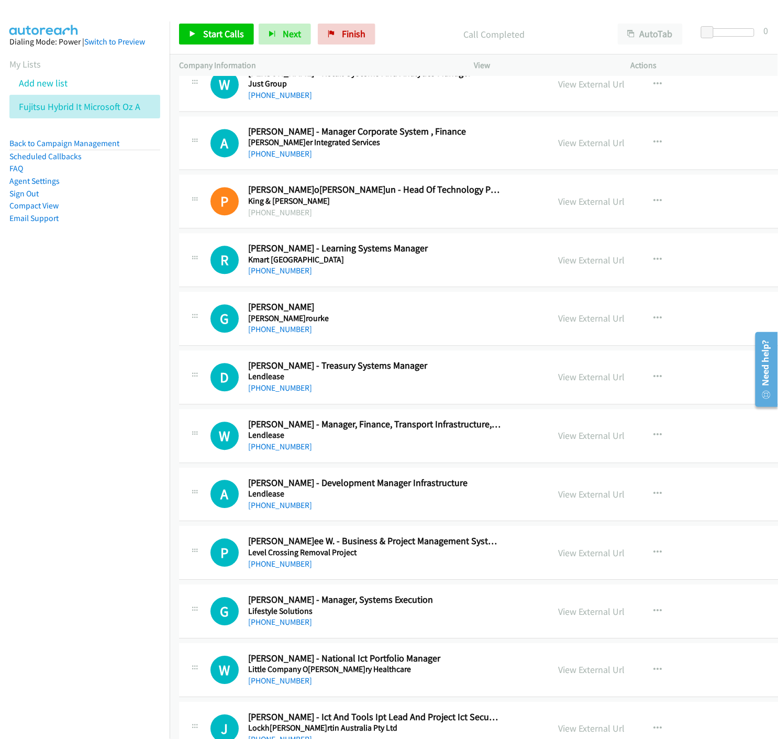
scroll to position [10067, 0]
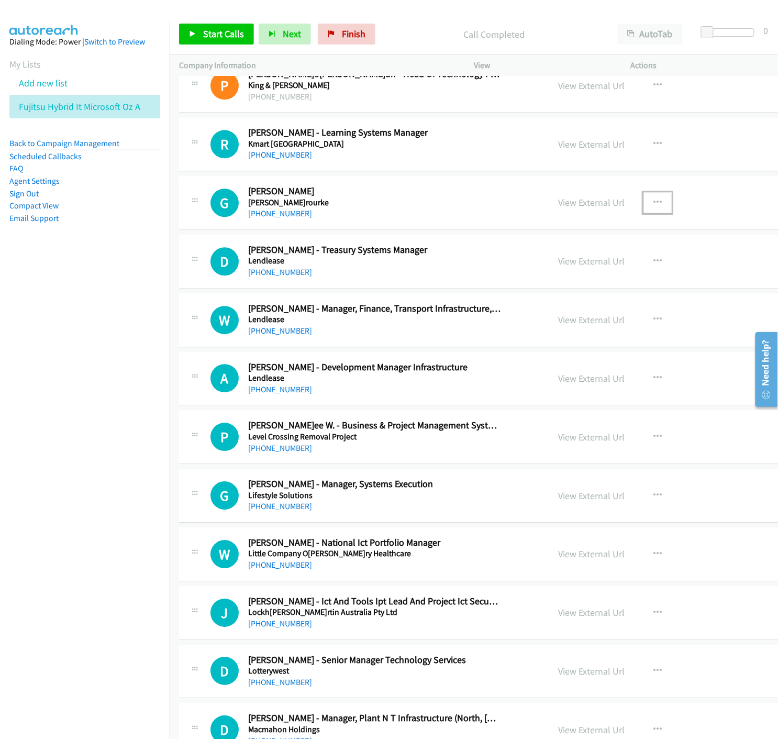
click at [654, 207] on icon "button" at bounding box center [658, 202] width 8 height 8
click at [542, 274] on icon at bounding box center [545, 271] width 7 height 7
click at [202, 32] on link "Start Calls" at bounding box center [216, 34] width 75 height 21
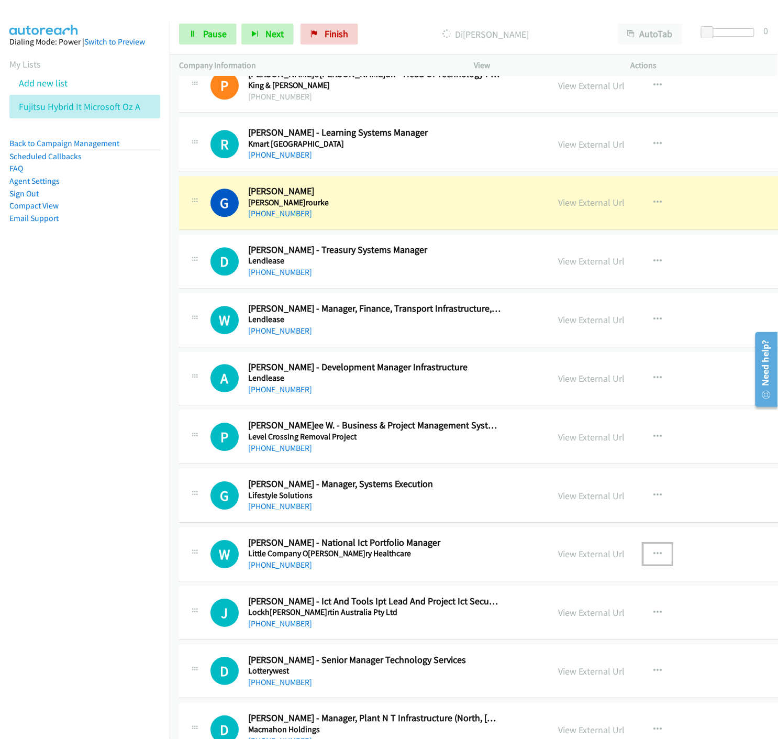
click at [654, 558] on icon "button" at bounding box center [658, 554] width 8 height 8
click at [542, 626] on icon at bounding box center [545, 622] width 7 height 7
click at [197, 30] on link "Pause" at bounding box center [208, 34] width 58 height 21
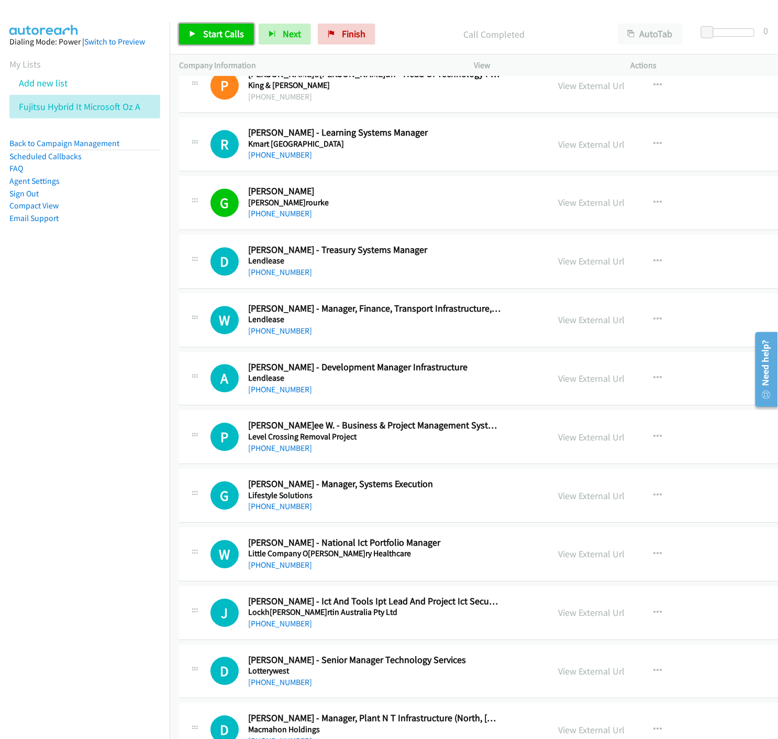
click at [213, 26] on link "Start Calls" at bounding box center [216, 34] width 75 height 21
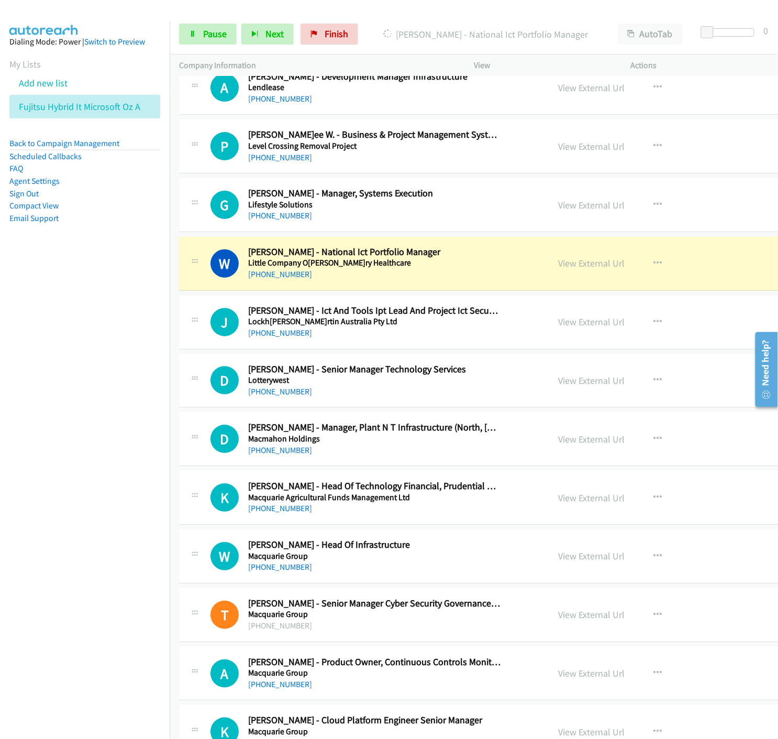
scroll to position [10416, 0]
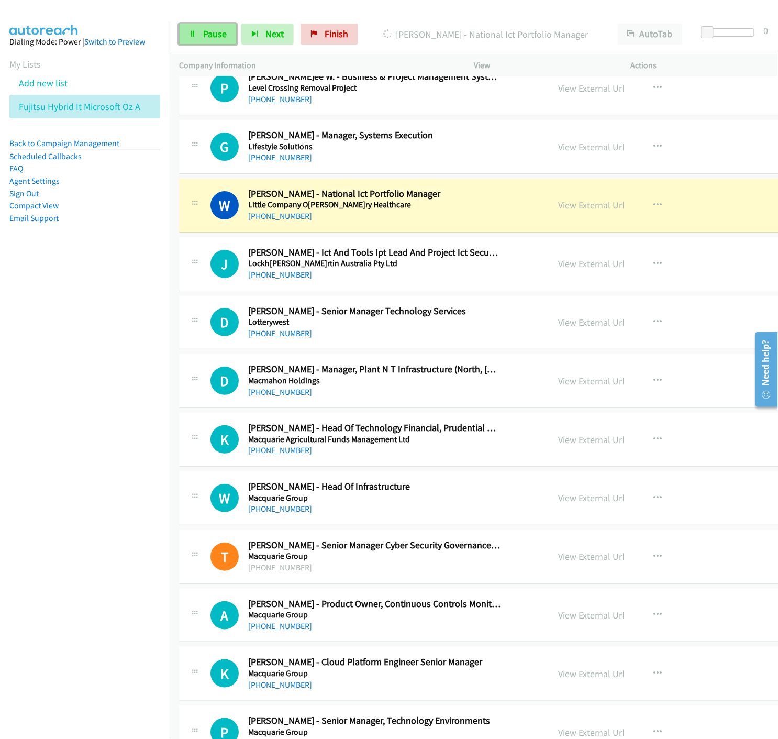
drag, startPoint x: 209, startPoint y: 35, endPoint x: 219, endPoint y: 43, distance: 12.6
click at [209, 35] on span "Pause" at bounding box center [215, 34] width 24 height 12
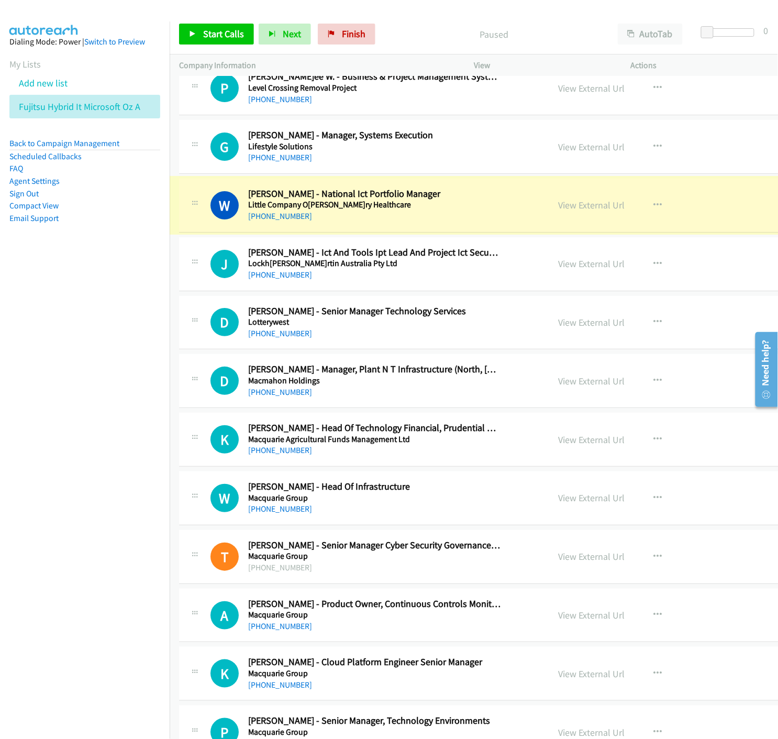
click at [558, 211] on link "View External Url" at bounding box center [591, 205] width 67 height 12
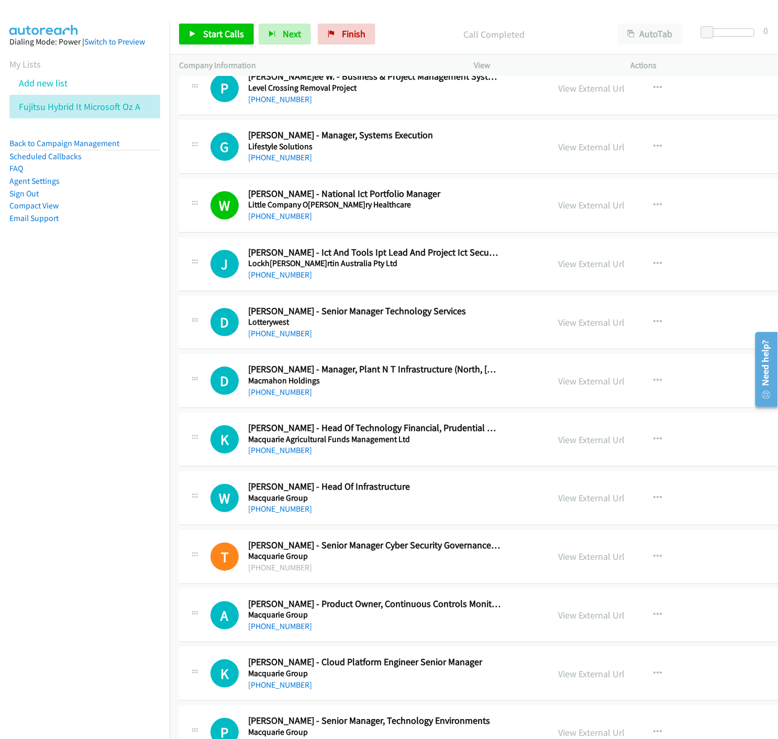
scroll to position [10475, 0]
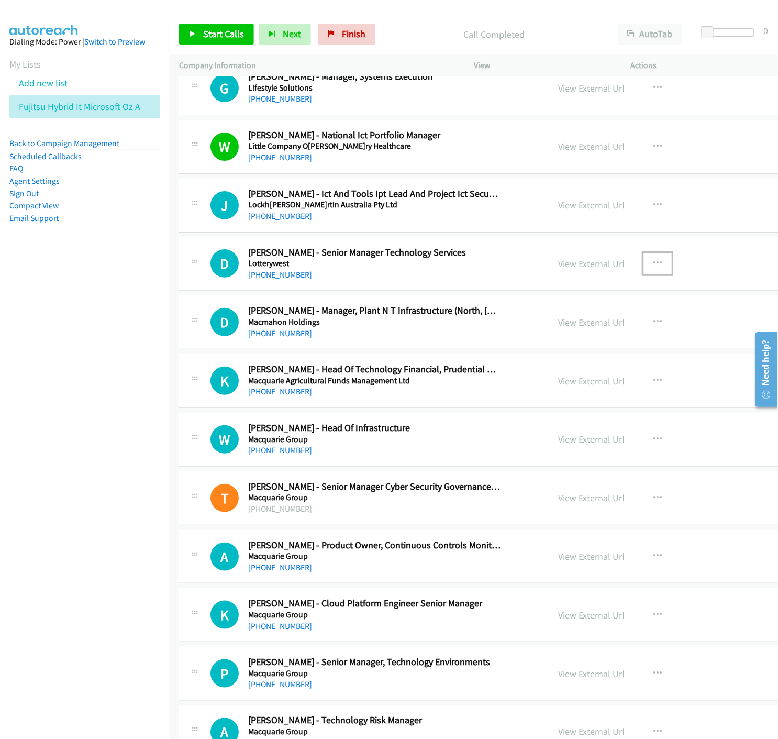
click at [654, 266] on icon "button" at bounding box center [658, 263] width 8 height 8
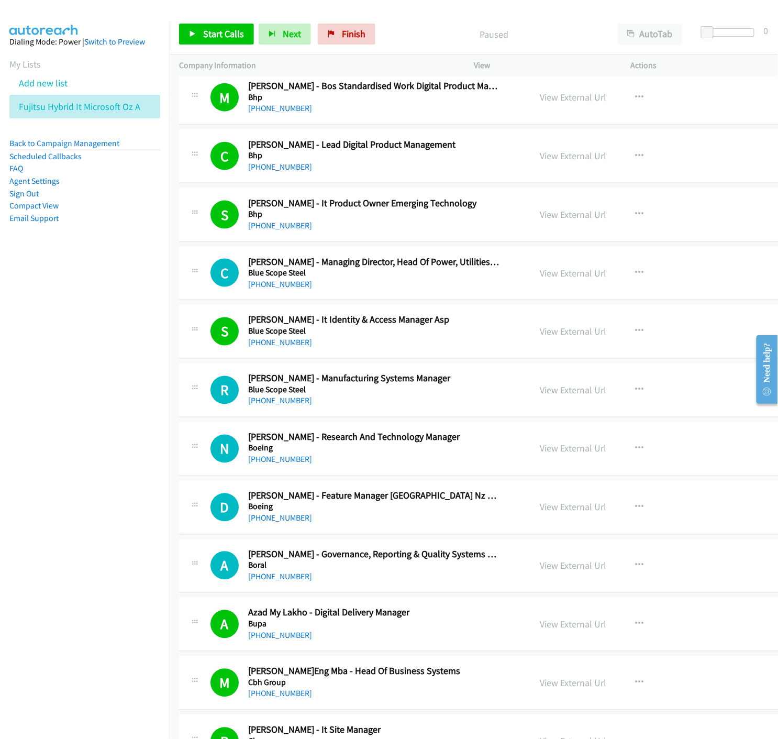
scroll to position [2909, 0]
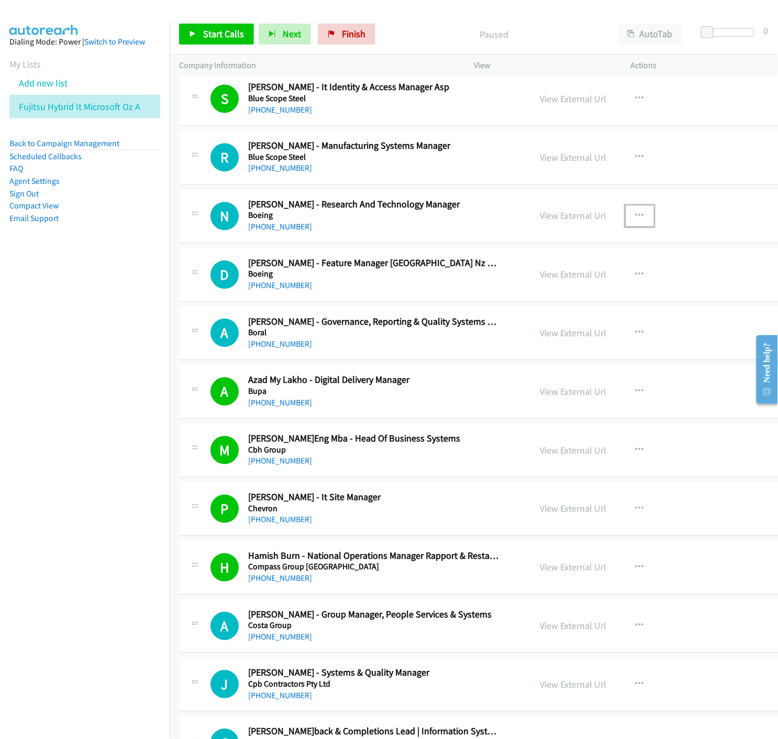
click at [636, 217] on icon "button" at bounding box center [640, 216] width 8 height 8
click at [524, 284] on icon at bounding box center [527, 284] width 7 height 7
click at [208, 35] on span "Start Calls" at bounding box center [223, 34] width 41 height 12
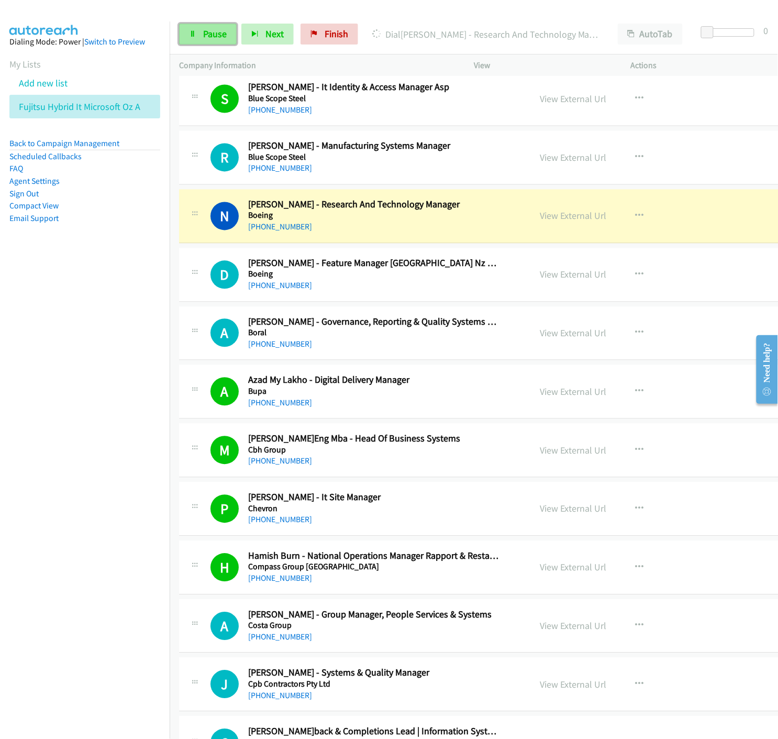
click at [191, 31] on icon at bounding box center [192, 34] width 7 height 7
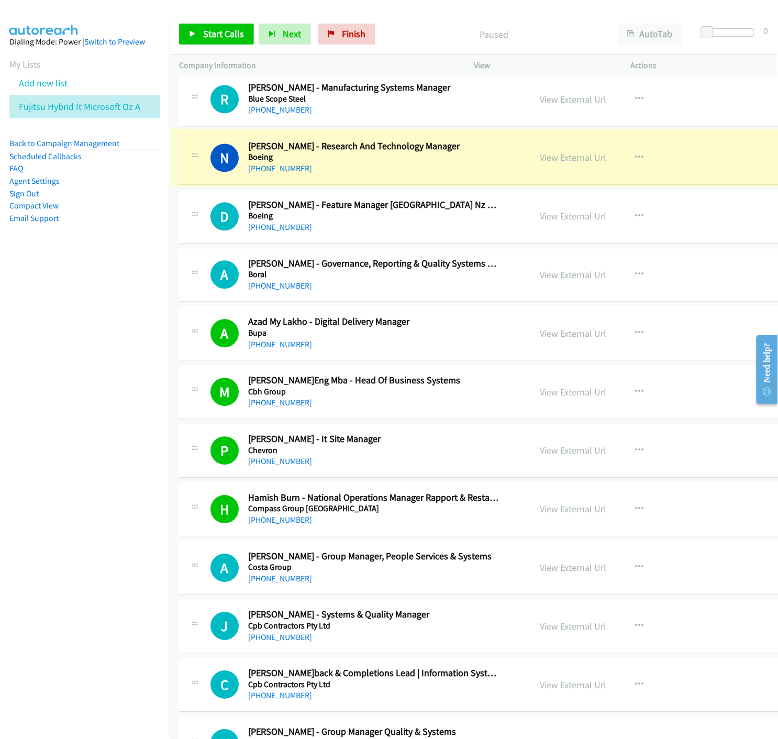
click at [542, 161] on link "View External Url" at bounding box center [573, 158] width 67 height 12
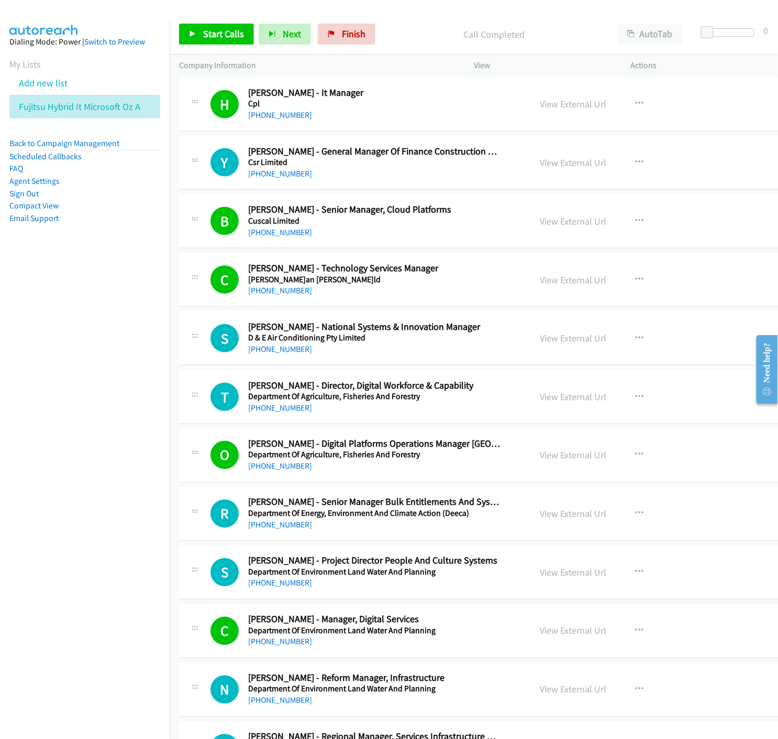
scroll to position [3782, 0]
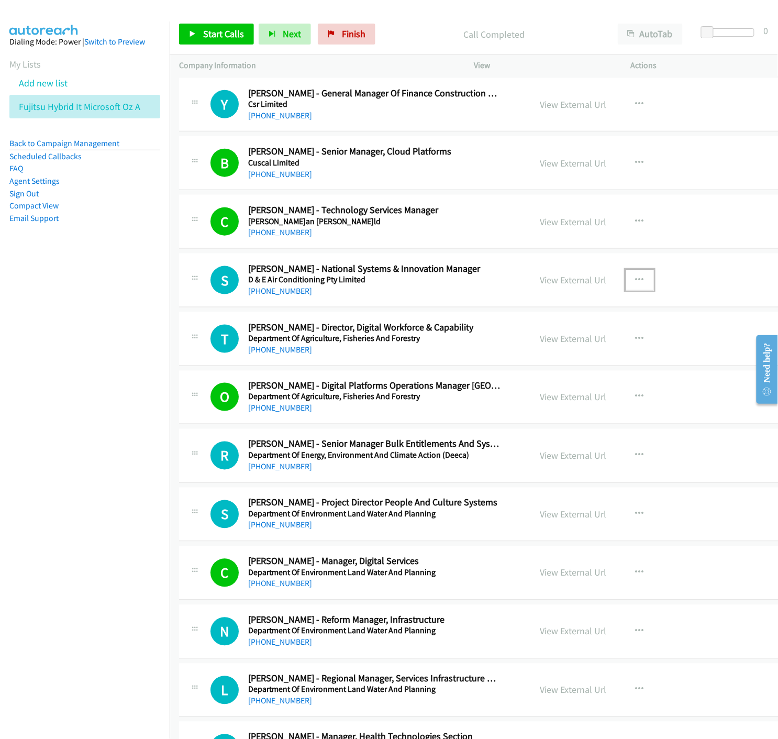
click at [636, 280] on icon "button" at bounding box center [640, 280] width 8 height 8
click at [524, 348] on icon at bounding box center [527, 348] width 7 height 7
click at [190, 27] on link "Start Calls" at bounding box center [216, 34] width 75 height 21
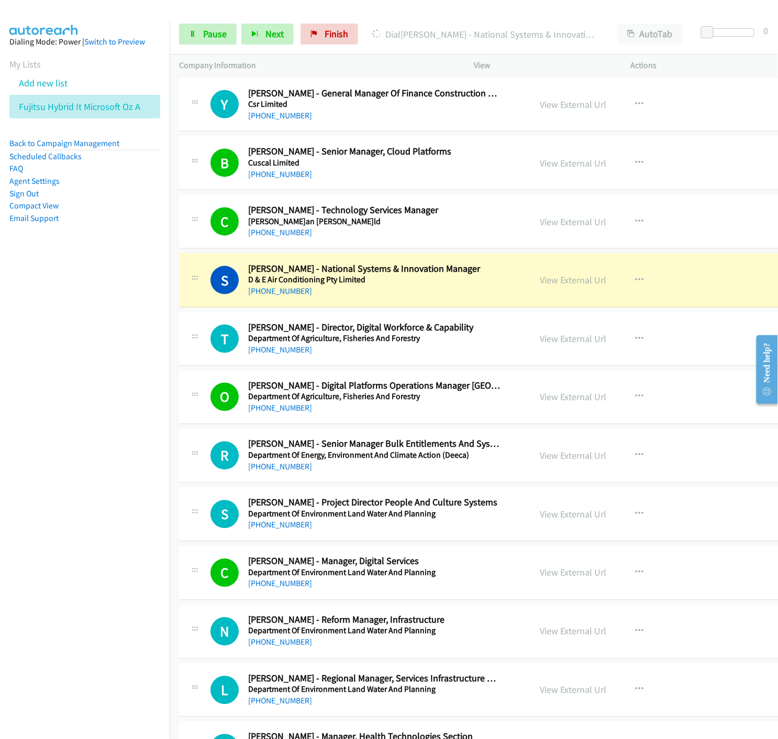
scroll to position [3840, 0]
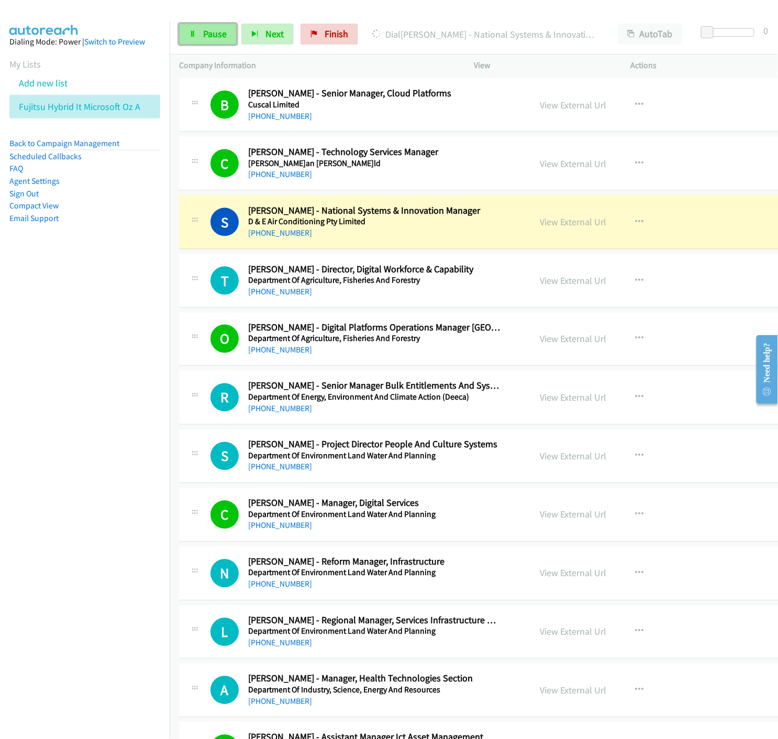
click at [203, 30] on span "Pause" at bounding box center [215, 34] width 24 height 12
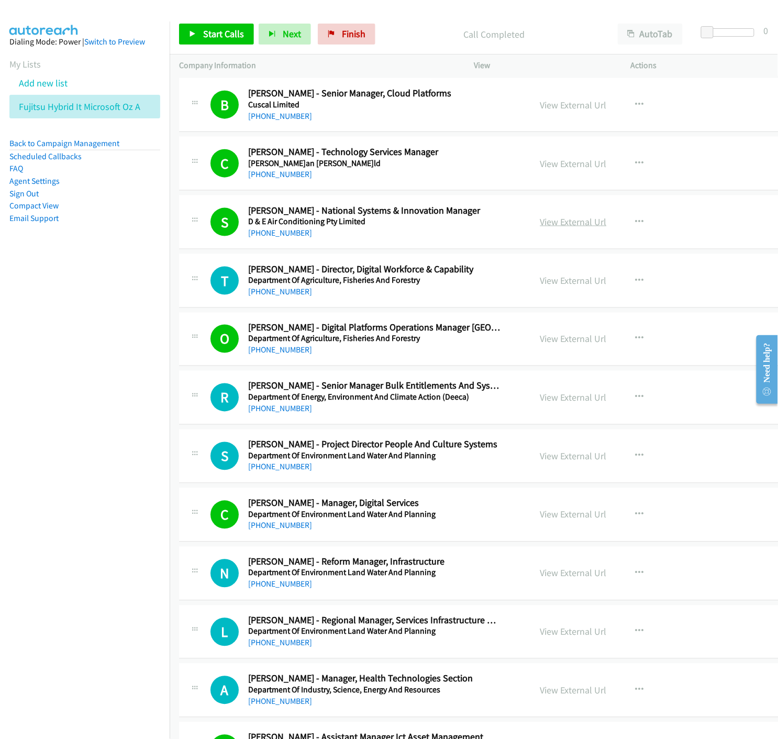
click at [559, 224] on link "View External Url" at bounding box center [573, 222] width 67 height 12
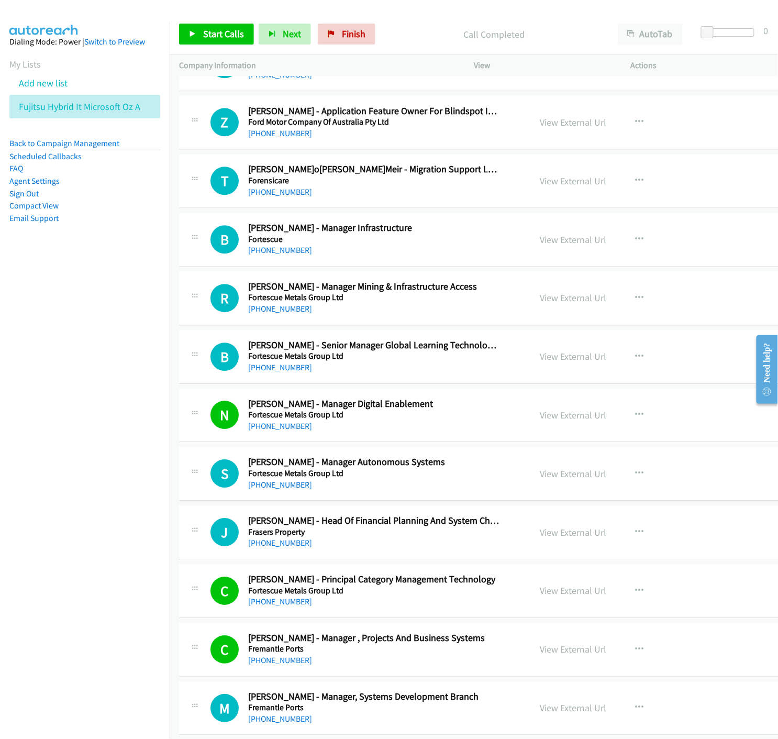
scroll to position [6692, 0]
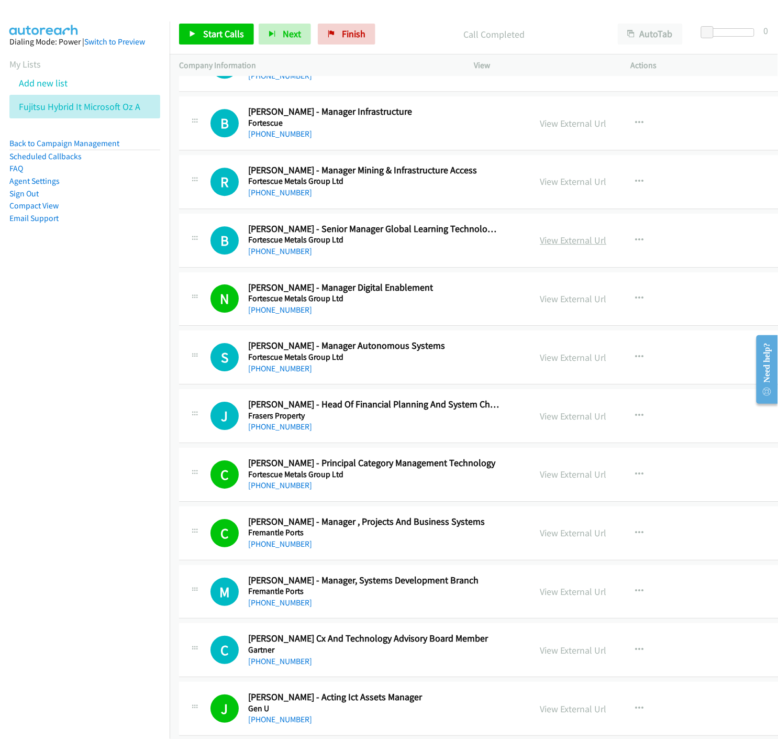
click at [548, 243] on link "View External Url" at bounding box center [573, 240] width 67 height 12
click at [636, 360] on icon "button" at bounding box center [640, 357] width 8 height 8
click at [524, 427] on icon at bounding box center [527, 426] width 7 height 7
click at [204, 32] on span "Start Calls" at bounding box center [223, 34] width 41 height 12
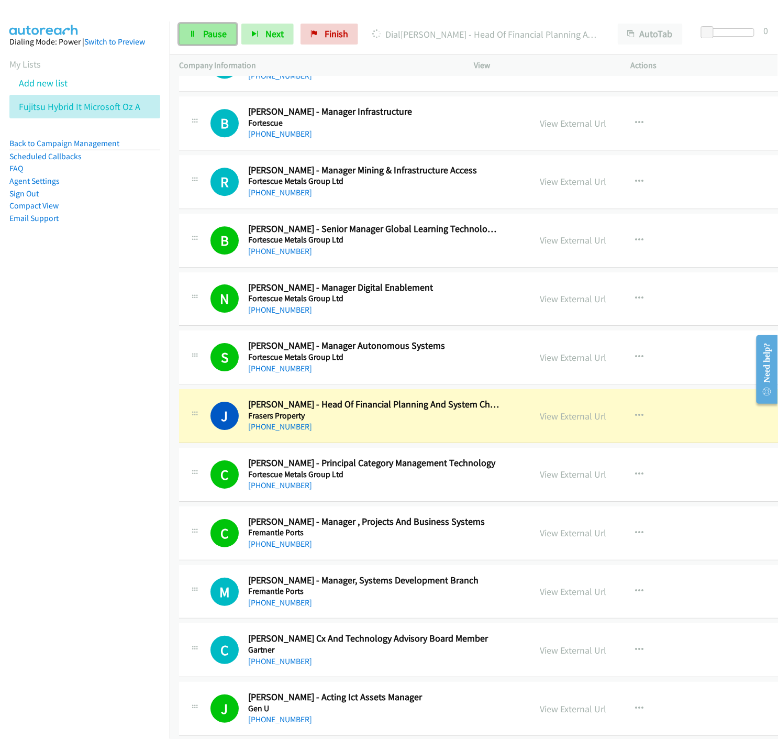
click at [202, 40] on link "Pause" at bounding box center [208, 34] width 58 height 21
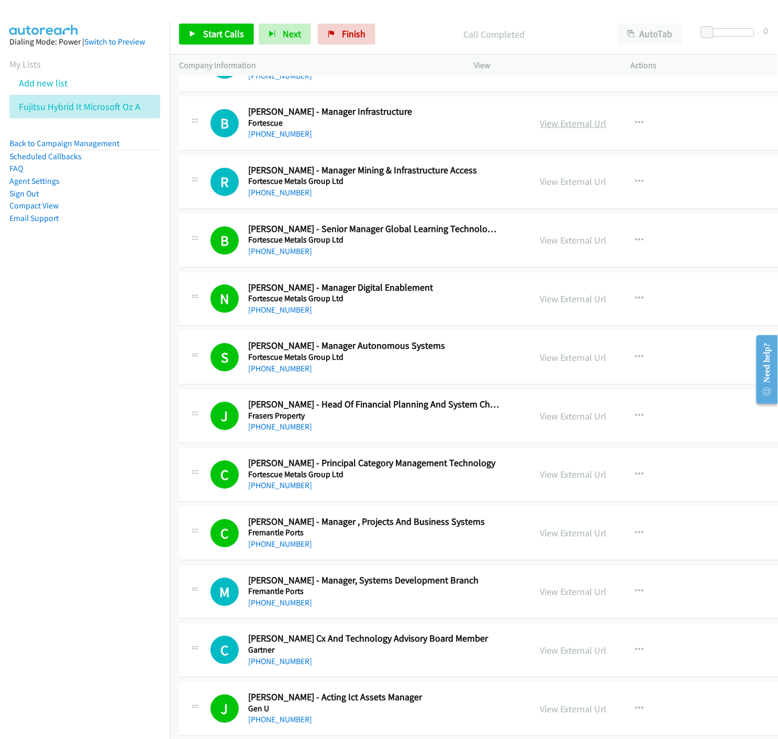
click at [571, 128] on link "View External Url" at bounding box center [573, 123] width 67 height 12
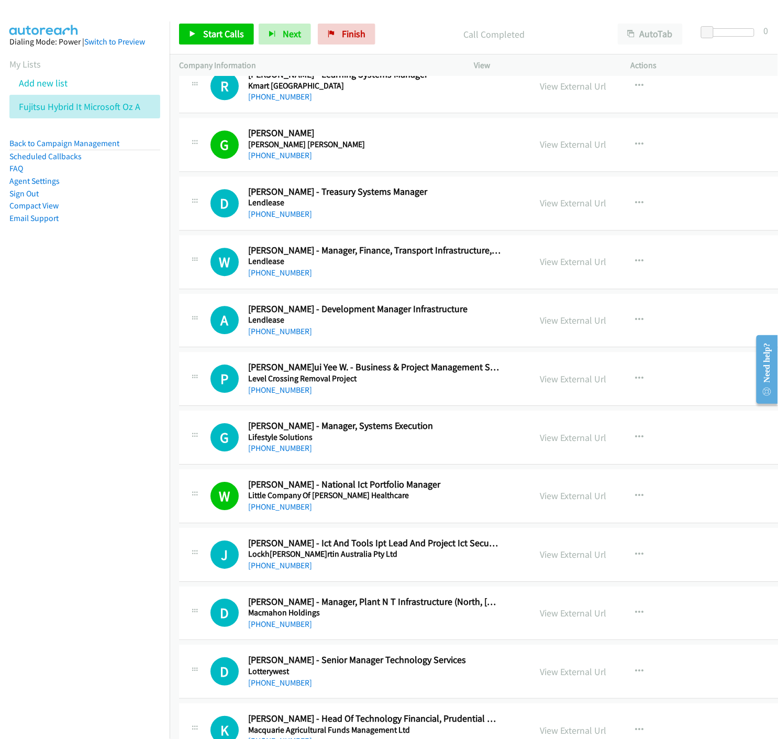
scroll to position [10300, 0]
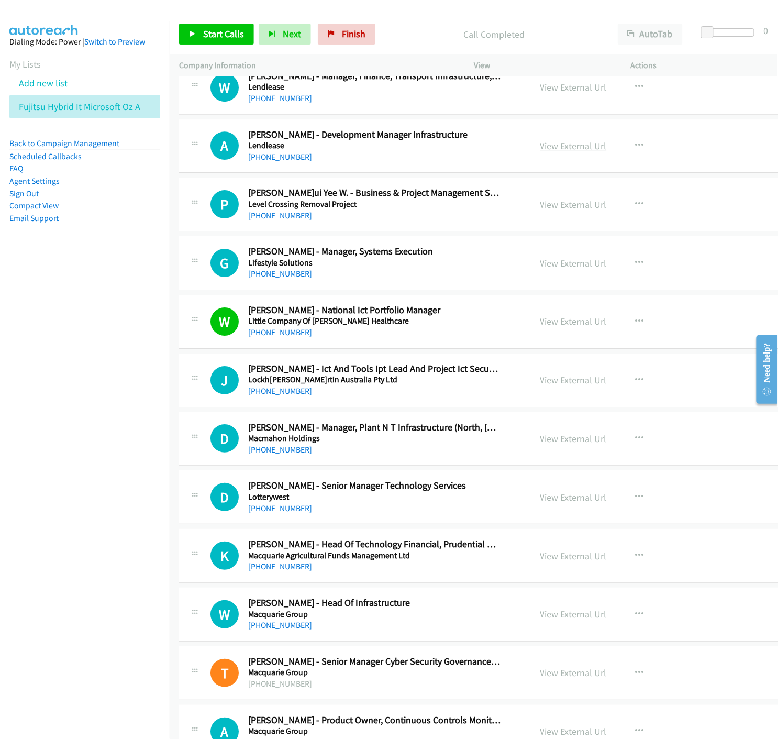
click at [550, 150] on link "View External Url" at bounding box center [573, 146] width 67 height 12
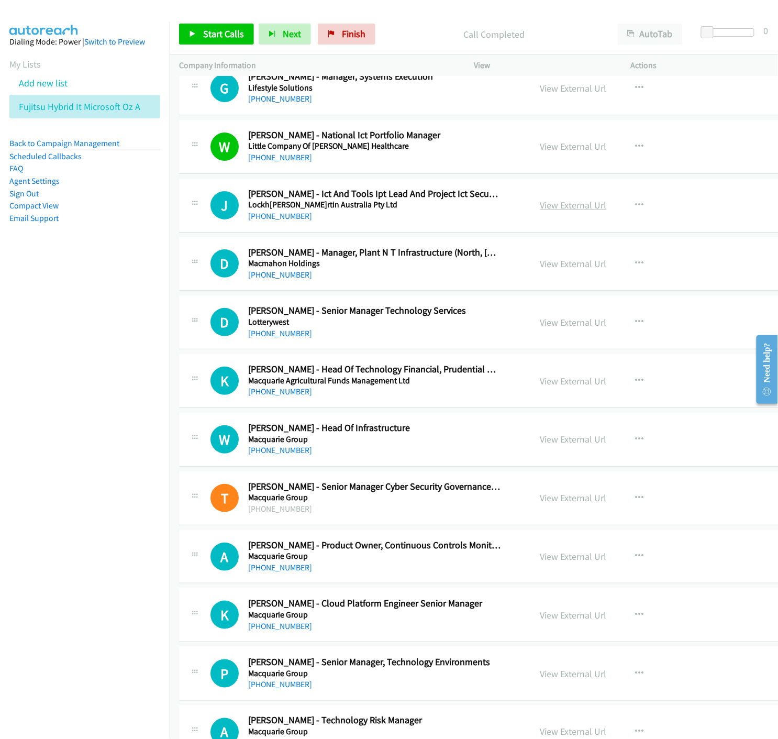
click at [560, 211] on link "View External Url" at bounding box center [573, 205] width 67 height 12
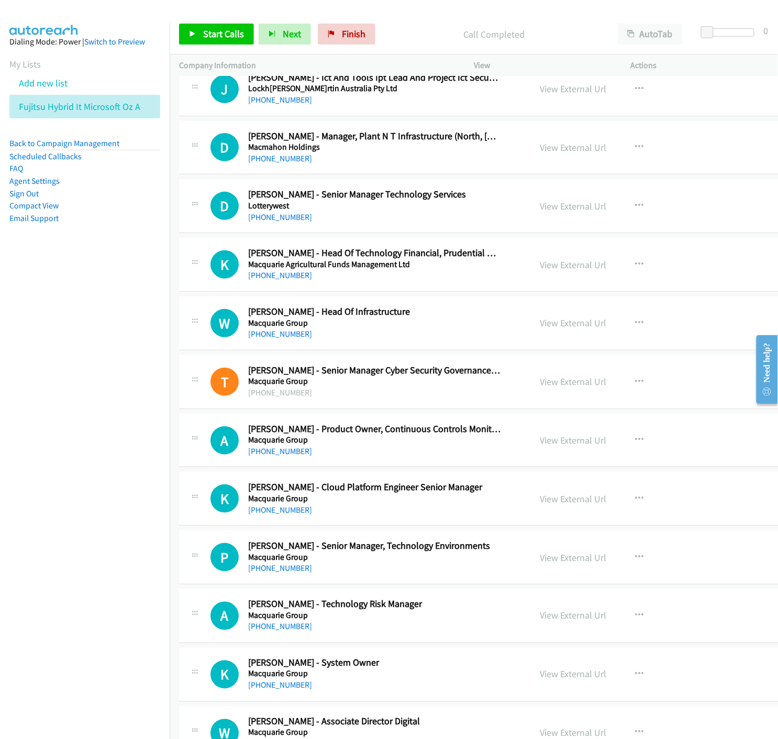
scroll to position [10649, 0]
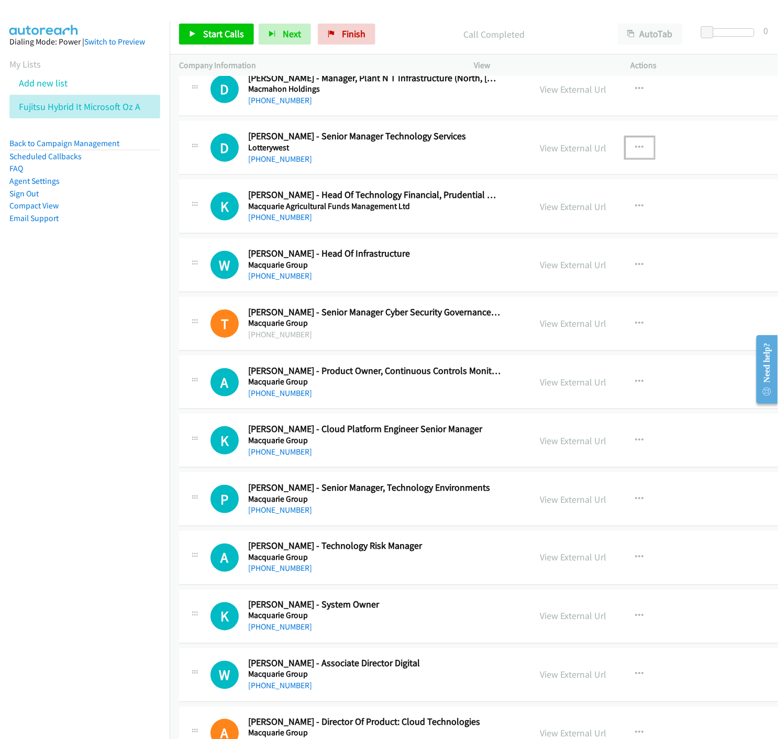
click at [636, 152] on button "button" at bounding box center [640, 147] width 28 height 21
click at [524, 220] on icon at bounding box center [527, 216] width 7 height 7
click at [202, 40] on link "Start Calls" at bounding box center [216, 34] width 75 height 21
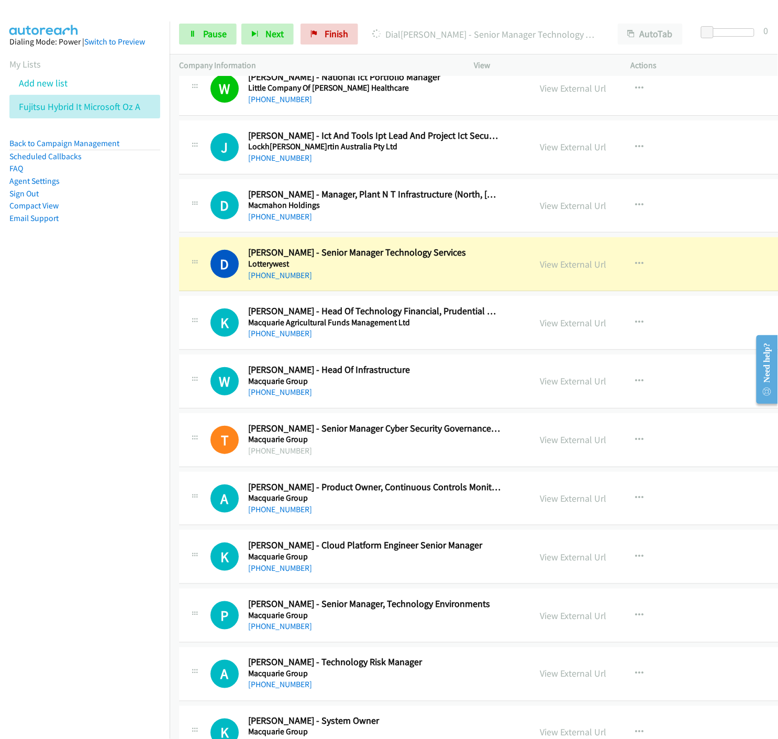
scroll to position [10591, 0]
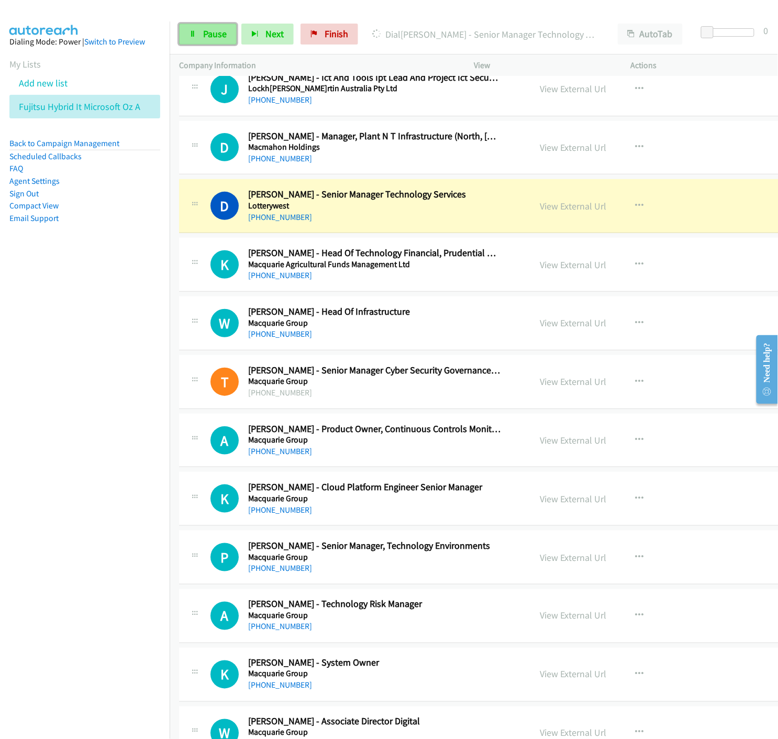
click at [200, 27] on link "Pause" at bounding box center [208, 34] width 58 height 21
click at [562, 212] on link "View External Url" at bounding box center [573, 206] width 67 height 12
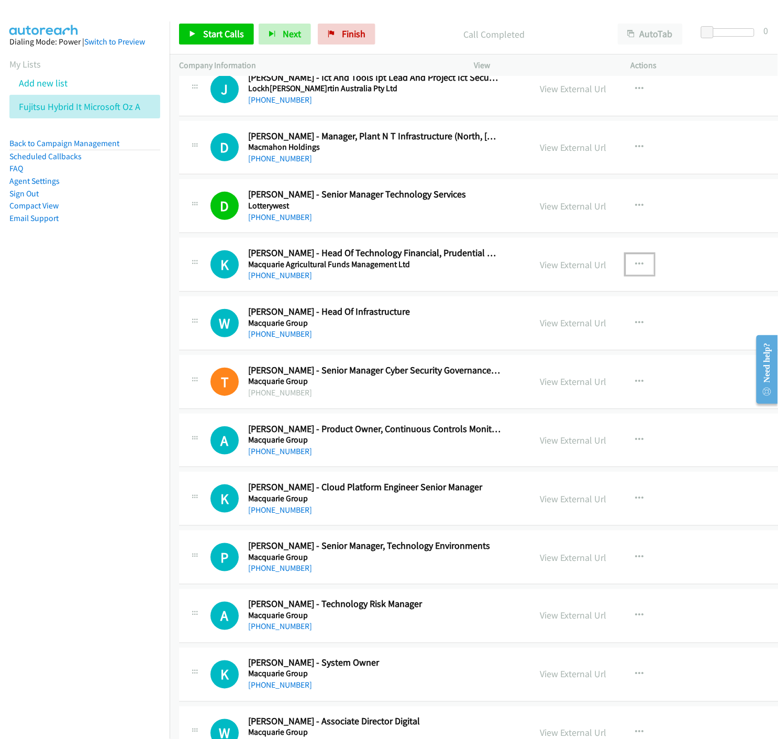
click at [636, 268] on icon "button" at bounding box center [640, 264] width 8 height 8
click at [518, 333] on link "Start Calls Here" at bounding box center [583, 333] width 139 height 21
click at [185, 34] on link "Start Calls" at bounding box center [216, 34] width 75 height 21
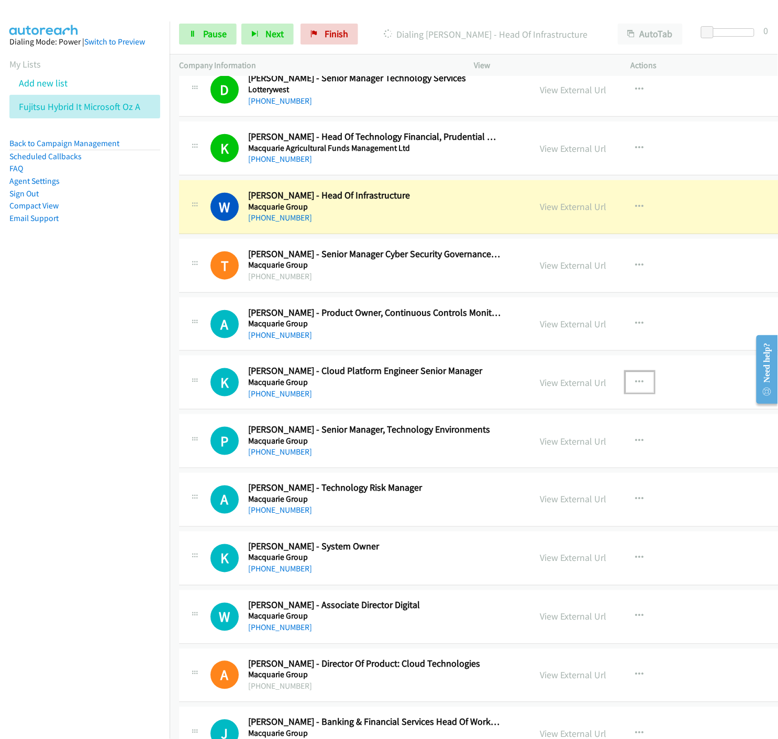
click at [626, 384] on button "button" at bounding box center [640, 382] width 28 height 21
click at [524, 455] on icon at bounding box center [527, 451] width 7 height 7
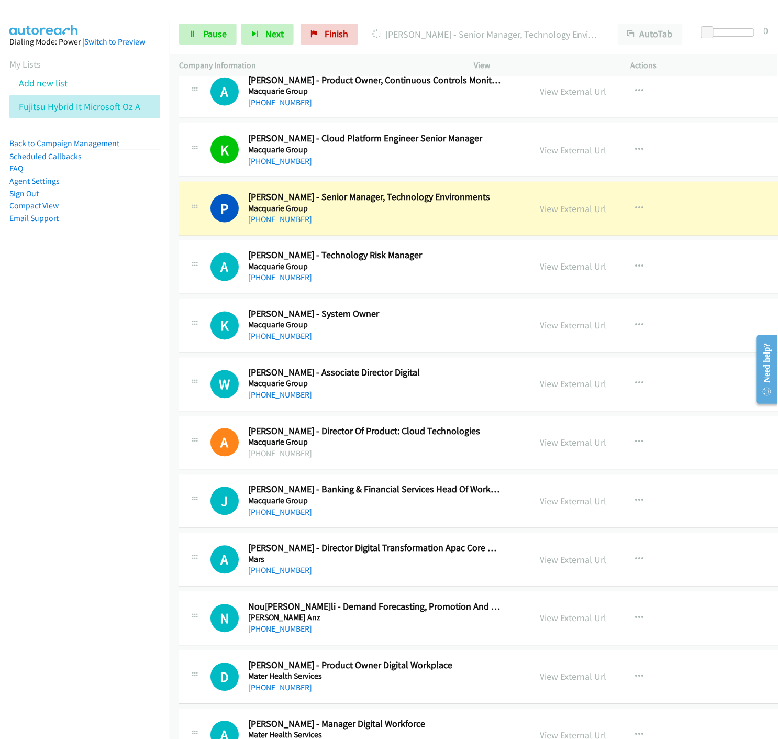
scroll to position [10998, 0]
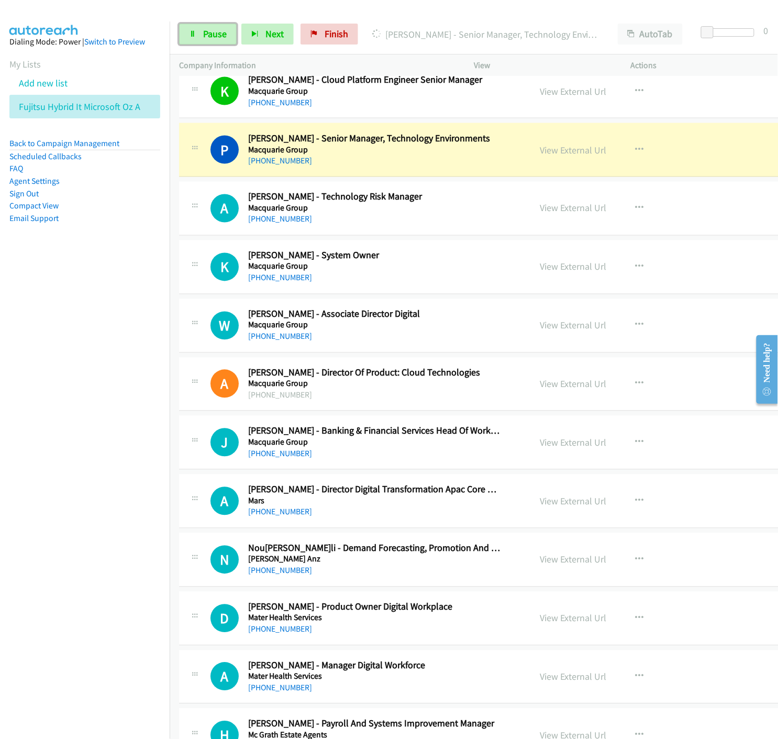
drag, startPoint x: 215, startPoint y: 38, endPoint x: 185, endPoint y: 71, distance: 44.5
click at [215, 37] on span "Pause" at bounding box center [215, 34] width 24 height 12
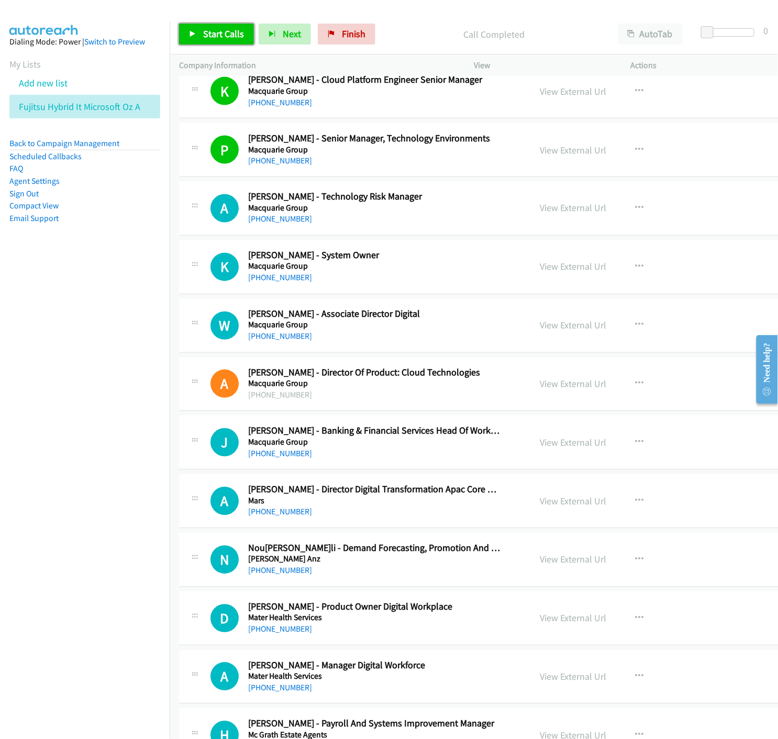
click at [229, 32] on span "Start Calls" at bounding box center [223, 34] width 41 height 12
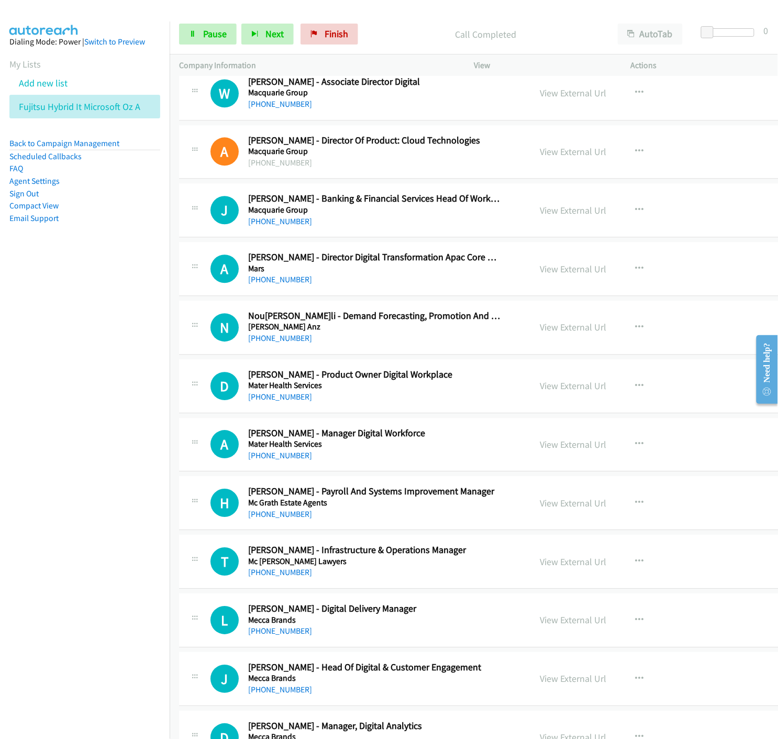
scroll to position [11173, 0]
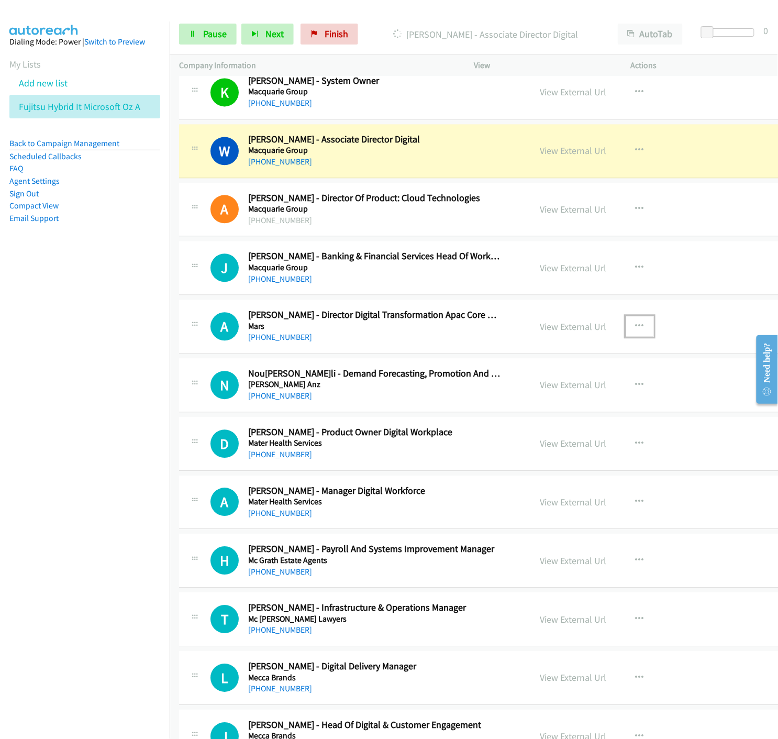
drag, startPoint x: 631, startPoint y: 326, endPoint x: 612, endPoint y: 352, distance: 32.3
click at [631, 326] on button "button" at bounding box center [640, 326] width 28 height 21
click at [524, 397] on icon at bounding box center [527, 395] width 7 height 7
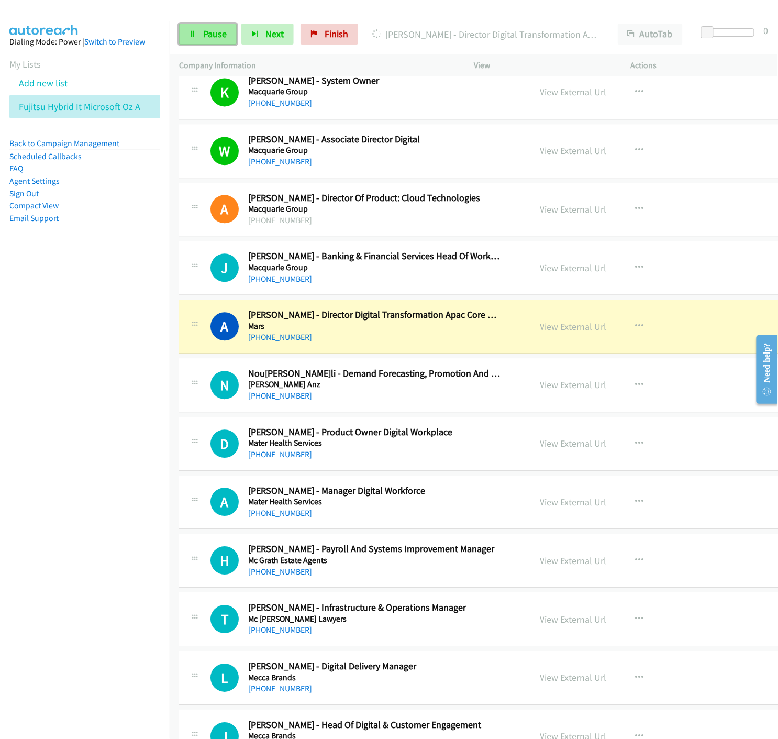
click at [216, 29] on span "Pause" at bounding box center [215, 34] width 24 height 12
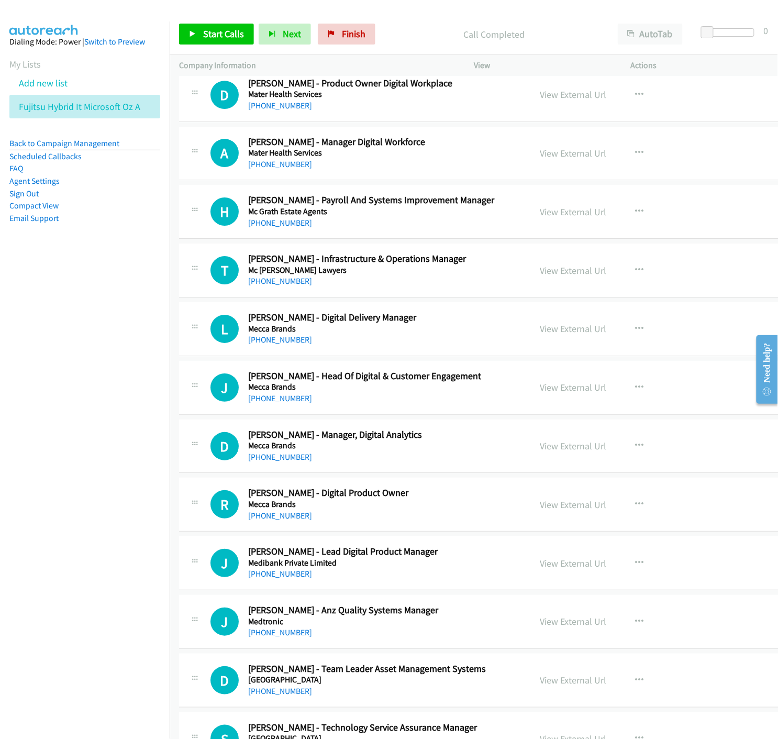
scroll to position [11580, 0]
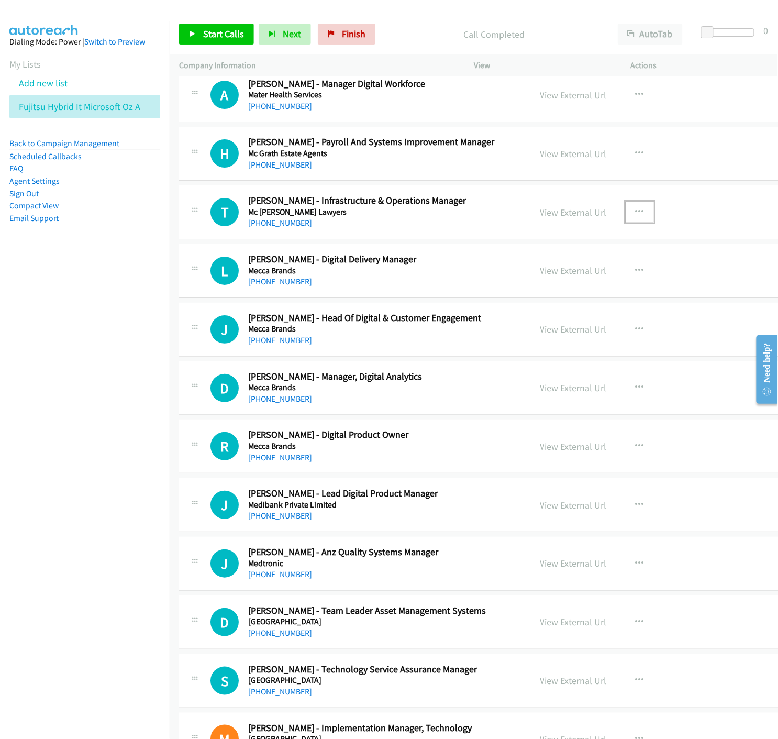
click at [636, 216] on icon "button" at bounding box center [640, 212] width 8 height 8
click at [524, 285] on icon at bounding box center [527, 281] width 7 height 7
click at [216, 37] on span "Start Calls" at bounding box center [223, 34] width 41 height 12
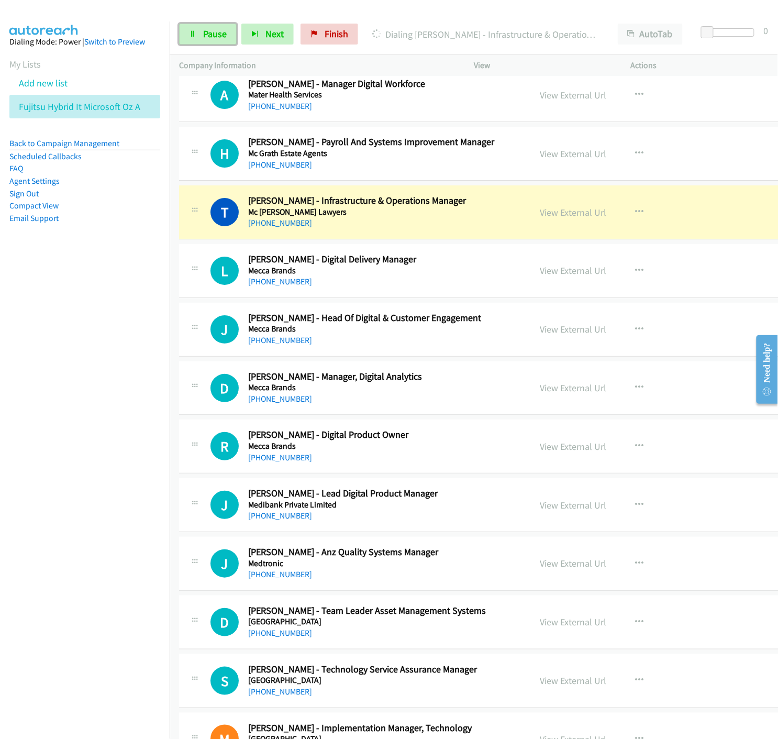
drag, startPoint x: 201, startPoint y: 30, endPoint x: 180, endPoint y: 45, distance: 25.1
click at [201, 29] on link "Pause" at bounding box center [208, 34] width 58 height 21
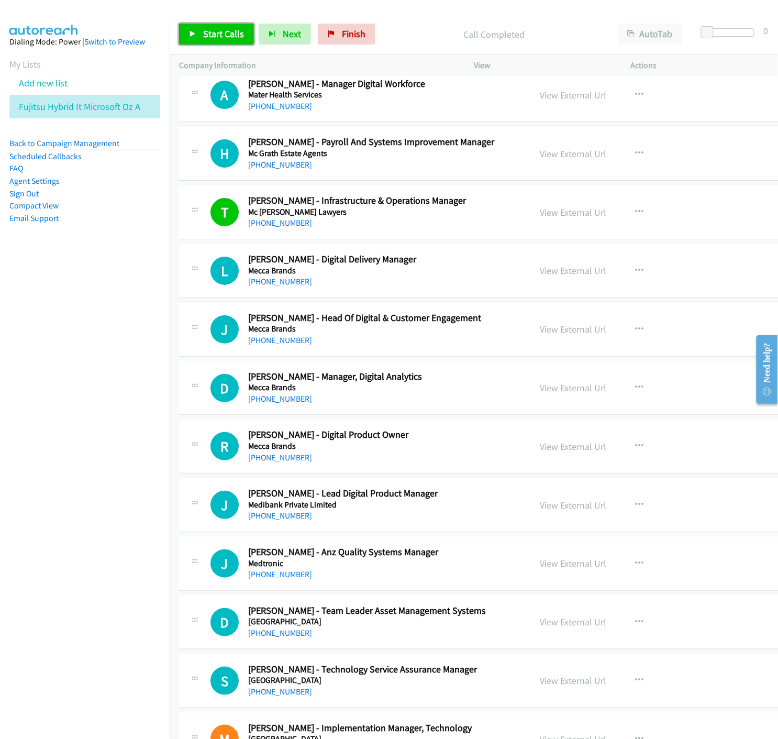
drag, startPoint x: 205, startPoint y: 37, endPoint x: 281, endPoint y: 163, distance: 146.9
click at [205, 37] on span "Start Calls" at bounding box center [223, 34] width 41 height 12
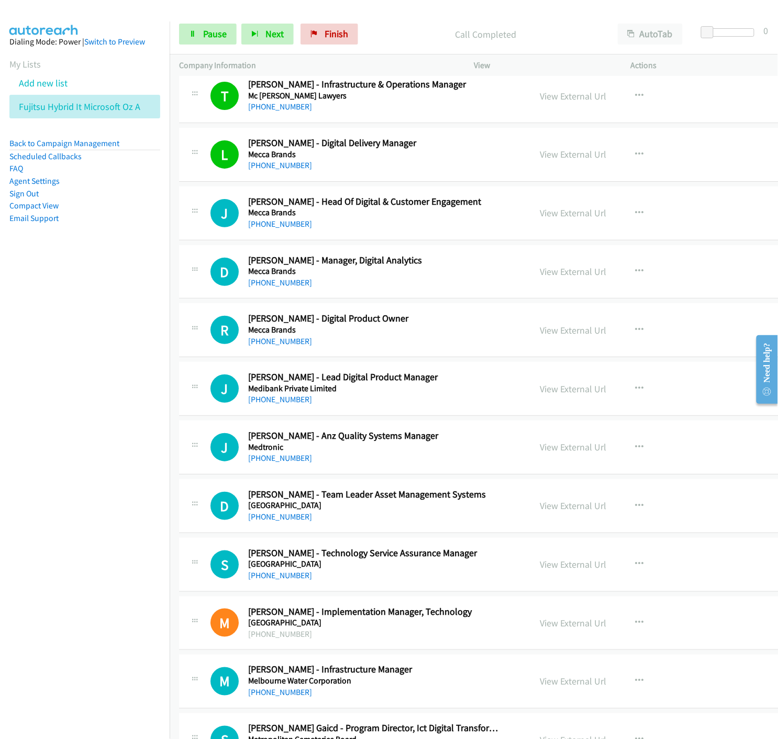
scroll to position [11755, 0]
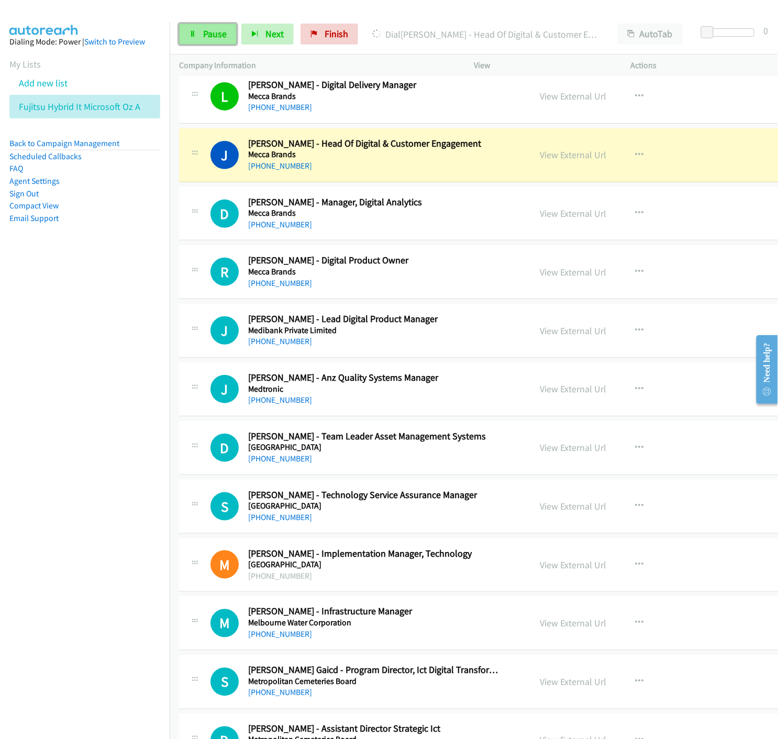
click at [211, 39] on span "Pause" at bounding box center [215, 34] width 24 height 12
click at [554, 160] on link "View External Url" at bounding box center [573, 155] width 67 height 12
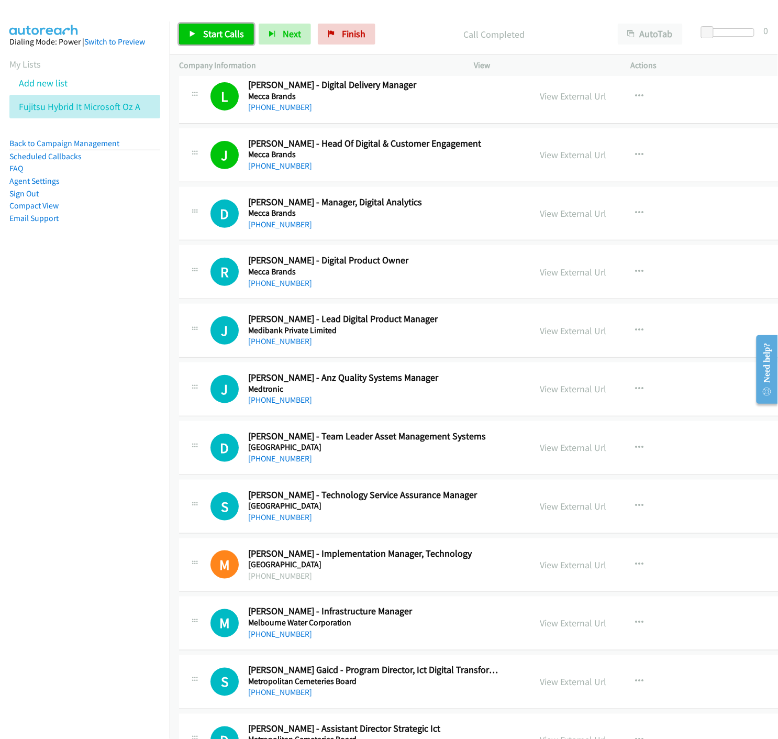
click at [195, 31] on icon at bounding box center [192, 34] width 7 height 7
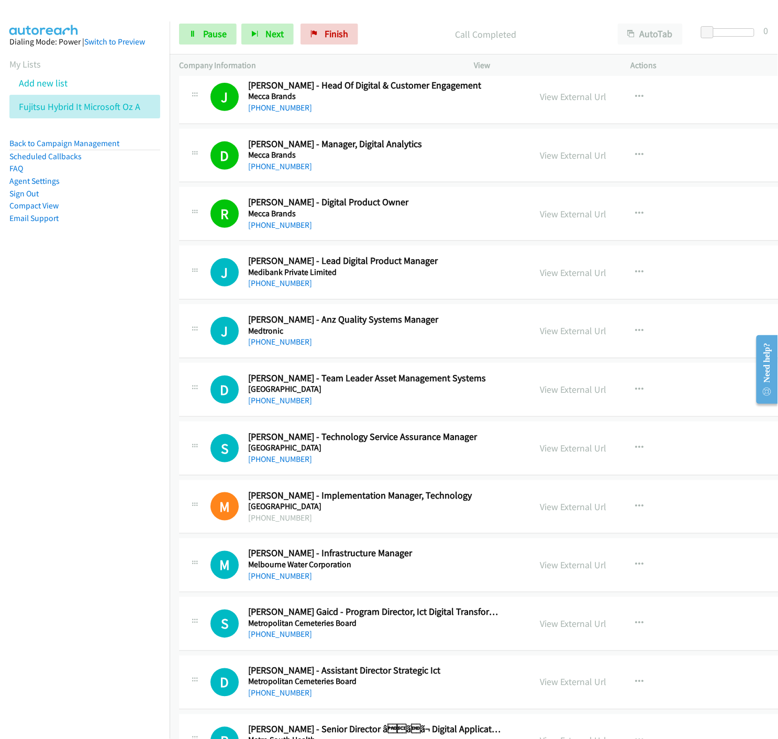
scroll to position [11871, 0]
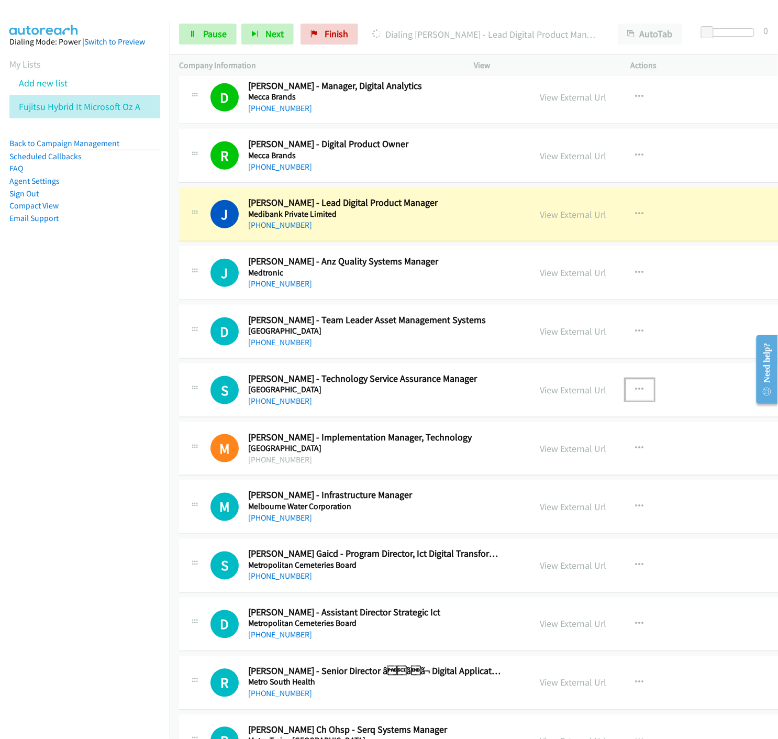
click at [636, 392] on icon "button" at bounding box center [640, 389] width 8 height 8
click at [524, 462] on icon at bounding box center [527, 458] width 7 height 7
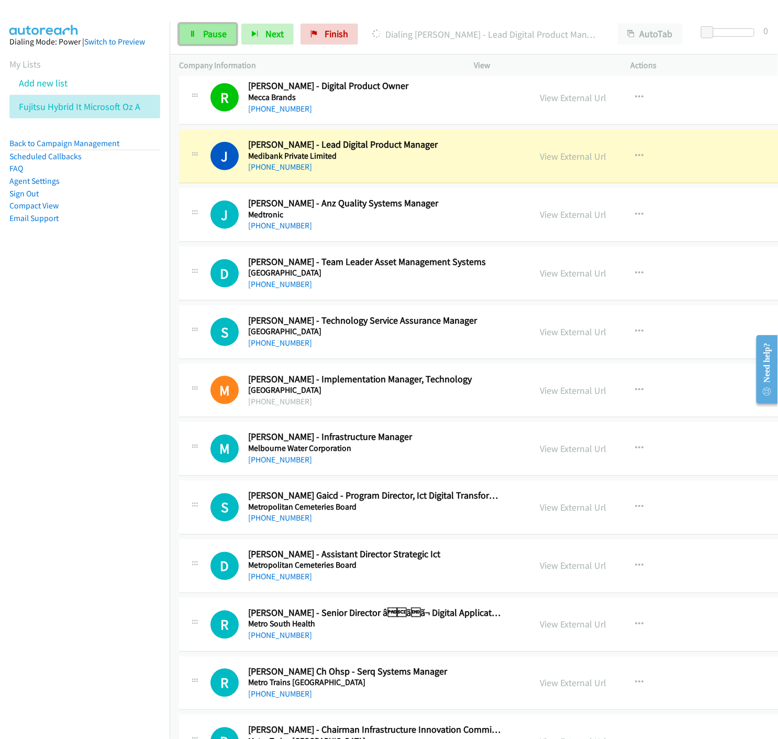
click at [202, 35] on link "Pause" at bounding box center [208, 34] width 58 height 21
click at [540, 162] on link "View External Url" at bounding box center [573, 156] width 67 height 12
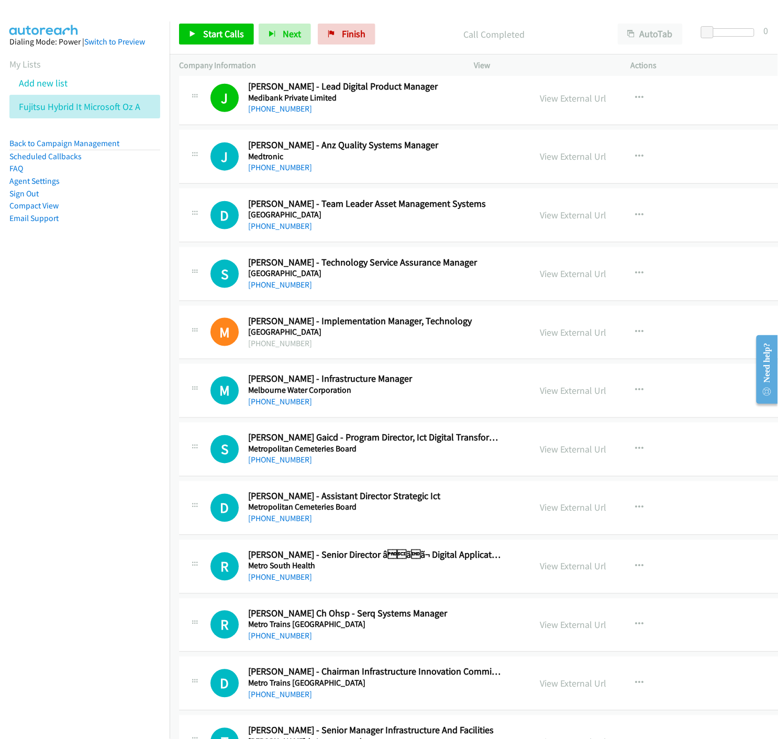
scroll to position [12046, 0]
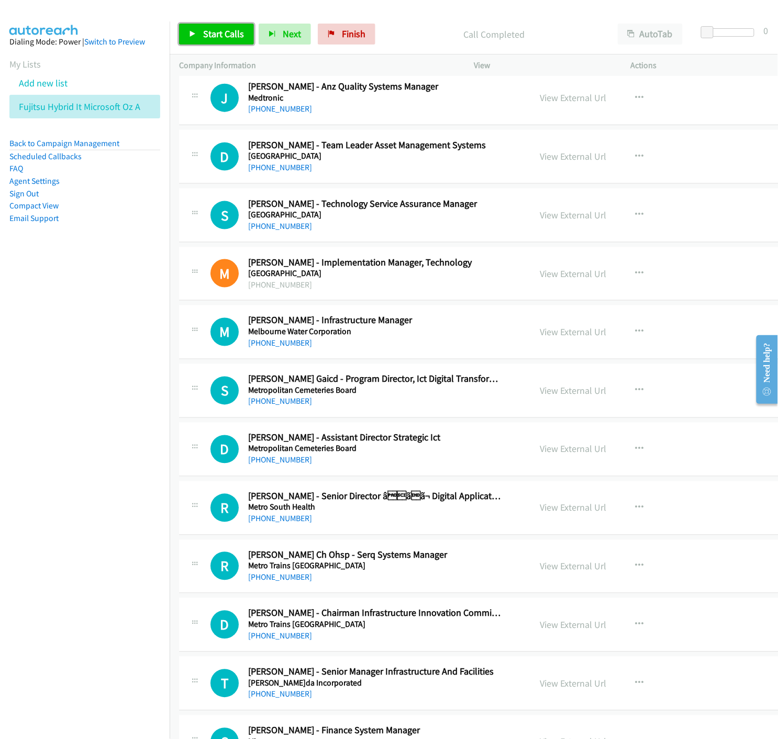
click at [198, 34] on link "Start Calls" at bounding box center [216, 34] width 75 height 21
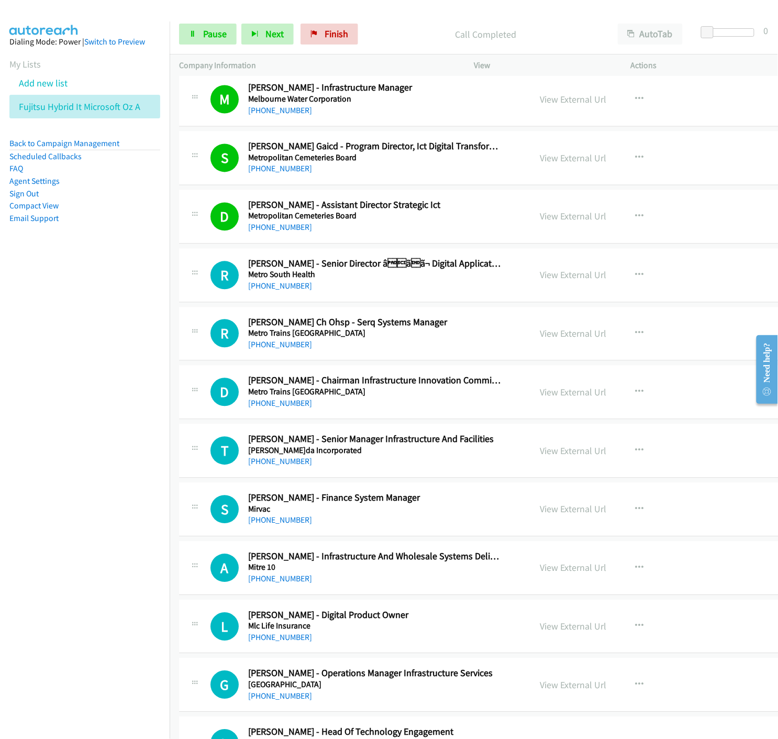
scroll to position [12336, 0]
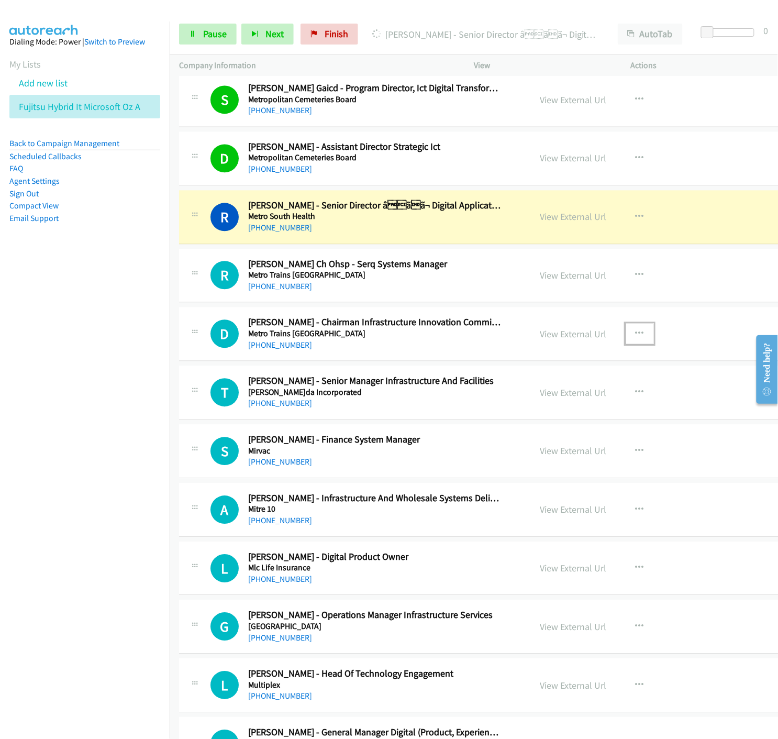
click at [635, 340] on button "button" at bounding box center [640, 334] width 28 height 21
click at [522, 405] on link "Start Calls Here" at bounding box center [583, 402] width 139 height 21
click at [185, 39] on link "Pause" at bounding box center [208, 34] width 58 height 21
click at [569, 223] on link "View External Url" at bounding box center [573, 217] width 67 height 12
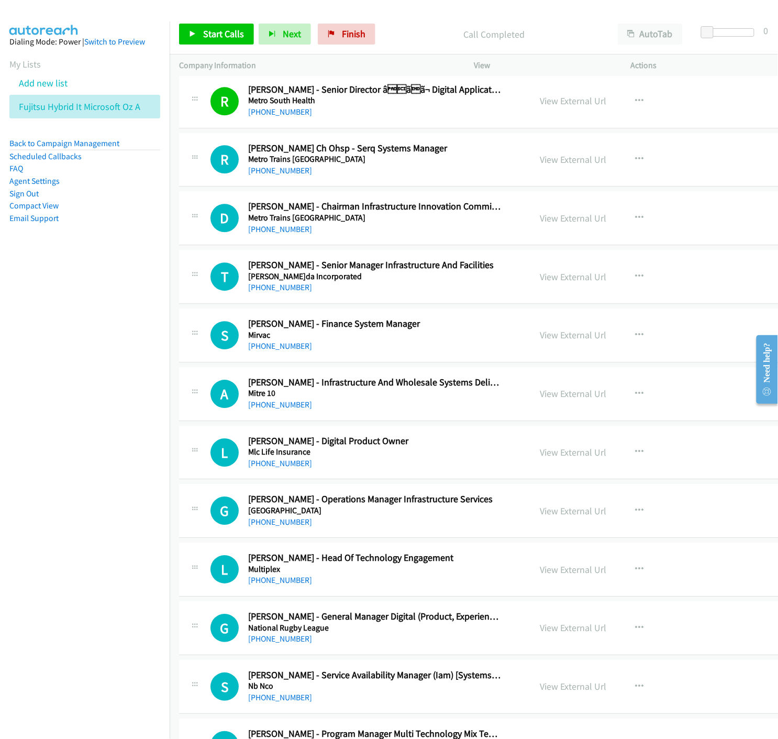
scroll to position [12511, 0]
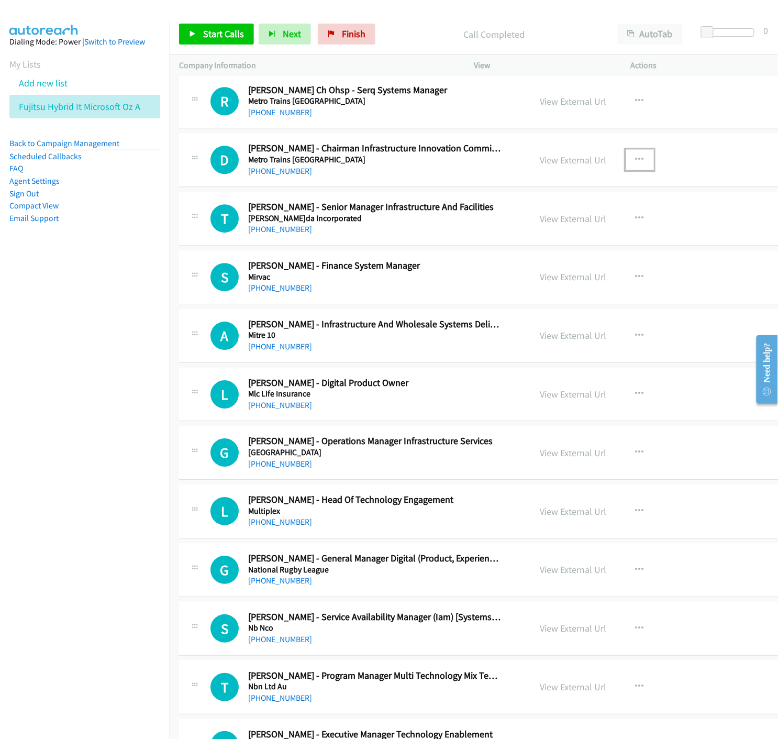
click at [636, 160] on icon "button" at bounding box center [640, 160] width 8 height 8
click at [524, 233] on icon at bounding box center [527, 228] width 7 height 7
click at [636, 220] on icon "button" at bounding box center [640, 218] width 8 height 8
click at [82, 320] on nav "Dialing Mode: Power | Switch to Preview My Lists Add new list Fujitsu Hybrid It…" at bounding box center [85, 390] width 170 height 739
click at [707, 478] on div at bounding box center [389, 369] width 778 height 739
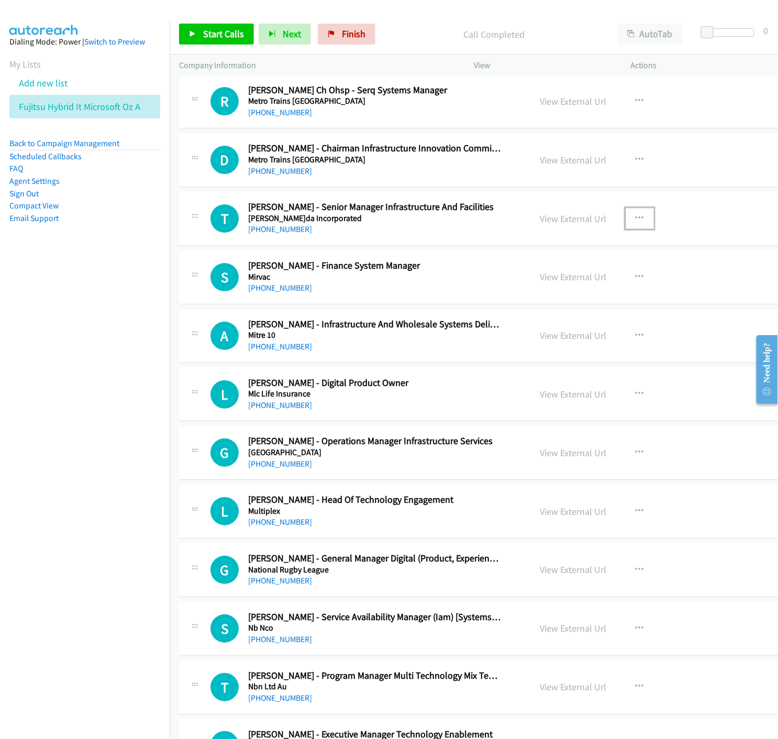
click at [636, 222] on icon "button" at bounding box center [640, 218] width 8 height 8
click at [524, 291] on icon at bounding box center [527, 287] width 7 height 7
click at [203, 39] on span "Start Calls" at bounding box center [223, 34] width 41 height 12
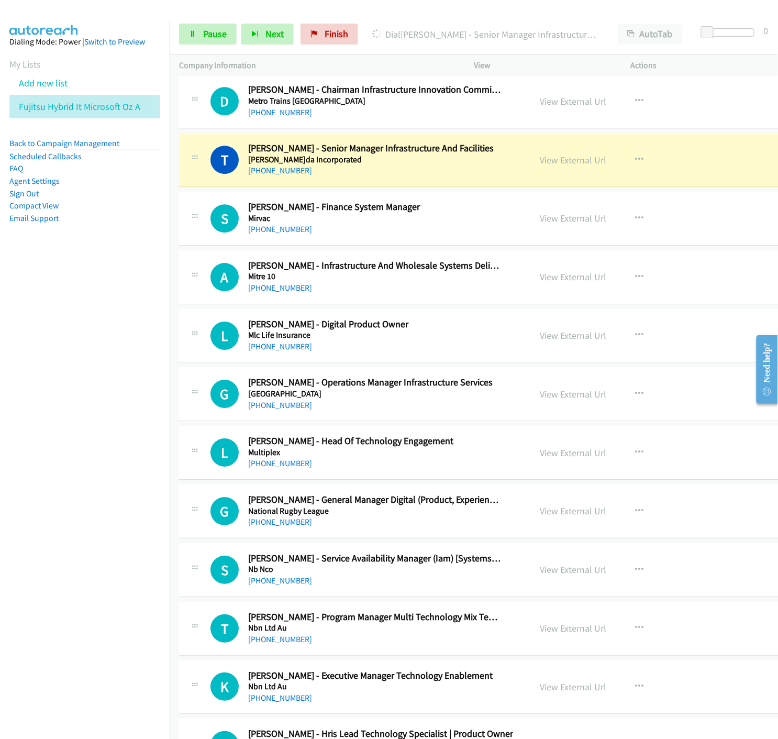
scroll to position [12628, 0]
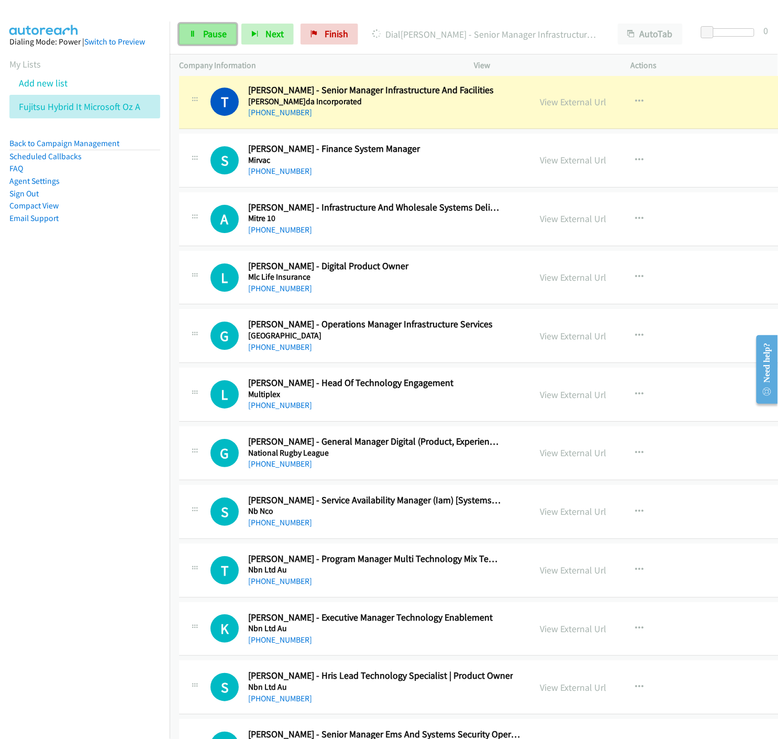
click at [203, 30] on span "Pause" at bounding box center [215, 34] width 24 height 12
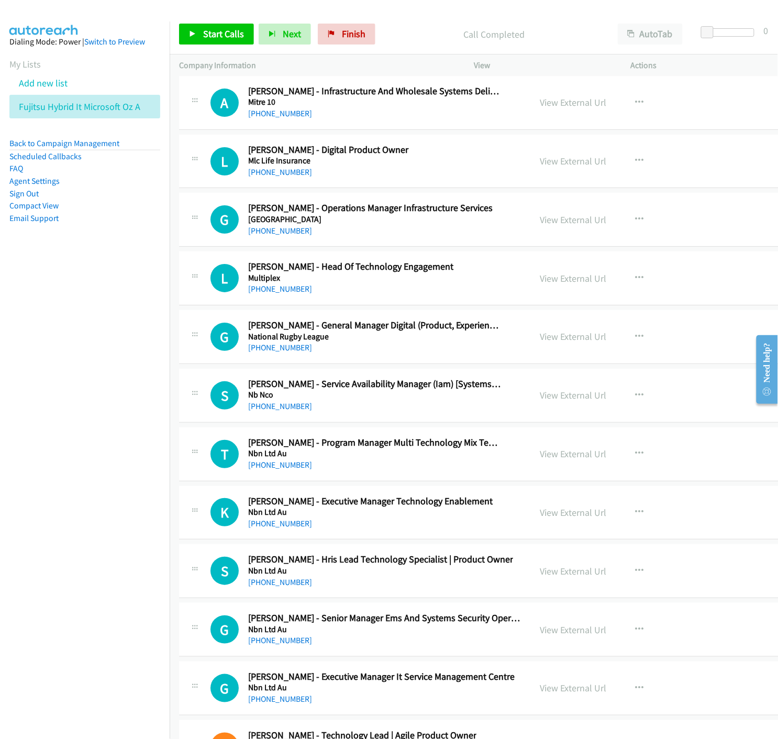
scroll to position [12802, 0]
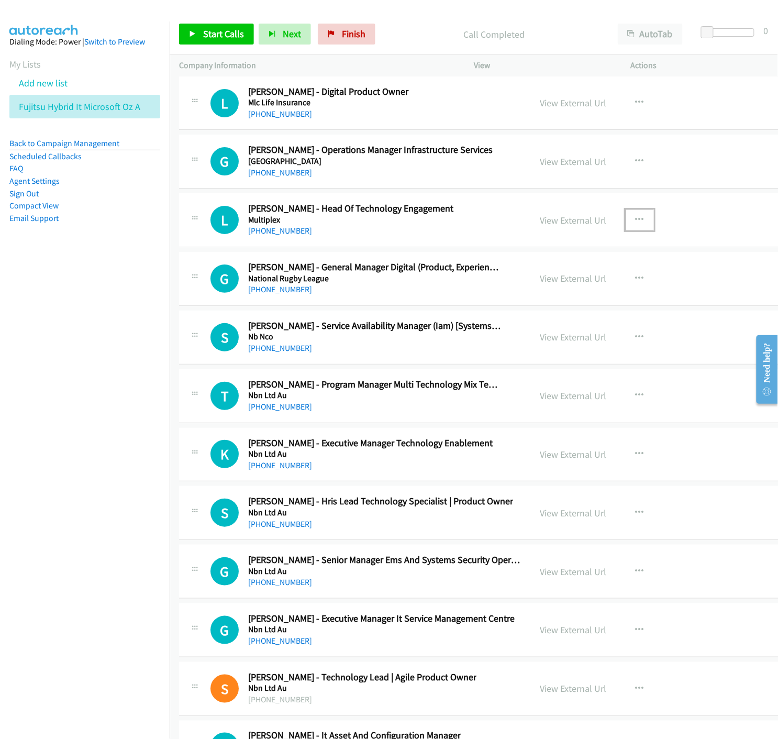
click at [636, 224] on icon "button" at bounding box center [640, 220] width 8 height 8
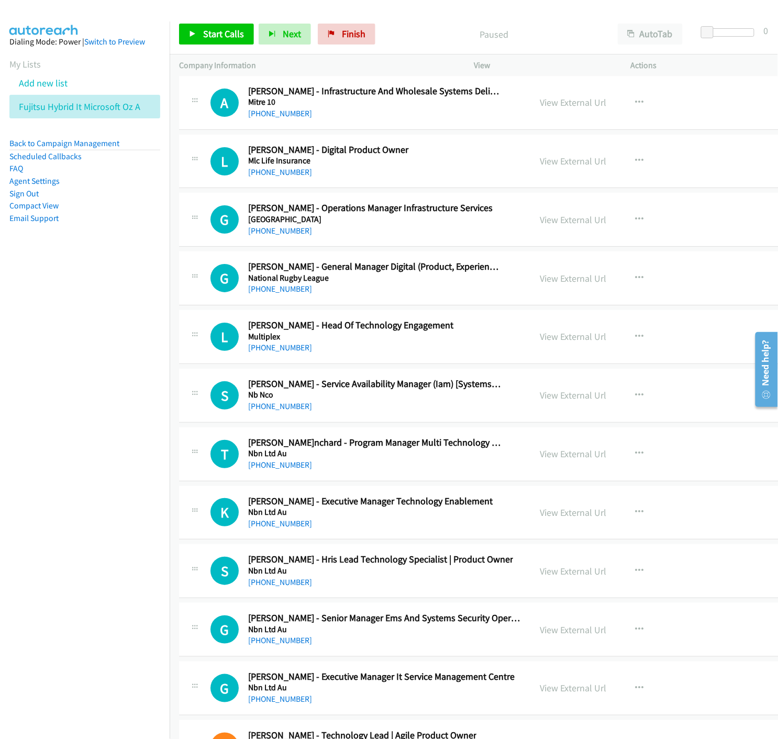
scroll to position [12686, 0]
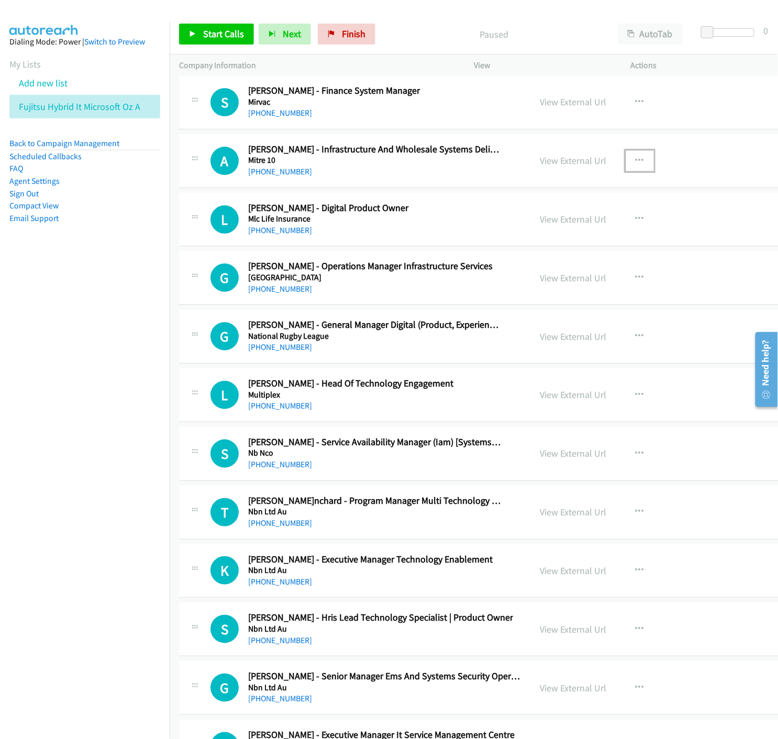
click at [636, 165] on icon "button" at bounding box center [640, 161] width 8 height 8
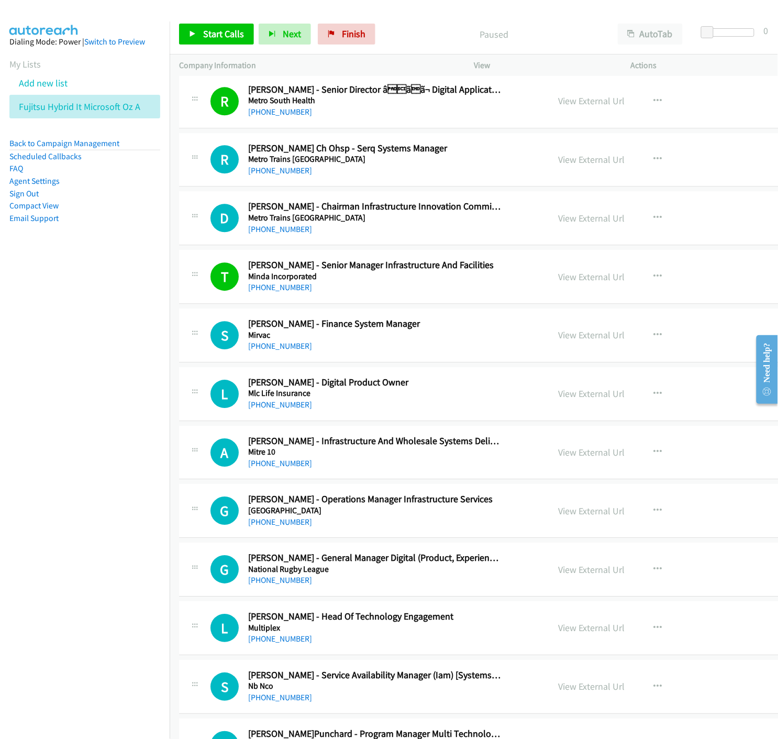
scroll to position [12511, 0]
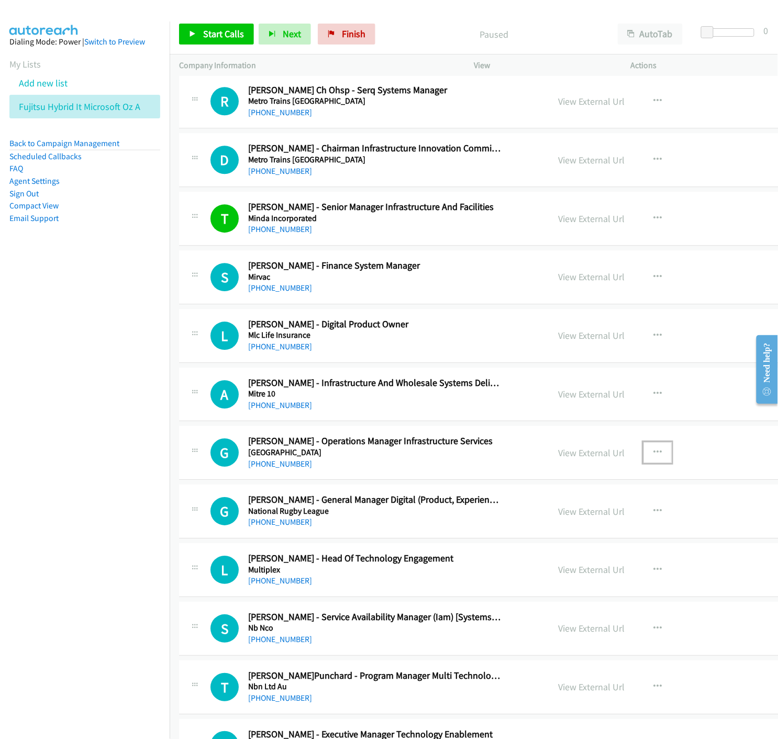
click at [654, 453] on icon "button" at bounding box center [658, 452] width 8 height 8
click at [542, 525] on icon at bounding box center [545, 521] width 7 height 7
click at [190, 32] on icon at bounding box center [192, 34] width 7 height 7
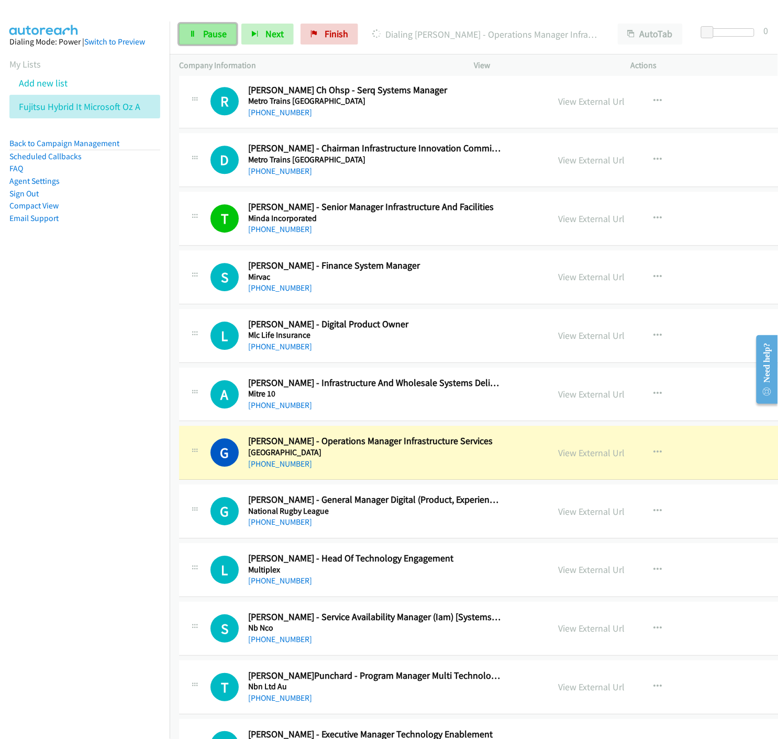
drag, startPoint x: 206, startPoint y: 38, endPoint x: 206, endPoint y: 44, distance: 6.3
click at [206, 37] on span "Pause" at bounding box center [215, 34] width 24 height 12
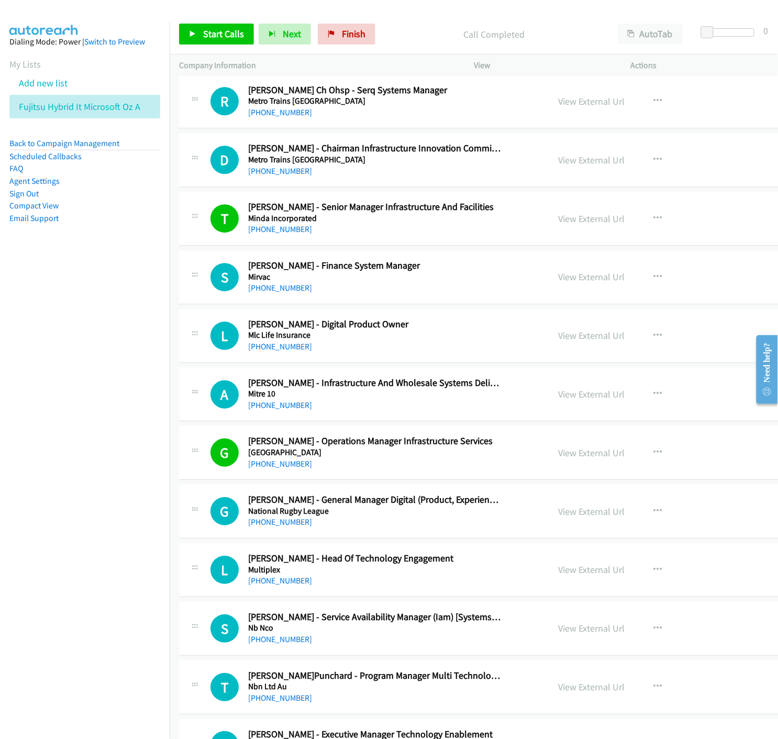
drag, startPoint x: 575, startPoint y: 454, endPoint x: 561, endPoint y: 500, distance: 47.6
click at [559, 459] on link "View External Url" at bounding box center [591, 453] width 67 height 12
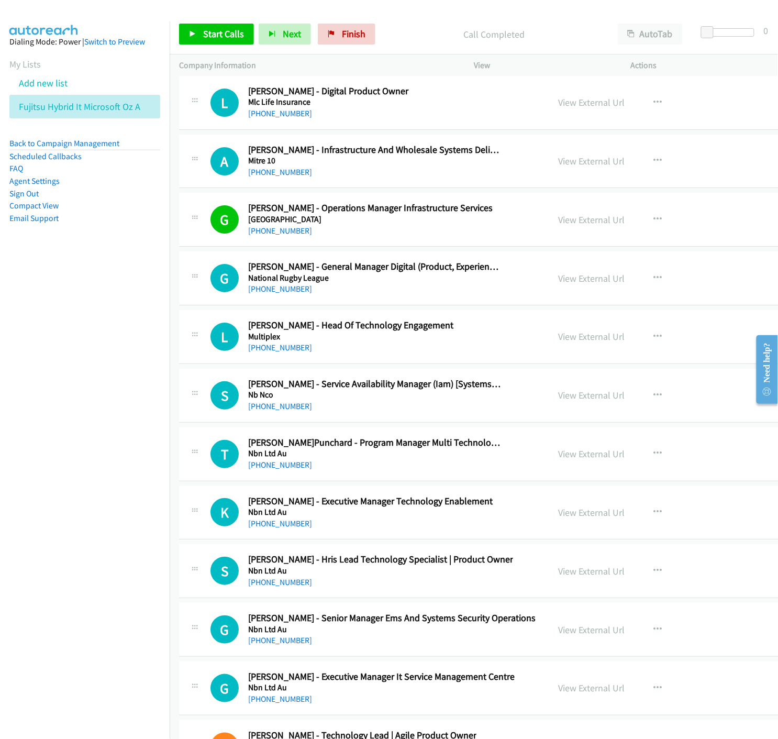
scroll to position [12802, 0]
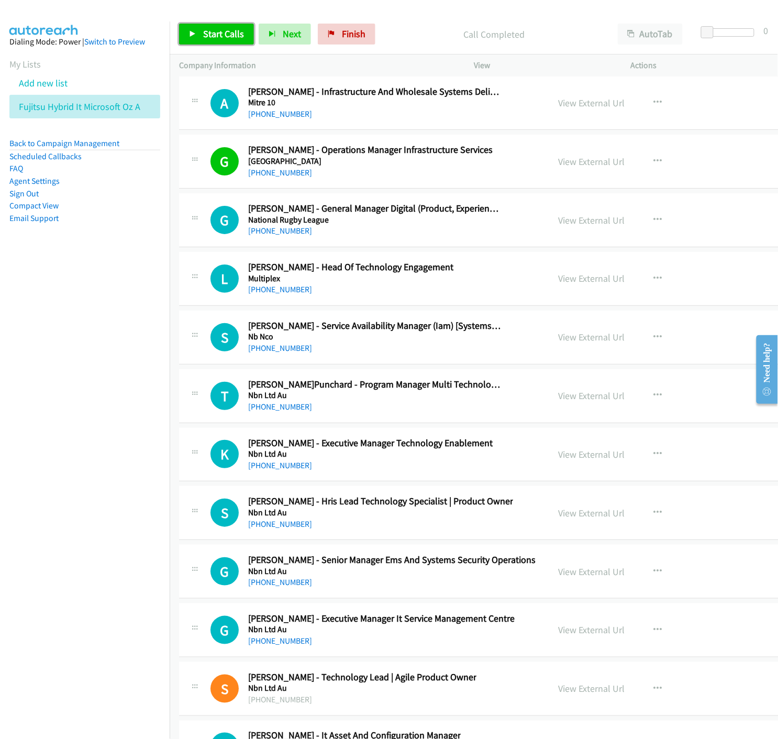
drag, startPoint x: 197, startPoint y: 37, endPoint x: 418, endPoint y: 415, distance: 437.7
click at [197, 37] on link "Start Calls" at bounding box center [216, 34] width 75 height 21
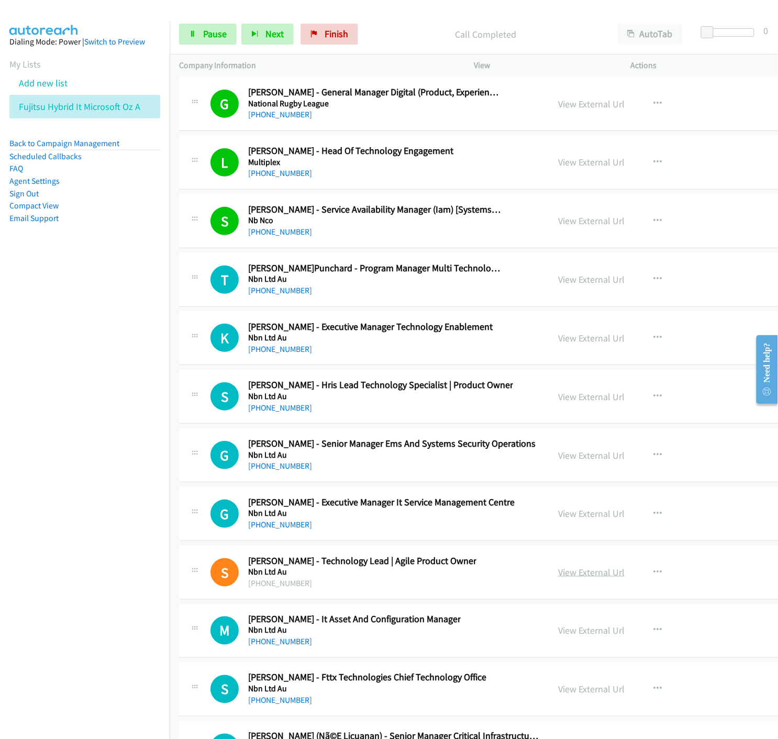
scroll to position [12976, 0]
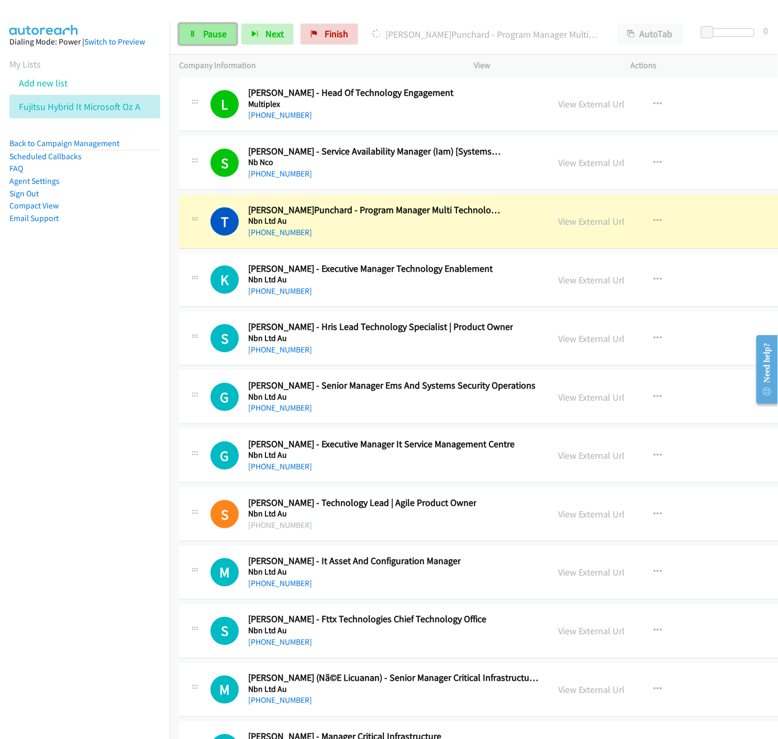
click at [218, 34] on span "Pause" at bounding box center [215, 34] width 24 height 12
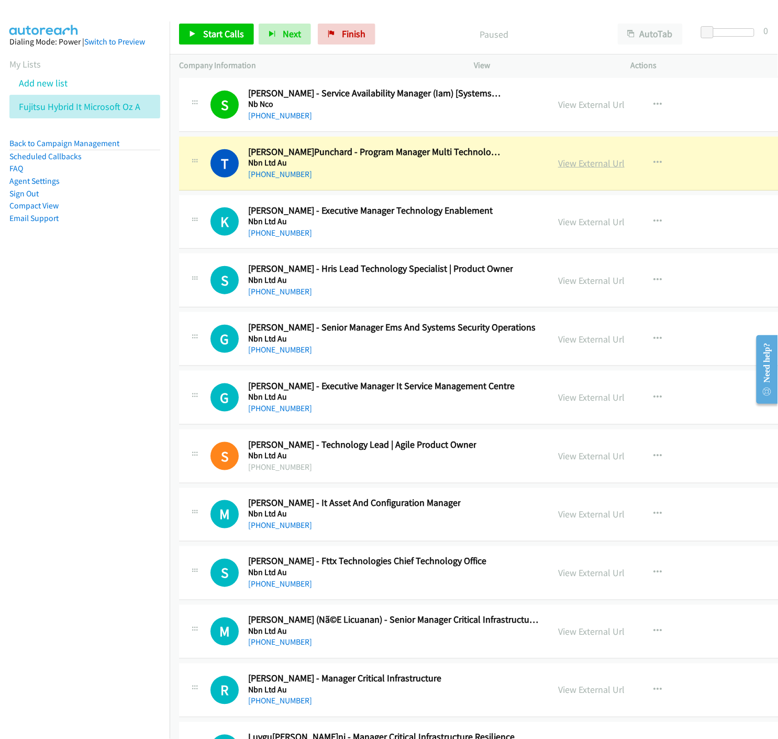
click at [558, 167] on link "View External Url" at bounding box center [591, 163] width 67 height 12
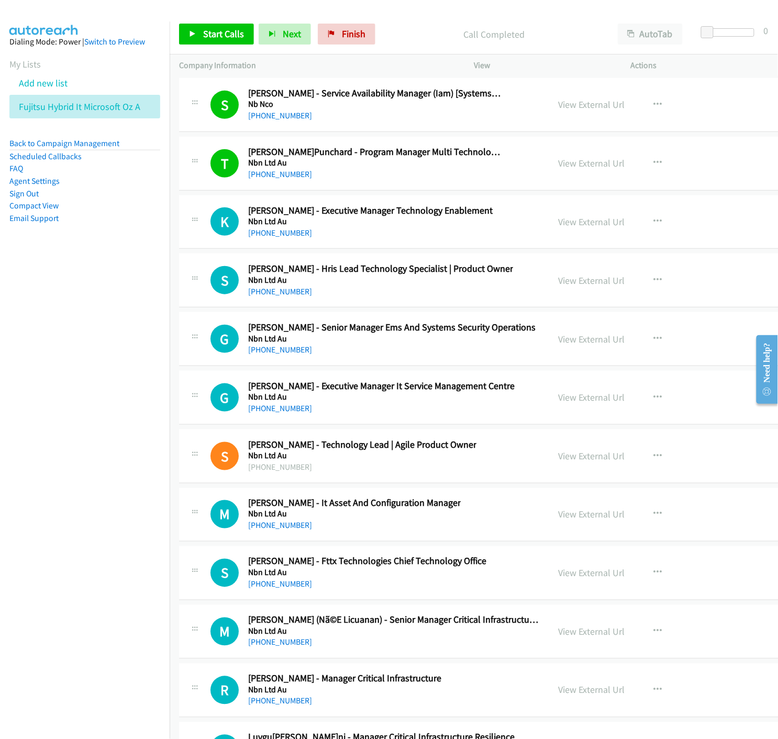
scroll to position [13093, 0]
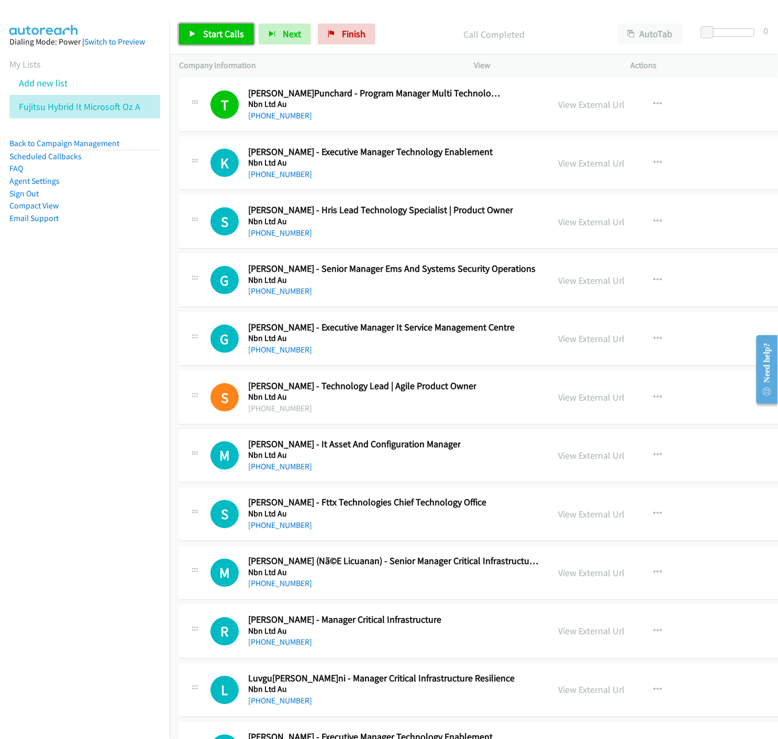
click at [186, 36] on link "Start Calls" at bounding box center [216, 34] width 75 height 21
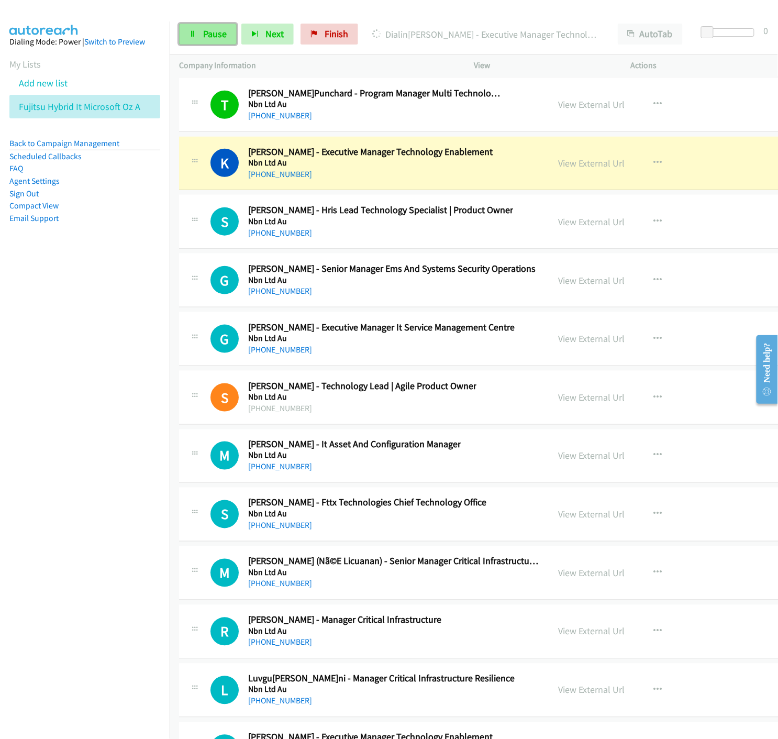
click at [204, 36] on span "Pause" at bounding box center [215, 34] width 24 height 12
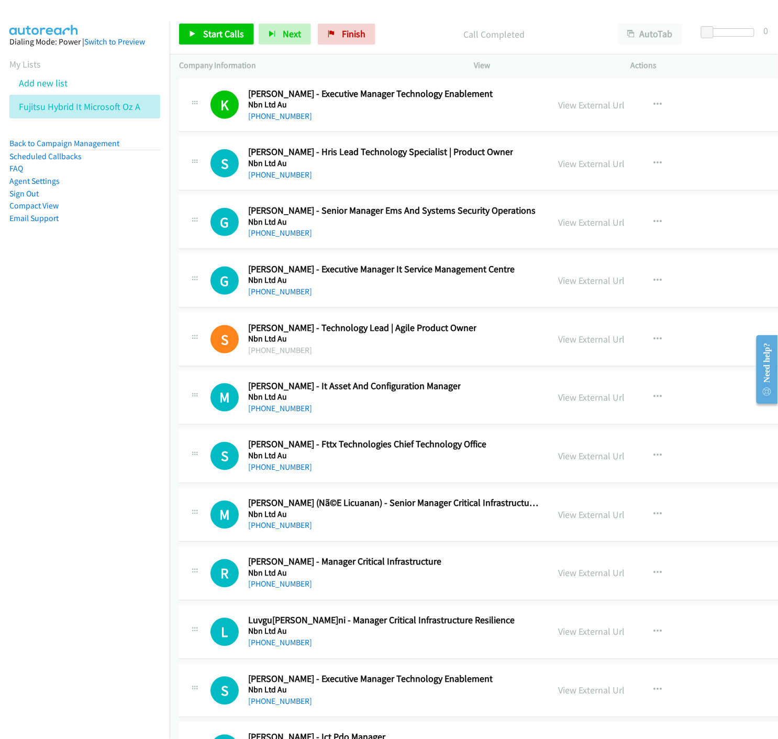
scroll to position [13209, 0]
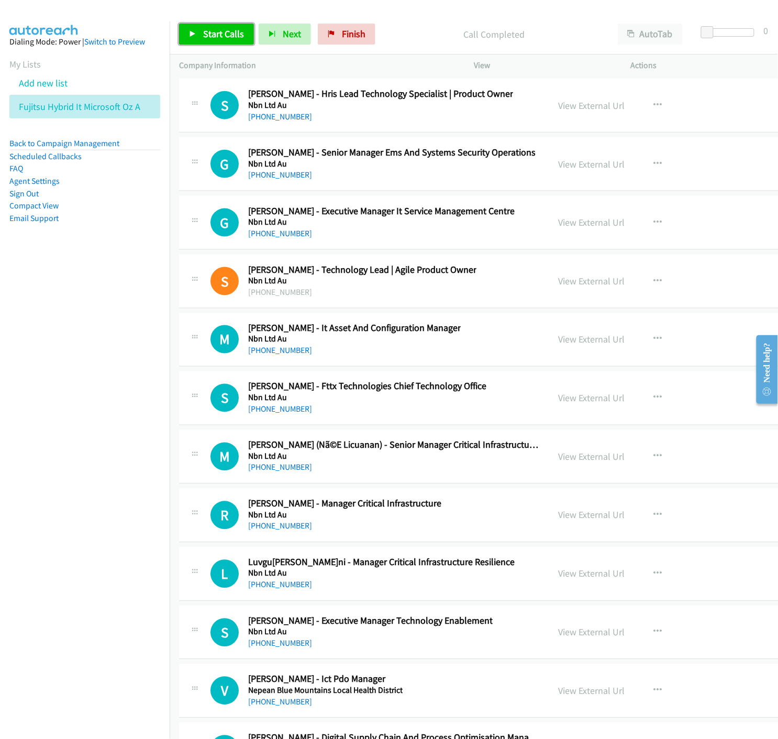
click at [204, 37] on span "Start Calls" at bounding box center [223, 34] width 41 height 12
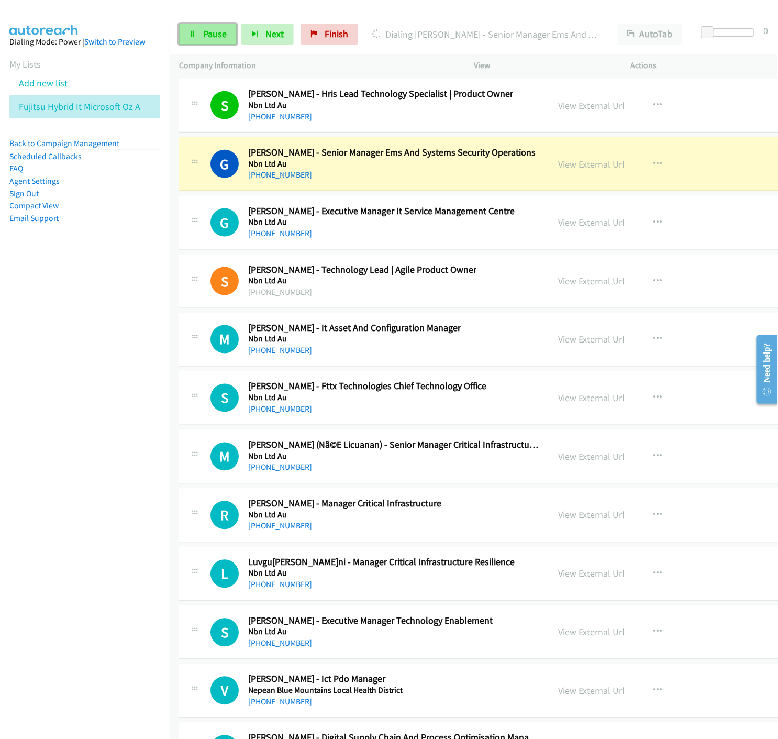
click at [206, 32] on span "Pause" at bounding box center [215, 34] width 24 height 12
click at [575, 170] on link "View External Url" at bounding box center [591, 164] width 67 height 12
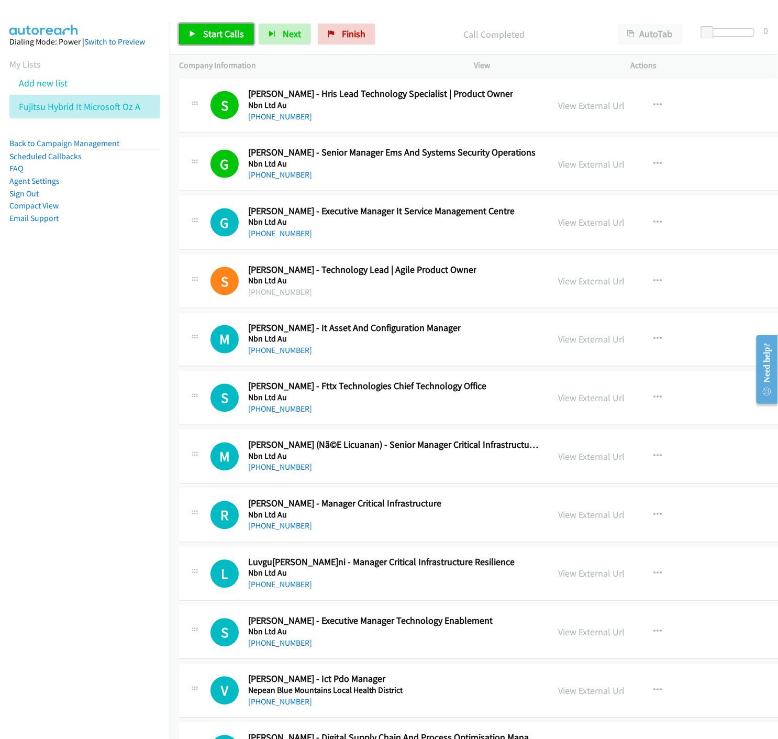
click at [194, 29] on link "Start Calls" at bounding box center [216, 34] width 75 height 21
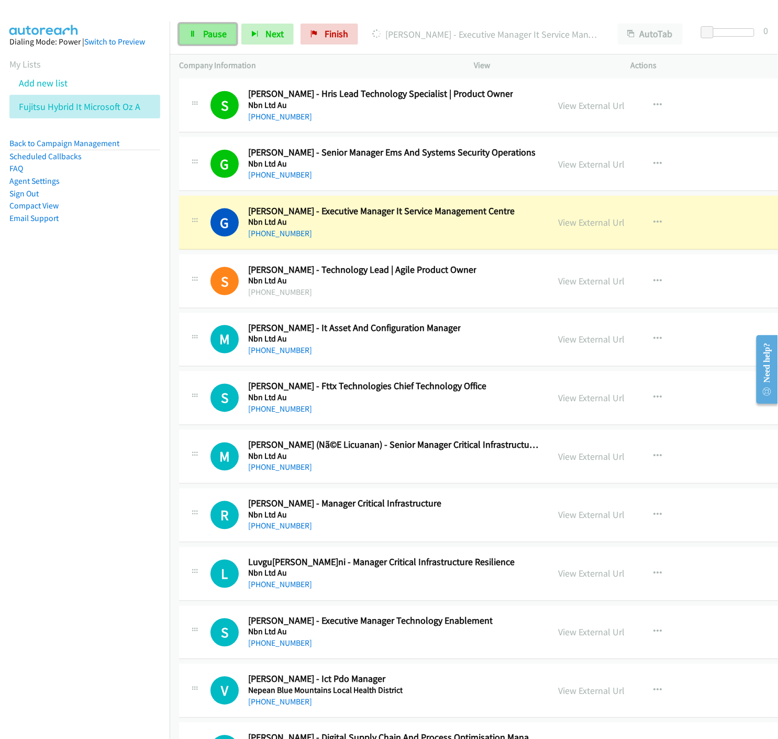
click at [207, 38] on span "Pause" at bounding box center [215, 34] width 24 height 12
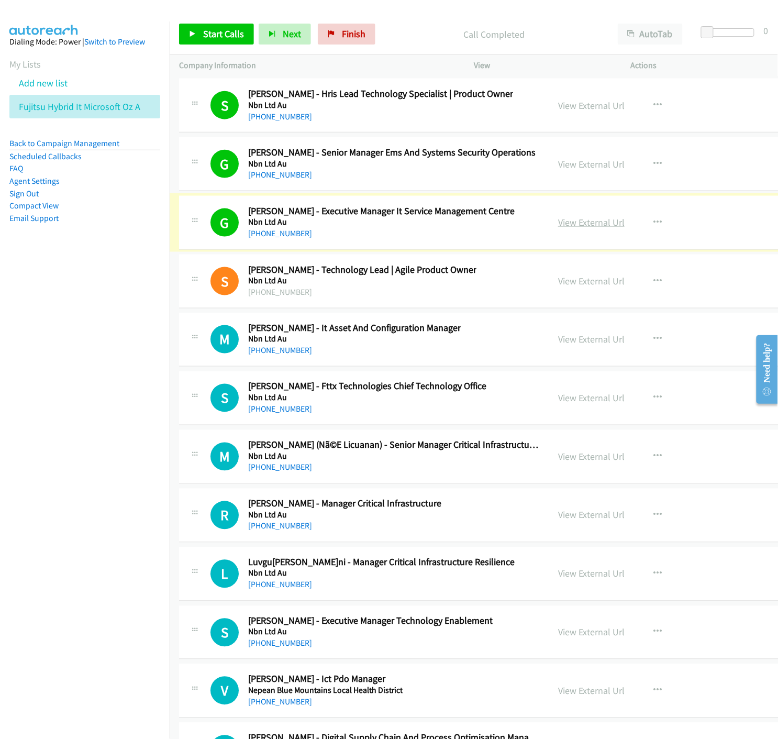
click at [566, 227] on link "View External Url" at bounding box center [591, 222] width 67 height 12
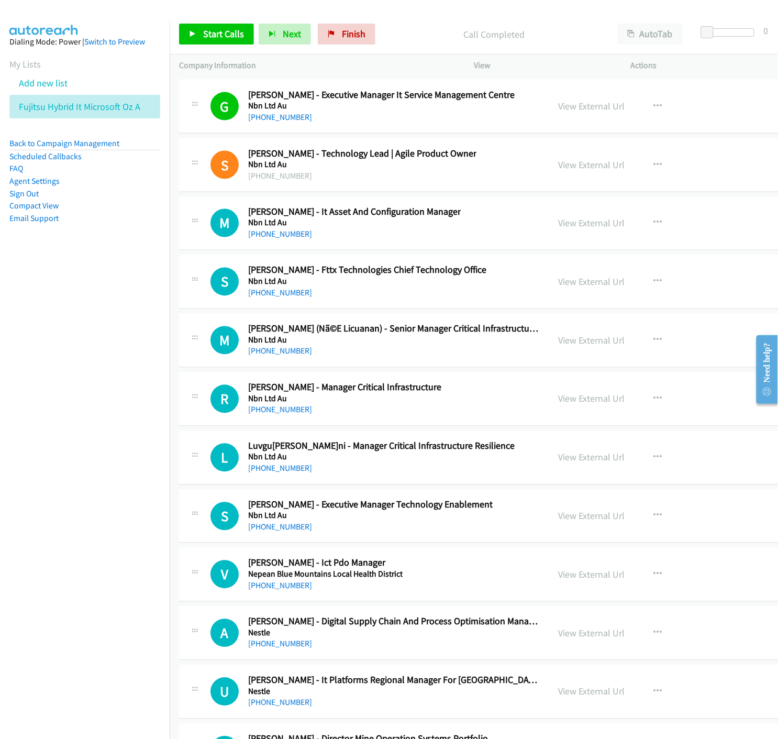
scroll to position [13384, 0]
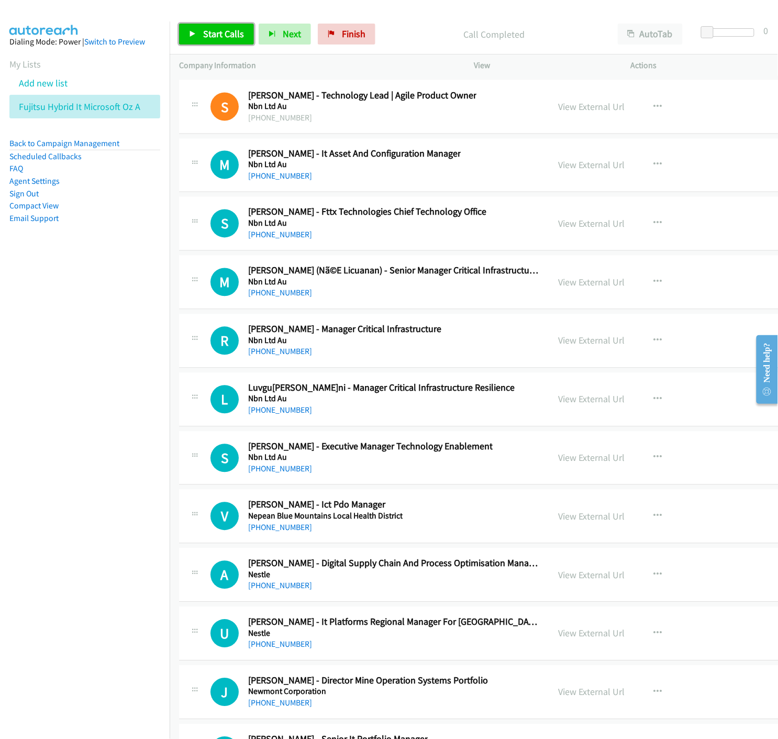
click at [209, 37] on span "Start Calls" at bounding box center [223, 34] width 41 height 12
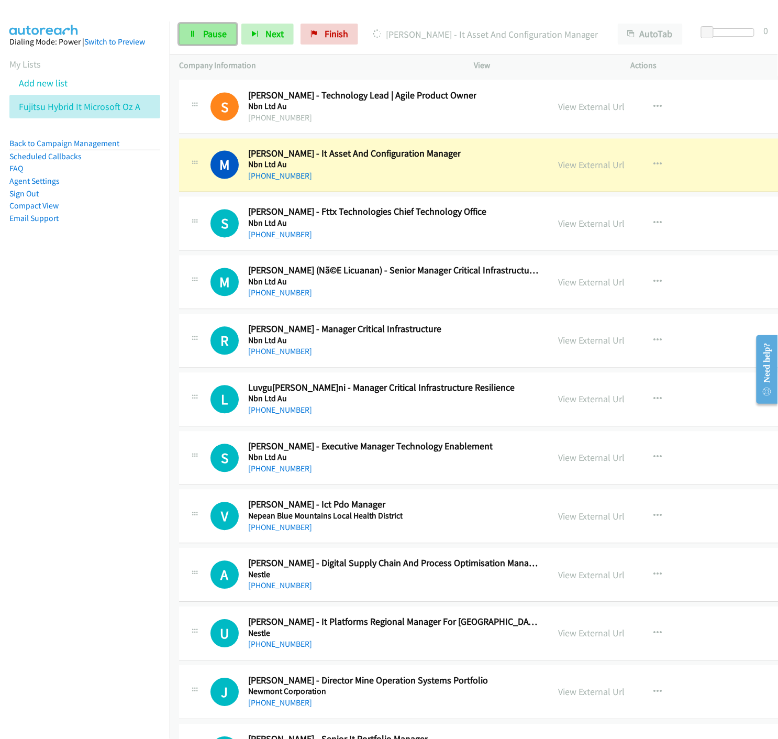
click at [192, 35] on icon at bounding box center [192, 34] width 7 height 7
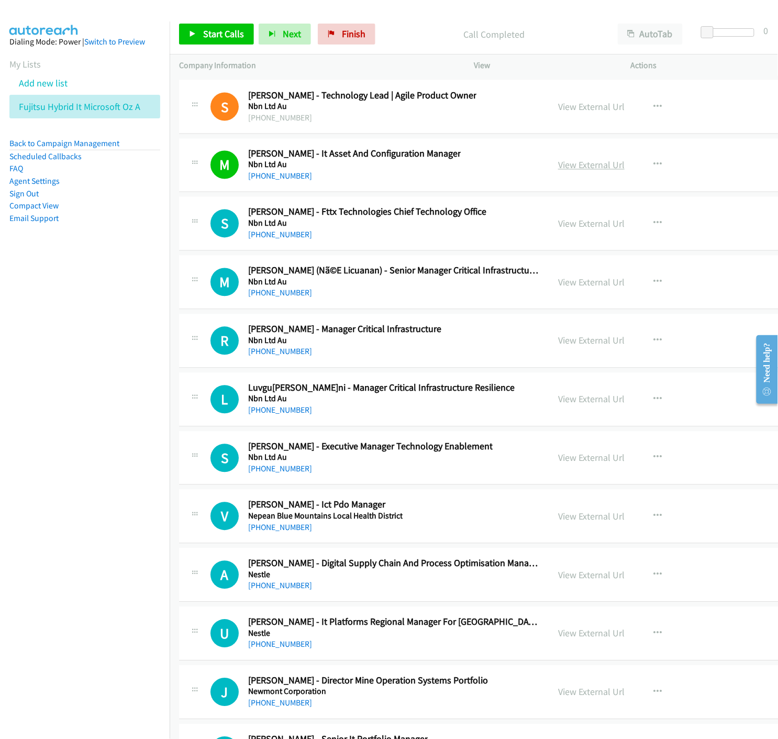
click at [558, 171] on link "View External Url" at bounding box center [591, 165] width 67 height 12
